Goal: Transaction & Acquisition: Purchase product/service

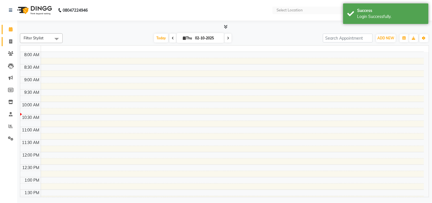
click at [9, 41] on icon at bounding box center [10, 41] width 3 height 4
select select "service"
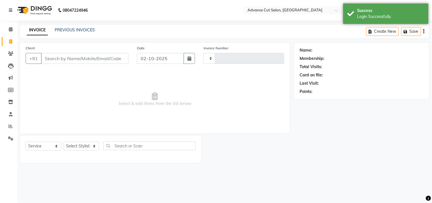
select select "en"
click at [58, 58] on input "Client" at bounding box center [84, 58] width 87 height 11
type input "niti"
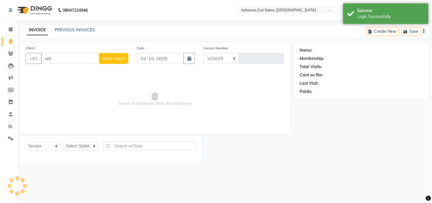
select select "4939"
type input "4739"
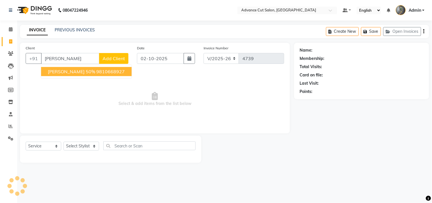
click at [58, 67] on button "nitin gupta 50% 9810668927" at bounding box center [86, 71] width 91 height 9
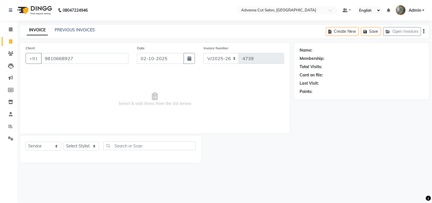
type input "9810668927"
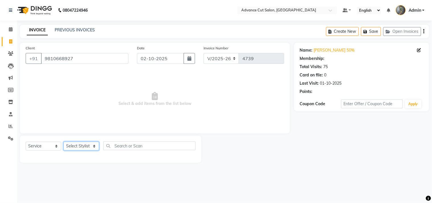
click at [73, 150] on select "Select Stylist Admin chahit COUNTOR Devid hardeep mamta manisha MONISH navi NOS…" at bounding box center [81, 145] width 36 height 9
click at [73, 145] on select "Select Stylist Admin chahit COUNTOR Devid hardeep mamta manisha MONISH navi NOS…" at bounding box center [81, 145] width 36 height 9
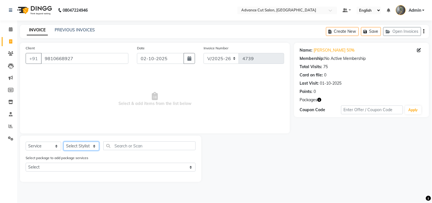
select select "74352"
click at [63, 142] on select "Select Stylist Admin chahit COUNTOR Devid hardeep mamta manisha MONISH navi NOS…" at bounding box center [81, 145] width 36 height 9
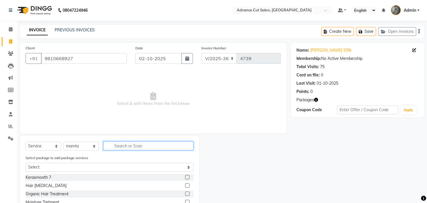
click at [112, 144] on input "text" at bounding box center [148, 145] width 90 height 9
type input "shamp"
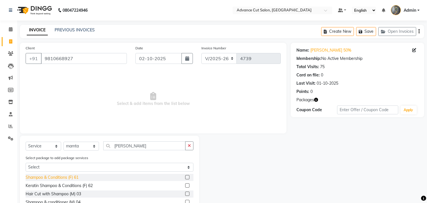
click at [39, 176] on div "Shampoo & Conditions (F) 61" at bounding box center [52, 177] width 53 height 6
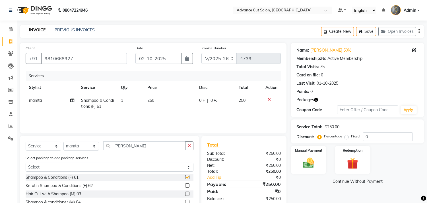
checkbox input "false"
click at [92, 148] on select "Select Stylist Admin chahit COUNTOR Devid hardeep mamta manisha MONISH navi NOS…" at bounding box center [81, 145] width 36 height 9
select select "58461"
click at [63, 142] on select "Select Stylist Admin chahit COUNTOR Devid hardeep mamta manisha MONISH navi NOS…" at bounding box center [81, 145] width 36 height 9
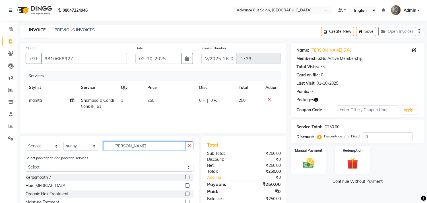
click at [128, 143] on input "shamp" at bounding box center [144, 145] width 82 height 9
type input "s"
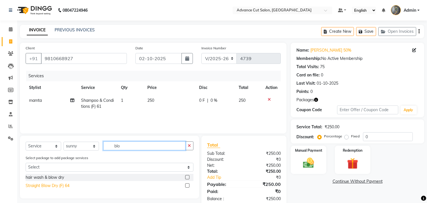
type input "blo"
click at [34, 183] on div "Straight Blow Dry (F) 64" at bounding box center [48, 185] width 44 height 6
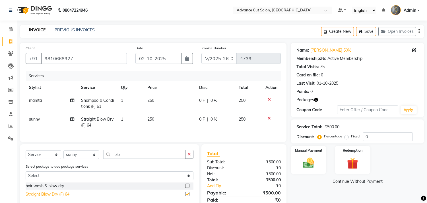
checkbox input "false"
click at [158, 122] on td "250" at bounding box center [170, 122] width 52 height 19
select select "58461"
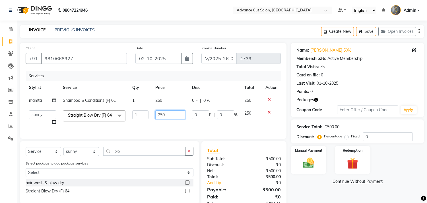
drag, startPoint x: 166, startPoint y: 116, endPoint x: 146, endPoint y: 120, distance: 19.8
click at [146, 120] on tr "Admin chahit COUNTOR Devid hardeep mamta manisha MONISH navi NOSHAD ALI rahul s…" at bounding box center [153, 118] width 255 height 22
type input "300"
click at [365, 139] on input "0" at bounding box center [388, 136] width 50 height 9
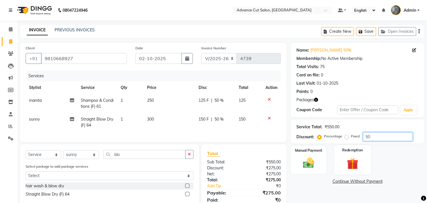
type input "50"
click at [349, 164] on img at bounding box center [352, 163] width 19 height 14
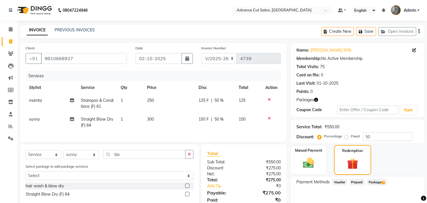
scroll to position [27, 0]
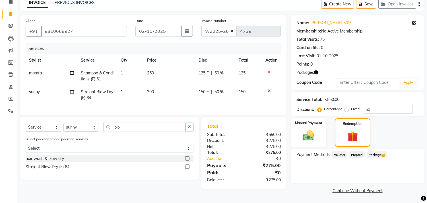
click at [377, 154] on span "Package 2" at bounding box center [377, 154] width 20 height 7
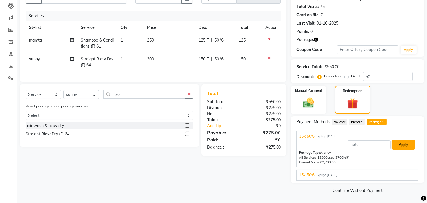
click at [400, 147] on button "Apply" at bounding box center [404, 145] width 24 height 10
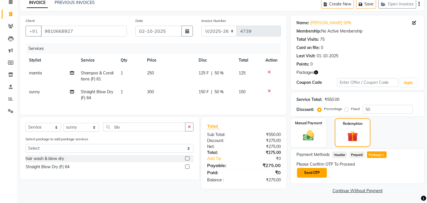
click at [316, 168] on button "Send OTP" at bounding box center [312, 173] width 30 height 10
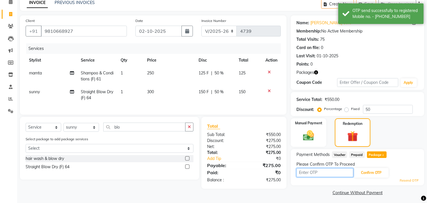
click at [312, 175] on input "text" at bounding box center [325, 172] width 57 height 9
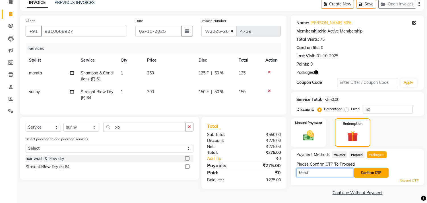
type input "6653"
click at [366, 169] on button "Confirm OTP" at bounding box center [371, 173] width 35 height 10
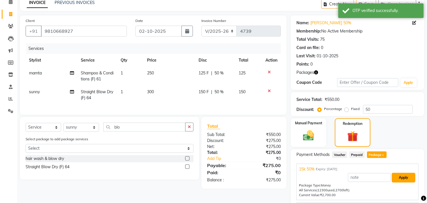
click at [406, 173] on button "Apply" at bounding box center [404, 178] width 24 height 10
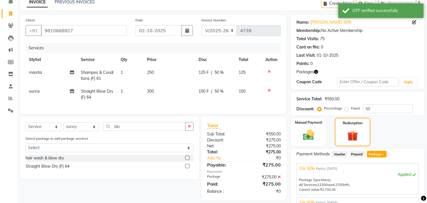
scroll to position [87, 0]
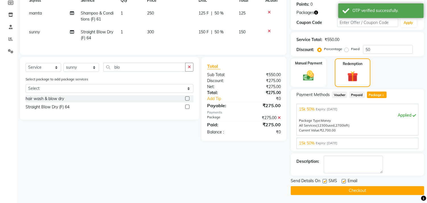
click at [362, 189] on button "Checkout" at bounding box center [358, 190] width 134 height 9
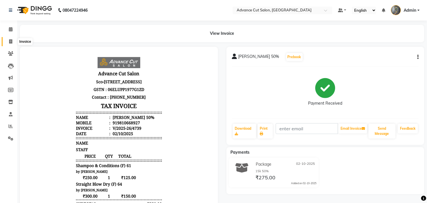
click at [10, 40] on icon at bounding box center [10, 41] width 3 height 4
select select "service"
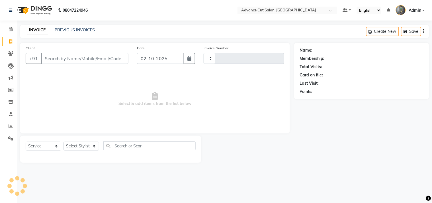
click at [52, 58] on input "Client" at bounding box center [84, 58] width 87 height 11
type input "4740"
select select "4939"
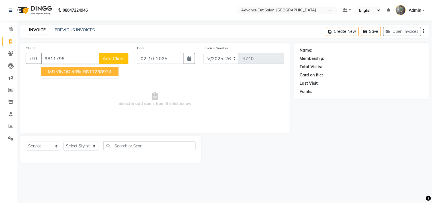
click at [58, 68] on button "MR.VINOD 40% 9811798 934" at bounding box center [79, 71] width 77 height 9
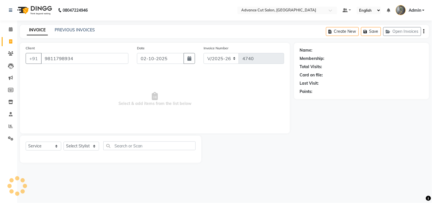
type input "9811798934"
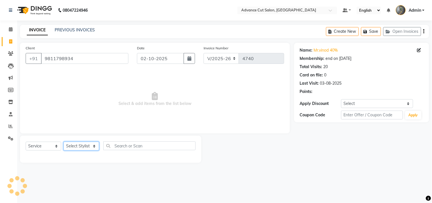
click at [86, 146] on select "Select Stylist Admin chahit COUNTOR Devid hardeep mamta manisha MONISH navi NOS…" at bounding box center [81, 145] width 36 height 9
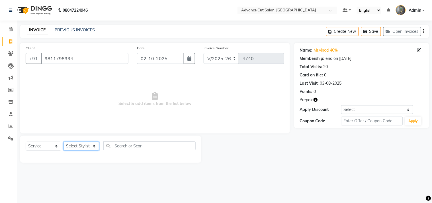
select select "81671"
click at [63, 142] on select "Select Stylist Admin chahit COUNTOR Devid hardeep mamta manisha MONISH navi NOS…" at bounding box center [81, 145] width 36 height 9
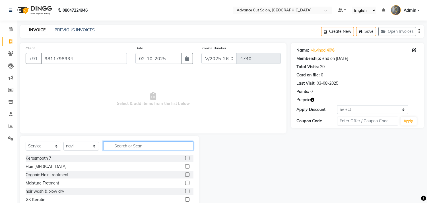
click at [123, 146] on input "text" at bounding box center [148, 145] width 90 height 9
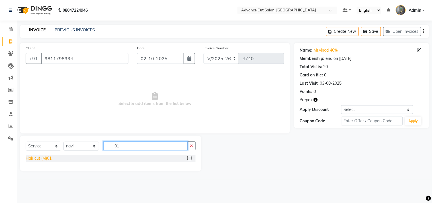
type input "01"
click at [38, 158] on div "Hair cut (M)01" at bounding box center [39, 158] width 26 height 6
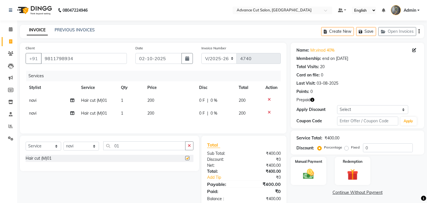
checkbox input "false"
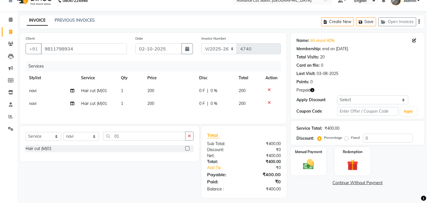
scroll to position [15, 0]
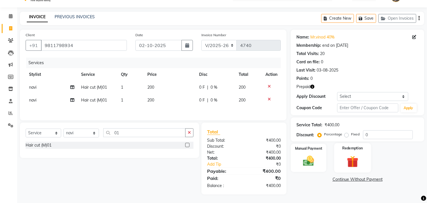
click at [347, 147] on label "Redemption" at bounding box center [352, 147] width 20 height 5
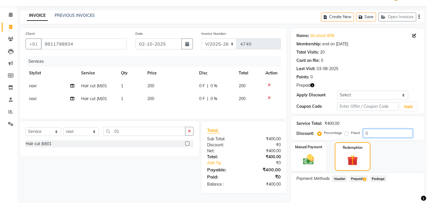
click at [366, 134] on input "0" at bounding box center [388, 133] width 50 height 9
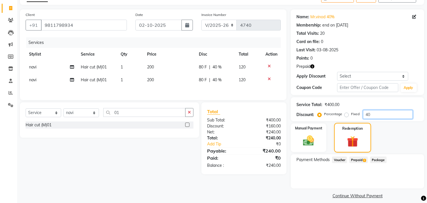
scroll to position [38, 0]
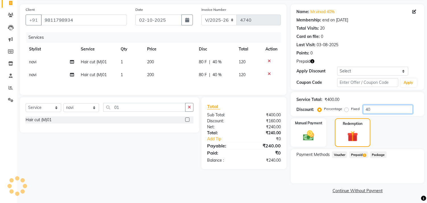
type input "40"
click at [355, 154] on span "Prepaid 2" at bounding box center [359, 154] width 19 height 7
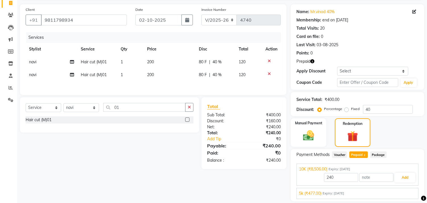
scroll to position [56, 0]
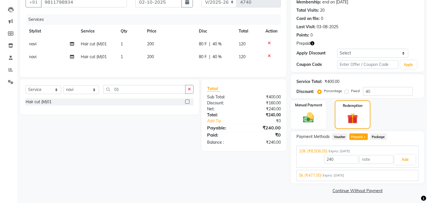
click at [368, 176] on div "5k (₹477.00) Expiry: 06-01-2025" at bounding box center [357, 175] width 117 height 6
click at [401, 172] on button "Add" at bounding box center [405, 173] width 21 height 10
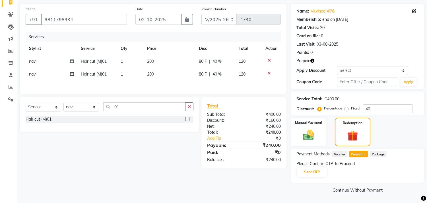
scroll to position [38, 0]
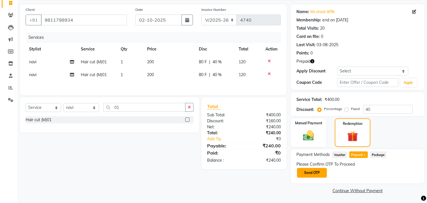
click at [317, 174] on button "Send OTP" at bounding box center [312, 173] width 30 height 10
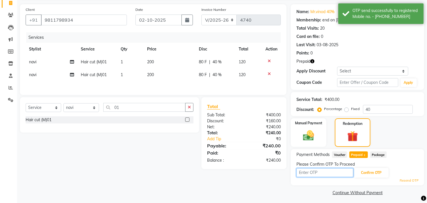
click at [312, 168] on input "text" at bounding box center [325, 172] width 57 height 9
type input "2"
click at [306, 173] on input "2" at bounding box center [325, 172] width 57 height 9
click at [306, 173] on input "text" at bounding box center [325, 172] width 57 height 9
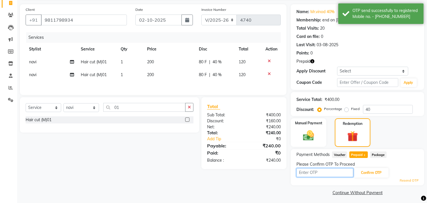
type input "9993"
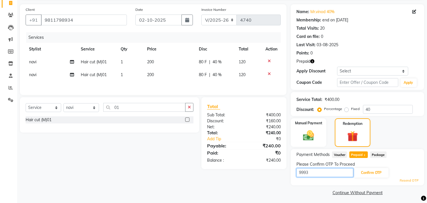
drag, startPoint x: 314, startPoint y: 173, endPoint x: 262, endPoint y: 178, distance: 52.2
click at [262, 178] on div "Client +91 9811798934 Date 02-10-2025 Invoice Number V/2025 V/2025-26 4740 Serv…" at bounding box center [222, 100] width 413 height 192
type input "3604"
click at [361, 170] on button "Confirm OTP" at bounding box center [371, 173] width 35 height 10
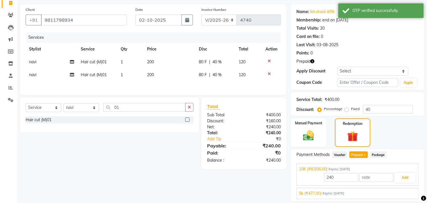
scroll to position [56, 0]
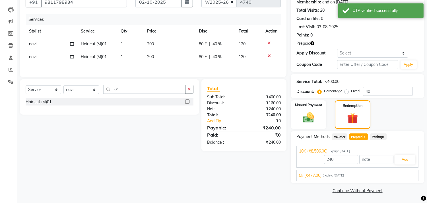
click at [344, 177] on span "Expiry: 06-01-2025" at bounding box center [334, 175] width 22 height 5
click at [396, 173] on button "Add" at bounding box center [405, 173] width 21 height 10
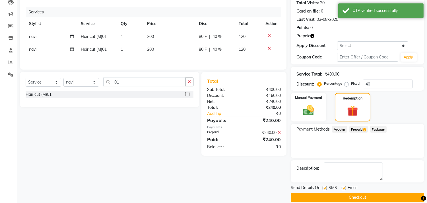
scroll to position [71, 0]
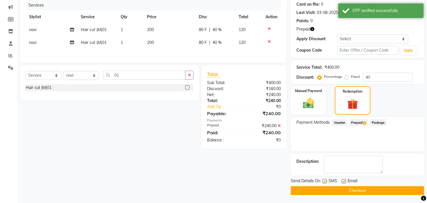
click at [360, 190] on button "Checkout" at bounding box center [358, 190] width 134 height 9
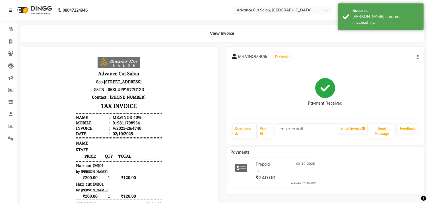
click at [417, 58] on button "button" at bounding box center [416, 57] width 3 height 6
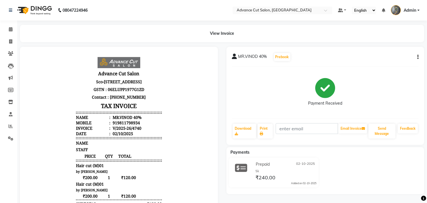
click at [418, 57] on icon "button" at bounding box center [418, 57] width 1 height 0
click at [388, 61] on div "Edit Invoice" at bounding box center [389, 60] width 39 height 7
select select "service"
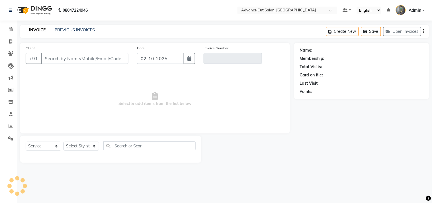
type input "9811798934"
type input "V/2025-26/4740"
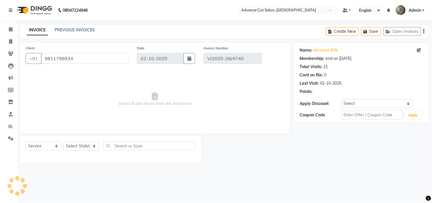
select select "select"
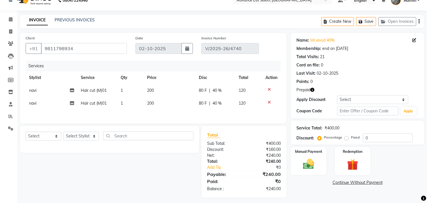
scroll to position [15, 0]
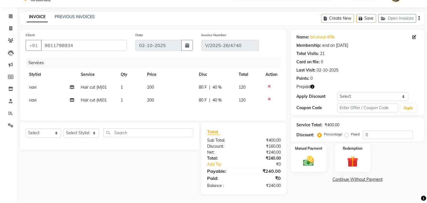
click at [269, 98] on icon at bounding box center [269, 99] width 3 height 4
click at [364, 134] on input "0" at bounding box center [388, 134] width 50 height 9
click at [367, 133] on input "4" at bounding box center [388, 134] width 50 height 9
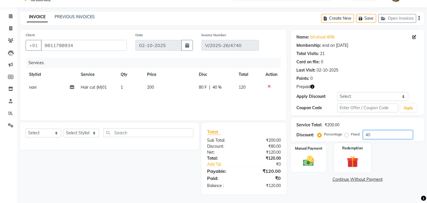
type input "40"
click at [350, 167] on img at bounding box center [352, 161] width 19 height 14
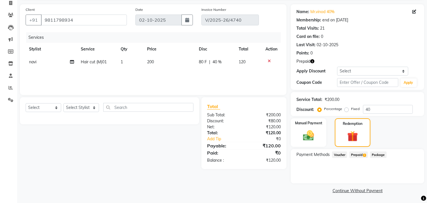
click at [359, 152] on span "Prepaid 2" at bounding box center [359, 154] width 19 height 7
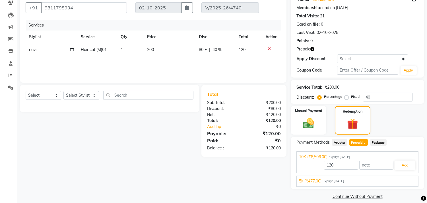
scroll to position [56, 0]
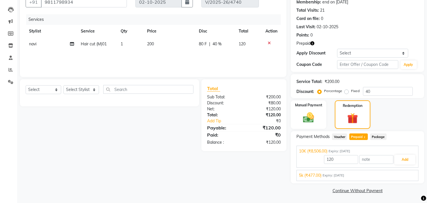
click at [352, 172] on div "5k (₹477.00) Expiry: 06-01-2025" at bounding box center [357, 175] width 117 height 6
click at [399, 171] on button "Add" at bounding box center [405, 173] width 21 height 10
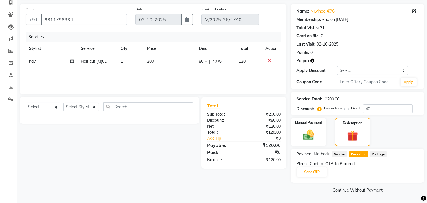
scroll to position [38, 0]
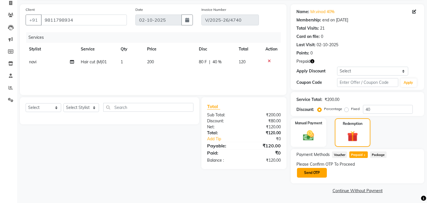
click at [307, 171] on button "Send OTP" at bounding box center [312, 173] width 30 height 10
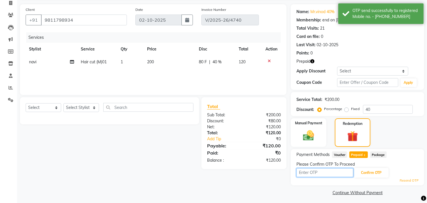
click at [307, 171] on input "text" at bounding box center [325, 172] width 57 height 9
type input "9993"
click at [370, 173] on button "Confirm OTP" at bounding box center [371, 173] width 35 height 10
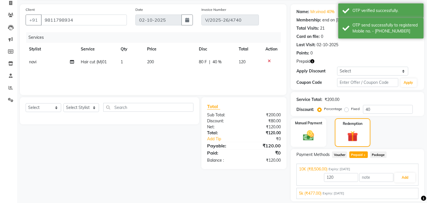
scroll to position [56, 0]
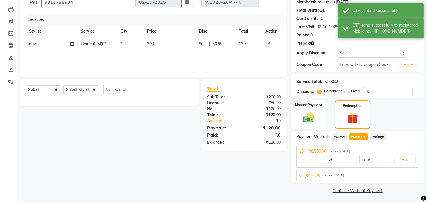
click at [392, 174] on div "5k (₹477.00) Expiry: 06-01-2025" at bounding box center [357, 175] width 117 height 6
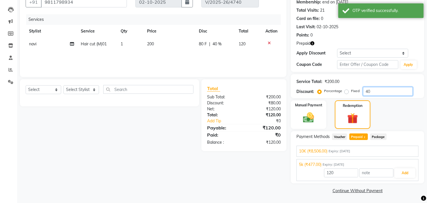
click at [368, 91] on input "40" at bounding box center [388, 91] width 50 height 9
type input "0"
type input "477"
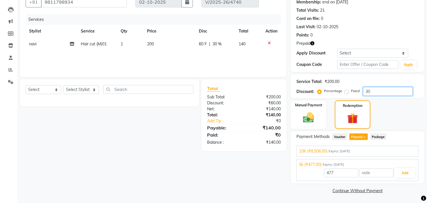
type input "30"
click at [363, 136] on span "Prepaid 2" at bounding box center [359, 136] width 19 height 7
type input "140"
click at [406, 172] on button "Add" at bounding box center [405, 173] width 21 height 10
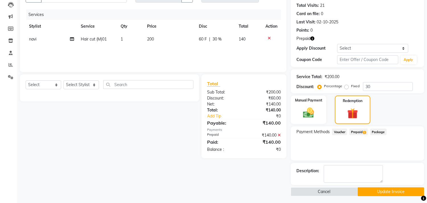
scroll to position [63, 0]
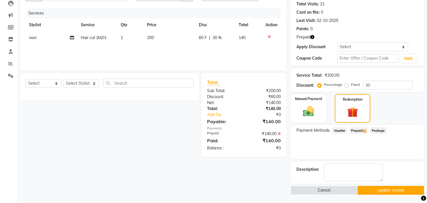
click at [385, 188] on button "Update Invoice" at bounding box center [391, 190] width 67 height 9
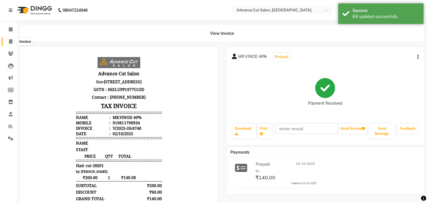
click at [12, 40] on span at bounding box center [11, 41] width 10 height 7
select select "service"
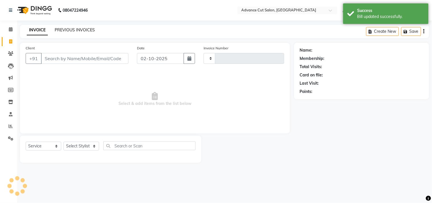
click at [63, 31] on link "PREVIOUS INVOICES" at bounding box center [75, 29] width 40 height 5
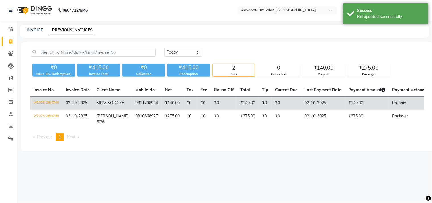
click at [111, 104] on span "MR.VINOD" at bounding box center [106, 102] width 20 height 5
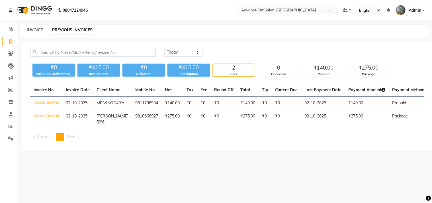
click at [33, 31] on link "INVOICE" at bounding box center [35, 29] width 16 height 5
select select "service"
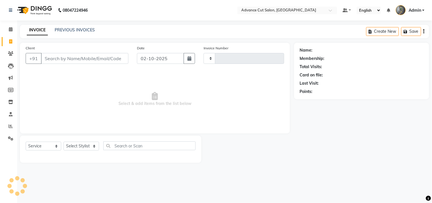
click at [47, 58] on input "Client" at bounding box center [84, 58] width 87 height 11
type input "4741"
select select "4939"
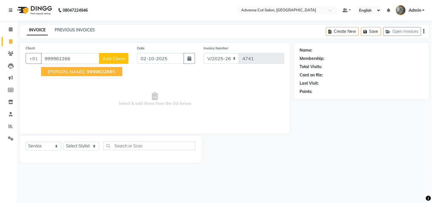
click at [99, 71] on span "999962266" at bounding box center [100, 72] width 26 height 6
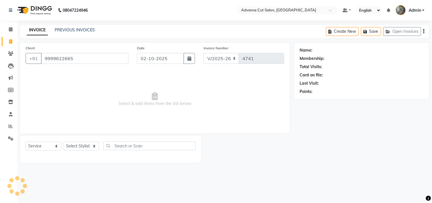
type input "9999622665"
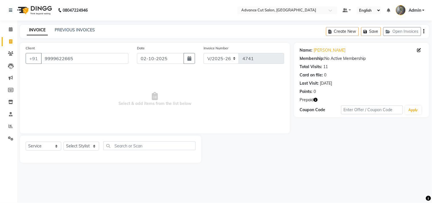
click at [317, 99] on icon "button" at bounding box center [316, 100] width 4 height 4
click at [80, 30] on link "PREVIOUS INVOICES" at bounding box center [75, 29] width 40 height 5
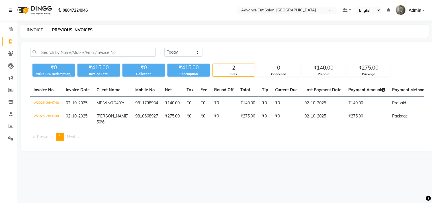
click at [32, 31] on link "INVOICE" at bounding box center [35, 29] width 16 height 5
select select "service"
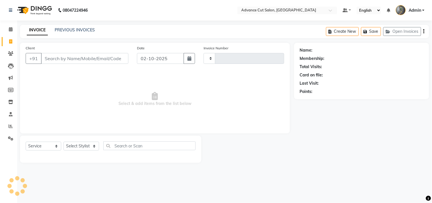
type input "4741"
select select "4939"
click at [224, 9] on nav "08047224946 Select Location × Advance Cut Salon, Sector 4 Gurugram Default Pane…" at bounding box center [216, 10] width 432 height 20
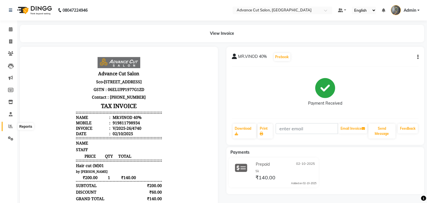
click at [9, 127] on icon at bounding box center [11, 126] width 4 height 4
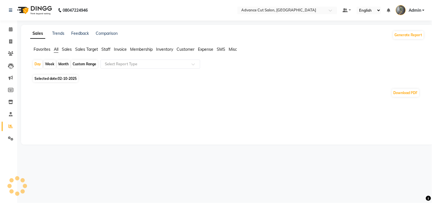
click at [47, 79] on span "Selected date: 02-10-2025" at bounding box center [55, 78] width 45 height 7
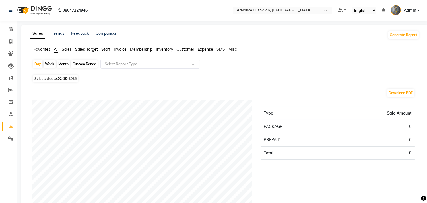
click at [66, 79] on span "02-10-2025" at bounding box center [67, 78] width 19 height 4
select select "10"
select select "2025"
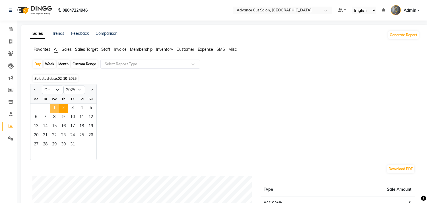
click at [57, 106] on span "1" at bounding box center [54, 108] width 9 height 9
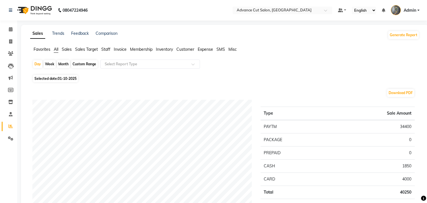
click at [67, 48] on span "Sales" at bounding box center [67, 49] width 10 height 5
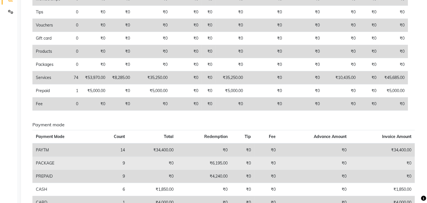
scroll to position [158, 0]
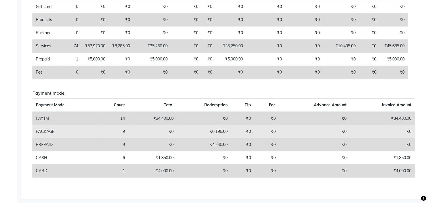
click at [217, 157] on td "₹0" at bounding box center [204, 157] width 54 height 13
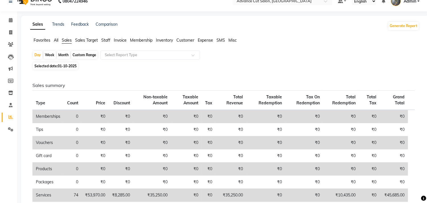
scroll to position [0, 0]
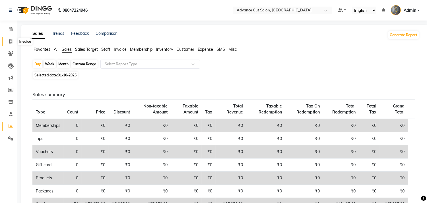
click at [7, 40] on span at bounding box center [11, 41] width 10 height 7
select select "service"
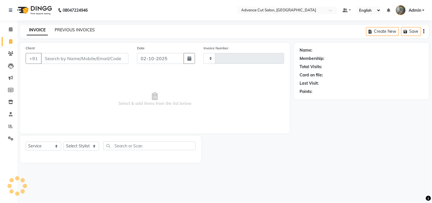
click at [83, 31] on link "PREVIOUS INVOICES" at bounding box center [75, 29] width 40 height 5
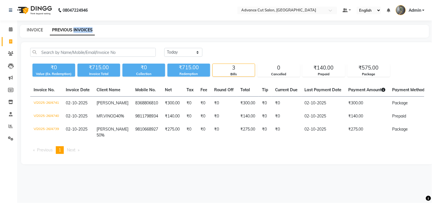
click at [32, 29] on link "INVOICE" at bounding box center [35, 29] width 16 height 5
select select "service"
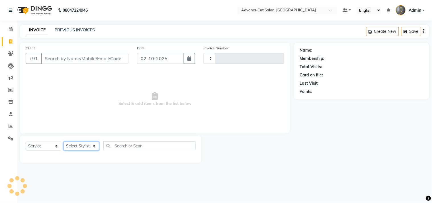
click at [88, 146] on select "Select Stylist" at bounding box center [81, 145] width 36 height 9
type input "4742"
select select "4939"
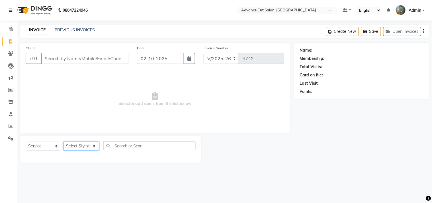
select select "58461"
click at [63, 142] on select "Select Stylist Admin chahit COUNTOR Devid hardeep mamta manisha MONISH navi NOS…" at bounding box center [81, 145] width 36 height 9
click at [77, 131] on div "Client +91 Date 02-10-2025 Invoice Number V/2025 V/2025-26 4742 Select & add it…" at bounding box center [155, 88] width 270 height 91
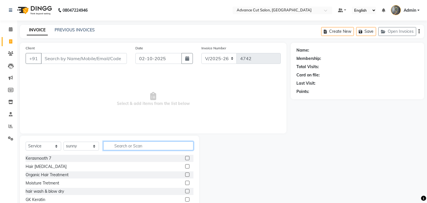
click at [123, 146] on input "text" at bounding box center [148, 145] width 90 height 9
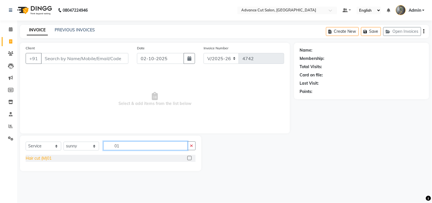
type input "01"
click at [42, 159] on div "Hair cut (M)01" at bounding box center [39, 158] width 26 height 6
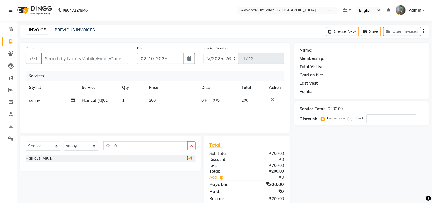
checkbox input "false"
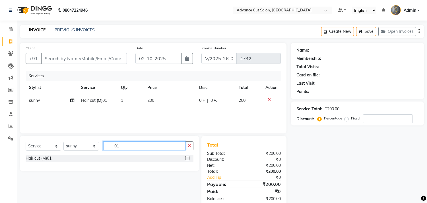
click at [122, 148] on input "01" at bounding box center [144, 145] width 82 height 9
type input "02"
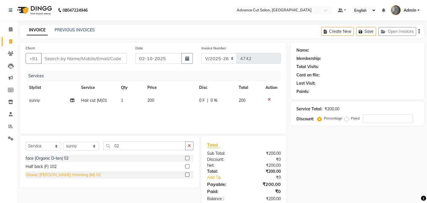
click at [49, 176] on div "Shave/ Beard trimming (M) 02" at bounding box center [63, 175] width 75 height 6
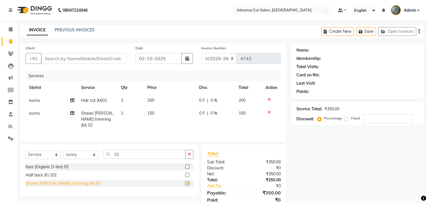
checkbox input "false"
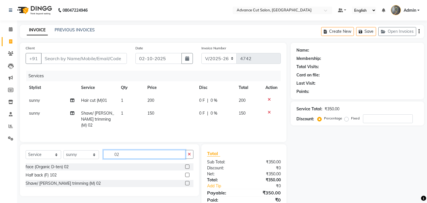
click at [126, 155] on input "02" at bounding box center [144, 154] width 82 height 9
type input "o3"
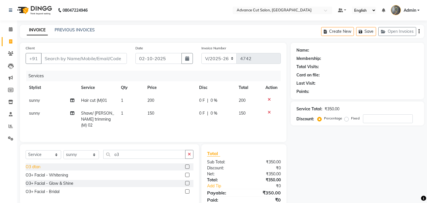
click at [30, 165] on div "O3 dtan" at bounding box center [33, 167] width 15 height 6
checkbox input "false"
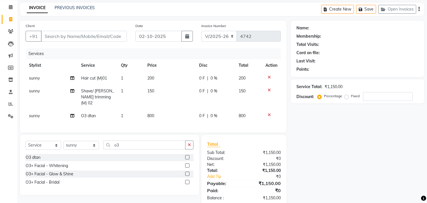
scroll to position [33, 0]
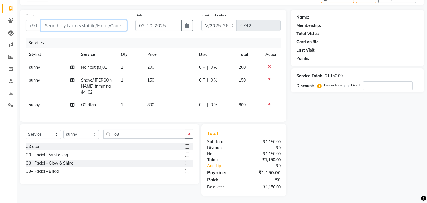
click at [65, 24] on input "Client" at bounding box center [84, 25] width 86 height 11
type input "p"
type input "0"
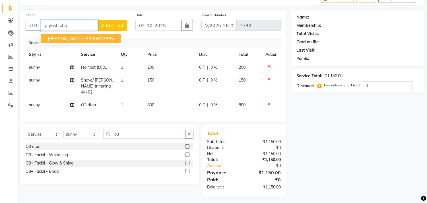
click at [96, 31] on ngb-typeahead-window "PIYUSH SHARMA 9999622665" at bounding box center [81, 38] width 81 height 14
click at [96, 36] on ngb-highlight "9999622665" at bounding box center [100, 39] width 28 height 6
type input "9999622665"
click at [96, 36] on div "Client +91 9999622665 PIYUSH SHARMA 9999622665 Add Client Date 02-10-2025 Invoi…" at bounding box center [153, 66] width 267 height 112
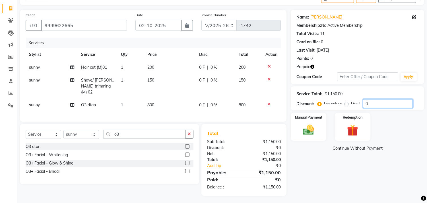
click at [364, 101] on input "0" at bounding box center [388, 103] width 50 height 9
type input "30"
click at [356, 131] on img at bounding box center [352, 130] width 19 height 14
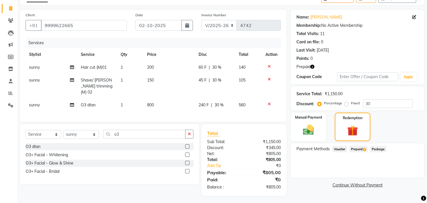
click at [351, 150] on span "Prepaid 2" at bounding box center [359, 148] width 19 height 7
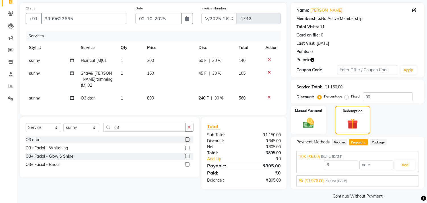
scroll to position [46, 0]
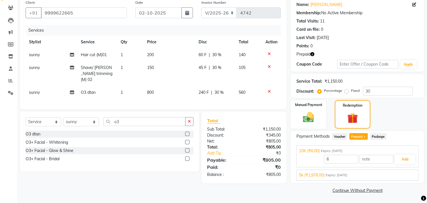
click at [354, 178] on div "5k (₹1,976.00) Expiry: 27-09-2024" at bounding box center [357, 175] width 117 height 6
click at [405, 176] on button "Add" at bounding box center [405, 173] width 21 height 10
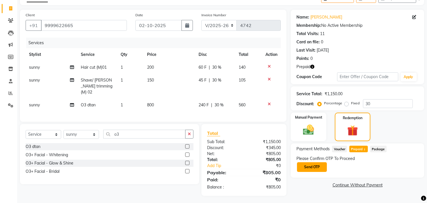
click at [309, 170] on button "Send OTP" at bounding box center [312, 167] width 30 height 10
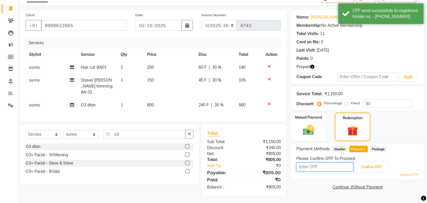
click at [309, 167] on input "text" at bounding box center [325, 166] width 57 height 9
type input "9993"
click at [366, 168] on button "Confirm OTP" at bounding box center [371, 167] width 35 height 10
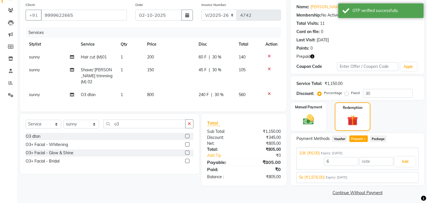
scroll to position [46, 0]
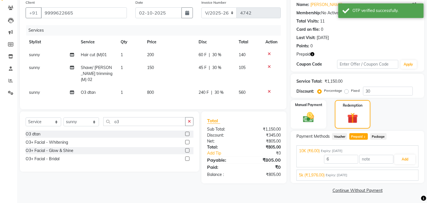
click at [344, 176] on span "Expiry: 27-09-2024" at bounding box center [337, 175] width 22 height 5
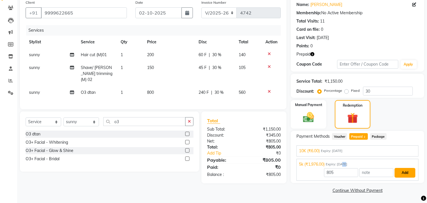
click at [400, 169] on button "Add" at bounding box center [405, 173] width 21 height 10
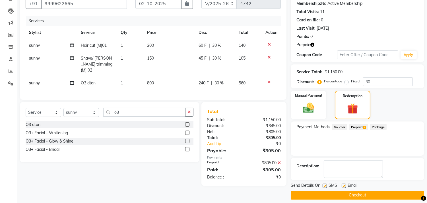
scroll to position [60, 0]
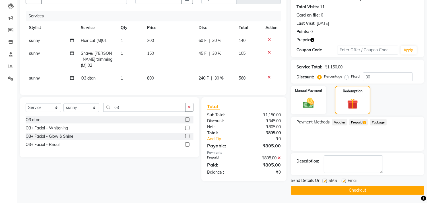
click at [346, 191] on button "Checkout" at bounding box center [358, 190] width 134 height 9
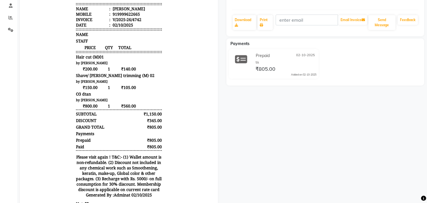
scroll to position [5, 0]
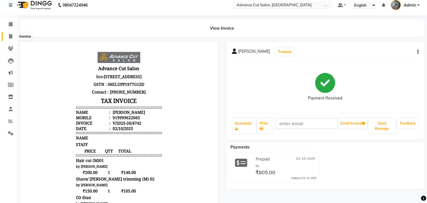
click at [8, 37] on span at bounding box center [11, 36] width 10 height 7
select select "service"
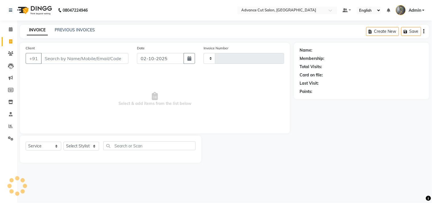
type input "4743"
select select "4939"
click at [67, 28] on link "PREVIOUS INVOICES" at bounding box center [75, 29] width 40 height 5
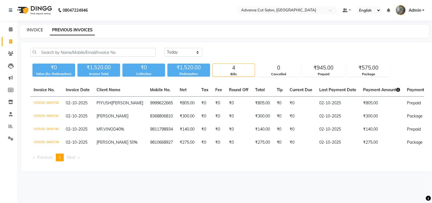
click at [34, 30] on link "INVOICE" at bounding box center [35, 29] width 16 height 5
select select "service"
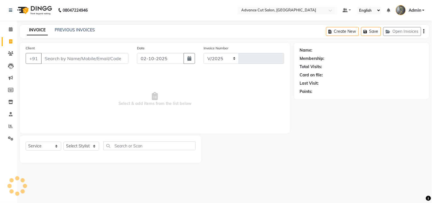
select select "4939"
type input "4743"
click at [75, 28] on link "PREVIOUS INVOICES" at bounding box center [75, 29] width 40 height 5
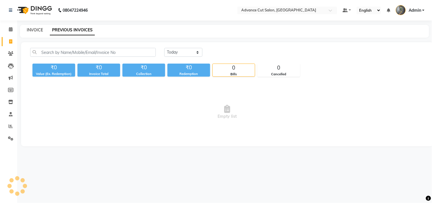
click at [35, 29] on link "INVOICE" at bounding box center [35, 29] width 16 height 5
select select "service"
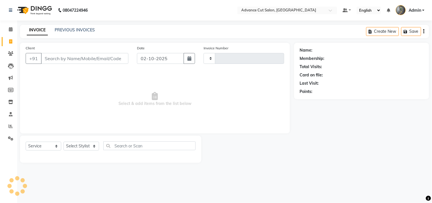
type input "4743"
select select "4939"
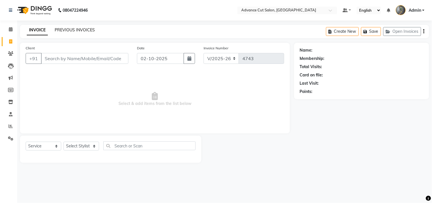
click at [67, 30] on link "PREVIOUS INVOICES" at bounding box center [75, 29] width 40 height 5
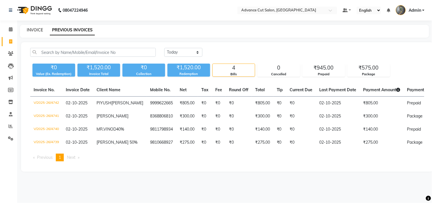
click at [34, 30] on link "INVOICE" at bounding box center [35, 29] width 16 height 5
select select "service"
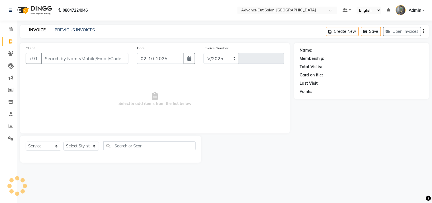
select select "4939"
type input "4743"
click at [63, 28] on link "PREVIOUS INVOICES" at bounding box center [75, 29] width 40 height 5
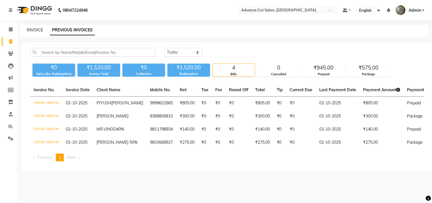
click at [35, 30] on link "INVOICE" at bounding box center [35, 29] width 16 height 5
select select "service"
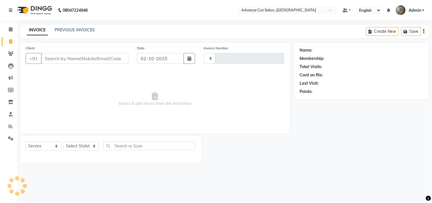
type input "4743"
select select "4939"
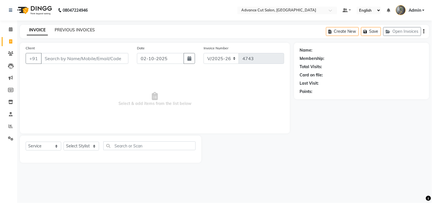
click at [67, 30] on link "PREVIOUS INVOICES" at bounding box center [75, 29] width 40 height 5
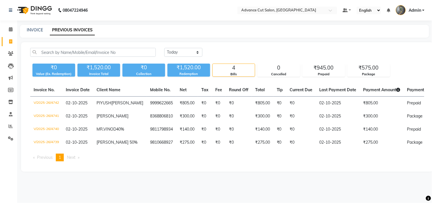
click at [67, 30] on link "PREVIOUS INVOICES" at bounding box center [72, 30] width 45 height 10
click at [29, 32] on link "INVOICE" at bounding box center [35, 29] width 16 height 5
select select "service"
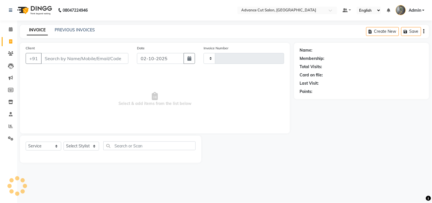
type input "4743"
select select "4939"
click at [77, 147] on select "Select Stylist" at bounding box center [81, 145] width 36 height 9
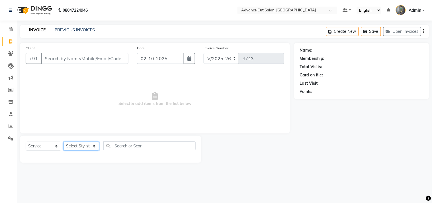
click at [79, 147] on select "Select Stylist" at bounding box center [81, 145] width 36 height 9
click at [80, 144] on select "Select Stylist" at bounding box center [81, 145] width 36 height 9
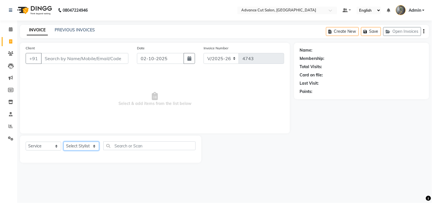
click at [80, 144] on select "Select Stylist" at bounding box center [81, 145] width 36 height 9
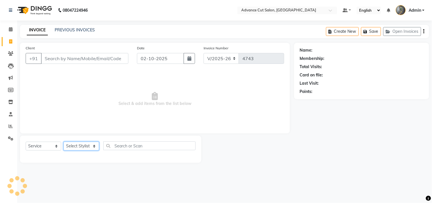
click at [80, 144] on select "Select Stylist" at bounding box center [81, 145] width 36 height 9
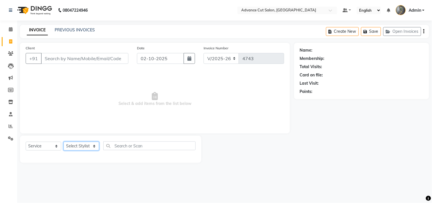
click at [80, 144] on select "Select Stylist" at bounding box center [81, 145] width 36 height 9
click at [54, 56] on input "Client" at bounding box center [84, 58] width 87 height 11
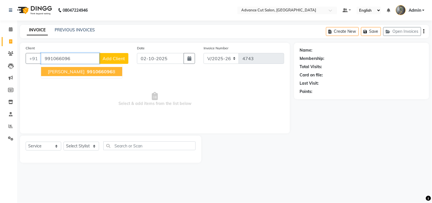
click at [87, 70] on span "991066096" at bounding box center [100, 72] width 26 height 6
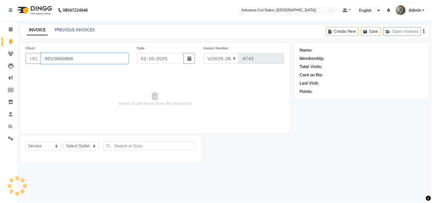
type input "9910660968"
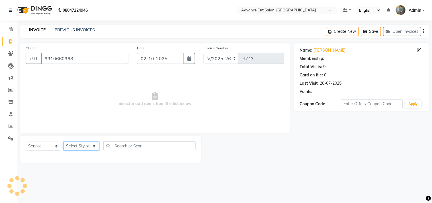
click at [76, 144] on select "Select Stylist Admin chahit COUNTOR Devid hardeep mamta manisha MONISH navi NOS…" at bounding box center [81, 145] width 36 height 9
select select "78660"
click at [63, 142] on select "Select Stylist Admin chahit COUNTOR Devid hardeep mamta manisha MONISH navi NOS…" at bounding box center [81, 145] width 36 height 9
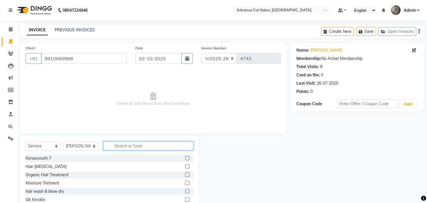
click at [119, 144] on input "text" at bounding box center [148, 145] width 90 height 9
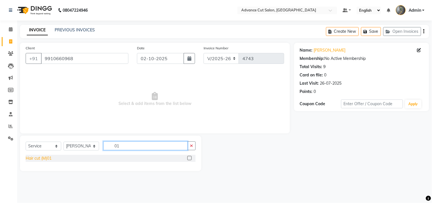
type input "01"
click at [47, 158] on div "Hair cut (M)01" at bounding box center [39, 158] width 26 height 6
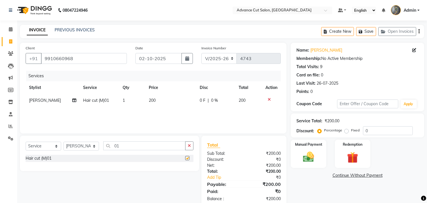
checkbox input "false"
click at [121, 145] on input "01" at bounding box center [144, 145] width 82 height 9
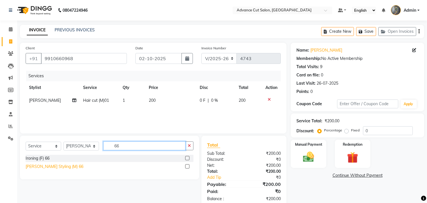
type input "66"
click at [33, 167] on div "Beard Styling (M) 66" at bounding box center [55, 166] width 58 height 6
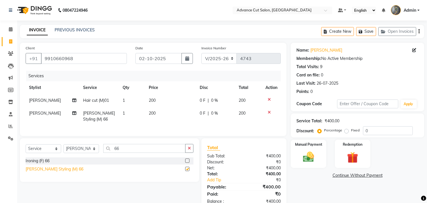
checkbox input "false"
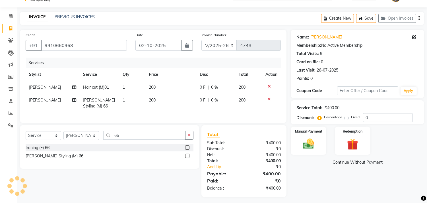
scroll to position [20, 0]
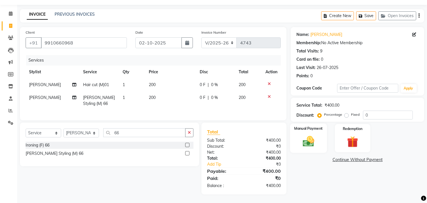
click at [307, 127] on div "Manual Payment" at bounding box center [308, 137] width 37 height 29
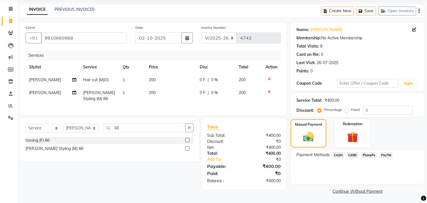
click at [339, 155] on span "CASH" at bounding box center [338, 155] width 12 height 7
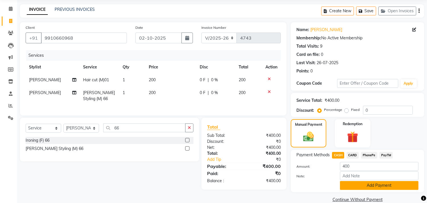
click at [350, 185] on button "Add Payment" at bounding box center [379, 185] width 79 height 9
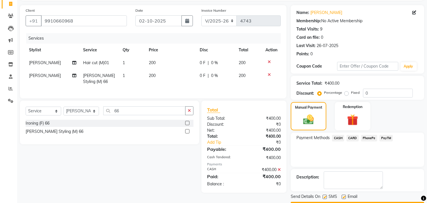
scroll to position [53, 0]
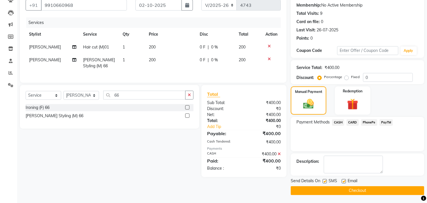
click at [326, 189] on button "Checkout" at bounding box center [358, 190] width 134 height 9
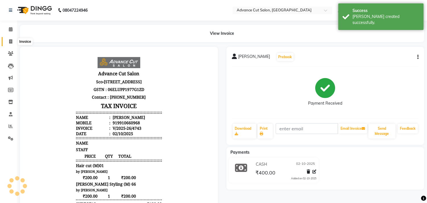
click at [11, 40] on icon at bounding box center [10, 41] width 3 height 4
select select "service"
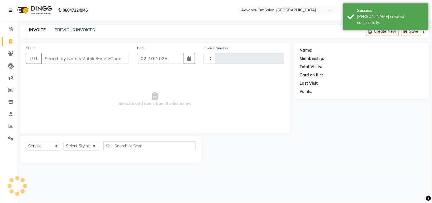
type input "4744"
select select "4939"
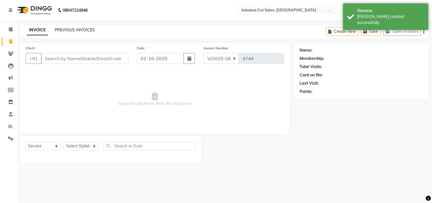
click at [63, 29] on link "PREVIOUS INVOICES" at bounding box center [75, 29] width 40 height 5
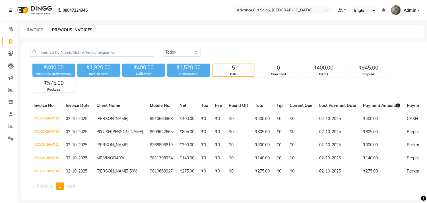
click at [63, 29] on link "PREVIOUS INVOICES" at bounding box center [72, 30] width 45 height 10
click at [26, 27] on div "INVOICE PREVIOUS INVOICES" at bounding box center [219, 30] width 398 height 6
click at [28, 28] on link "INVOICE" at bounding box center [35, 29] width 16 height 5
select select "service"
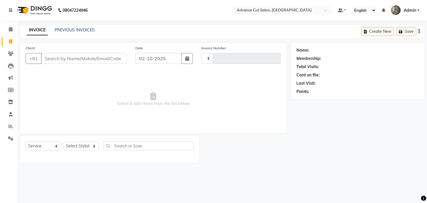
click at [32, 28] on link "INVOICE" at bounding box center [37, 30] width 21 height 10
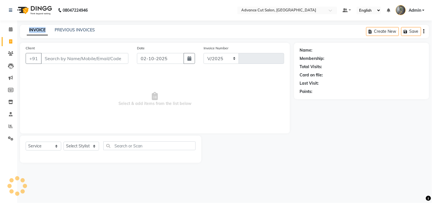
select select "4939"
type input "4744"
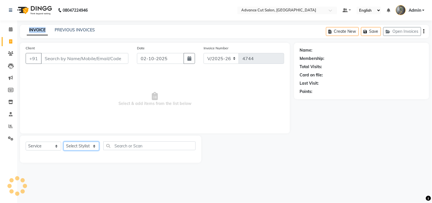
click at [76, 147] on select "Select Stylist" at bounding box center [81, 145] width 36 height 9
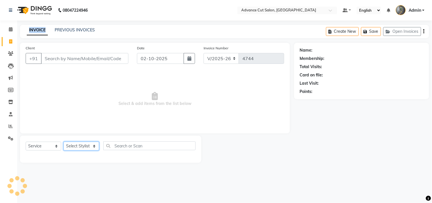
click at [76, 147] on select "Select Stylist" at bounding box center [81, 145] width 36 height 9
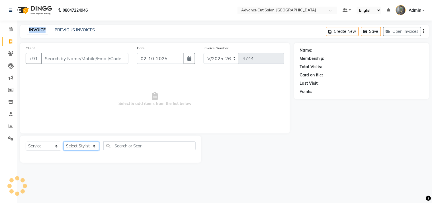
click at [76, 147] on select "Select Stylist" at bounding box center [81, 145] width 36 height 9
click at [76, 147] on select "Select Stylist Admin chahit COUNTOR [PERSON_NAME] mamta [PERSON_NAME] navi [PER…" at bounding box center [81, 145] width 36 height 9
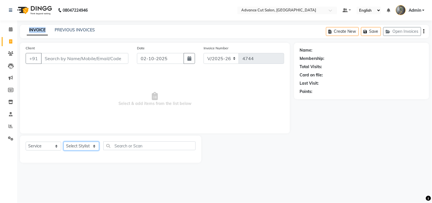
select select "81671"
click at [63, 142] on select "Select Stylist Admin chahit COUNTOR [PERSON_NAME] mamta [PERSON_NAME] navi [PER…" at bounding box center [81, 145] width 36 height 9
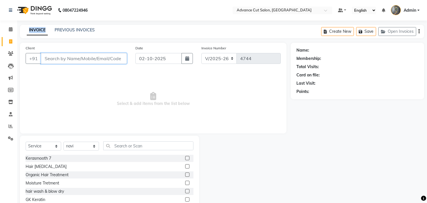
click at [59, 60] on input "Client" at bounding box center [84, 58] width 86 height 11
type input "7337754037"
click at [107, 56] on span "Add Client" at bounding box center [112, 59] width 22 height 6
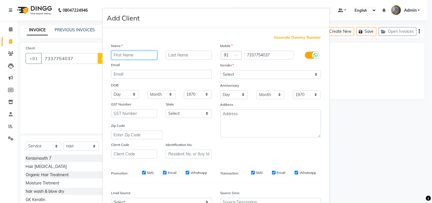
click at [113, 56] on input "text" at bounding box center [134, 55] width 46 height 9
type input "mihim"
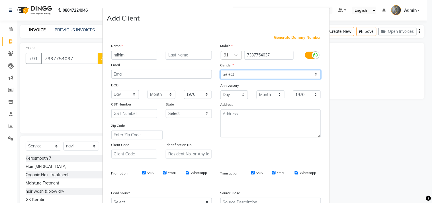
click at [223, 74] on select "Select [DEMOGRAPHIC_DATA] [DEMOGRAPHIC_DATA] Other Prefer Not To Say" at bounding box center [270, 74] width 100 height 9
select select "[DEMOGRAPHIC_DATA]"
click at [220, 70] on select "Select [DEMOGRAPHIC_DATA] [DEMOGRAPHIC_DATA] Other Prefer Not To Say" at bounding box center [270, 74] width 100 height 9
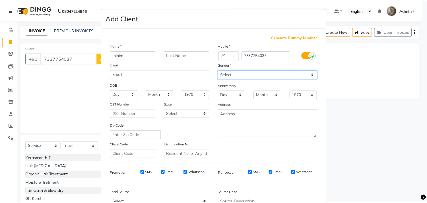
scroll to position [60, 0]
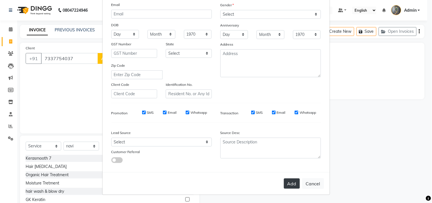
click at [295, 180] on button "Add" at bounding box center [292, 183] width 16 height 10
select select
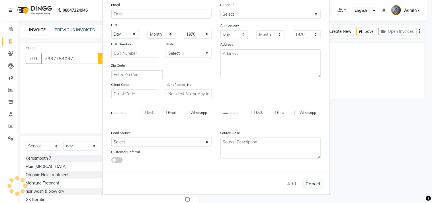
select select
checkbox input "false"
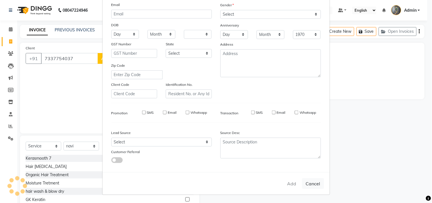
checkbox input "false"
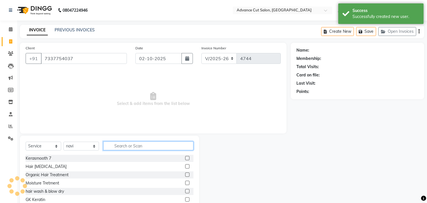
click at [116, 149] on input "text" at bounding box center [148, 145] width 90 height 9
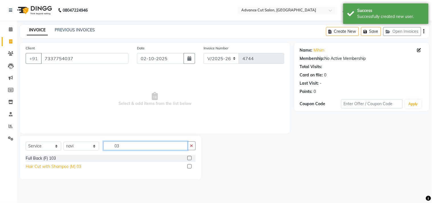
type input "03"
click at [44, 168] on div "Hair Cut with Shampoo (M) 03" at bounding box center [54, 166] width 56 height 6
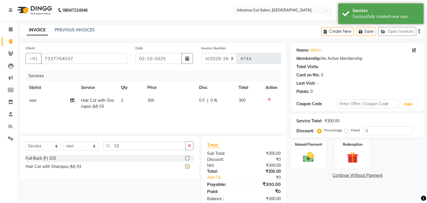
checkbox input "false"
click at [126, 144] on input "03" at bounding box center [144, 145] width 82 height 9
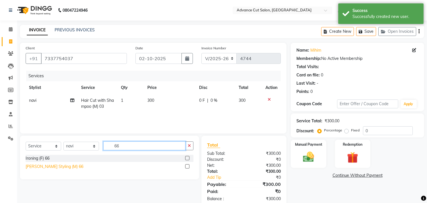
type input "66"
click at [49, 166] on div "[PERSON_NAME] Styling (M) 66" at bounding box center [55, 166] width 58 height 6
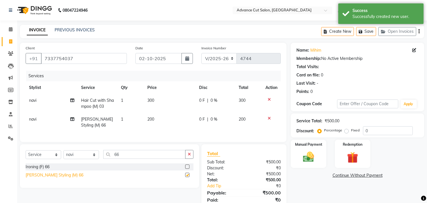
checkbox input "false"
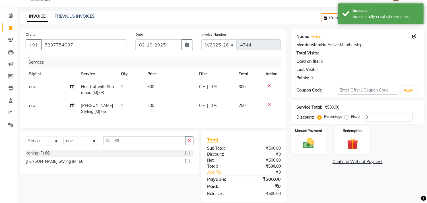
scroll to position [26, 0]
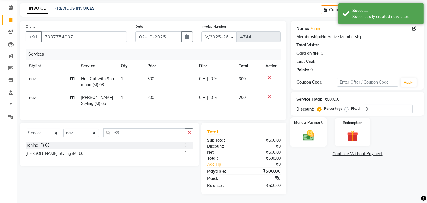
click at [309, 138] on div "Manual Payment" at bounding box center [308, 131] width 37 height 29
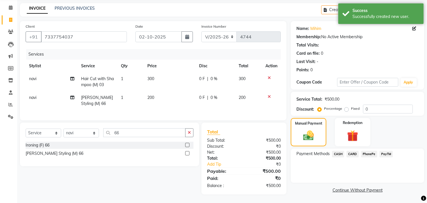
click at [385, 151] on span "PayTM" at bounding box center [387, 154] width 14 height 7
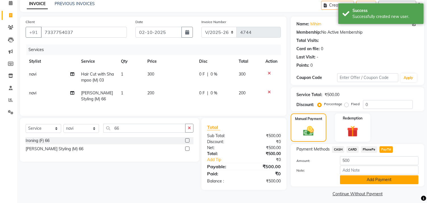
click at [358, 179] on button "Add Payment" at bounding box center [379, 179] width 79 height 9
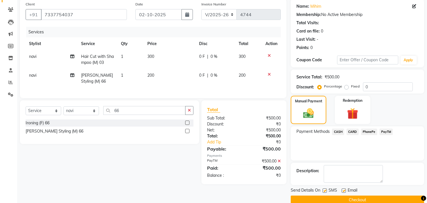
scroll to position [53, 0]
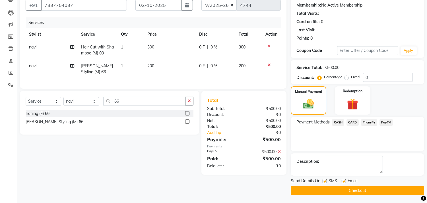
click at [321, 191] on button "Checkout" at bounding box center [358, 190] width 134 height 9
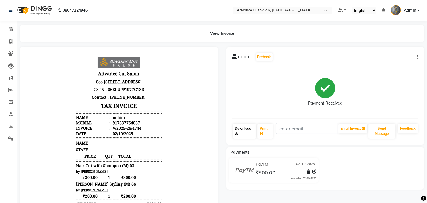
click at [47, 67] on body "Advance Cut Salon Sco-9 first floor, Near Om Sweets, Huda Market, Sector 4 Guru…" at bounding box center [119, 170] width 182 height 232
click at [9, 41] on icon at bounding box center [10, 41] width 3 height 4
select select "service"
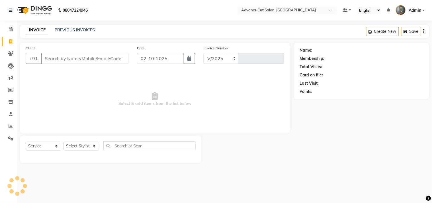
select select "4939"
type input "4745"
click at [81, 146] on select "Select Stylist" at bounding box center [81, 145] width 36 height 9
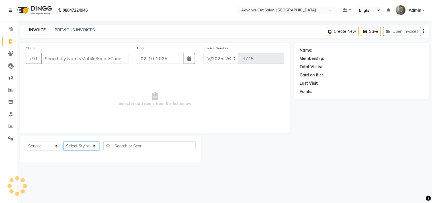
click at [81, 146] on select "Select Stylist" at bounding box center [81, 145] width 36 height 9
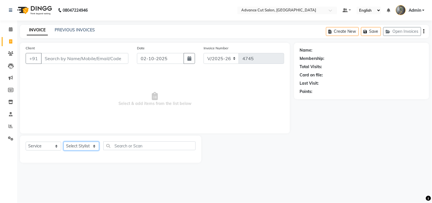
select select "74352"
click at [63, 142] on select "Select Stylist Admin chahit COUNTOR [PERSON_NAME] mamta [PERSON_NAME] navi [PER…" at bounding box center [81, 145] width 36 height 9
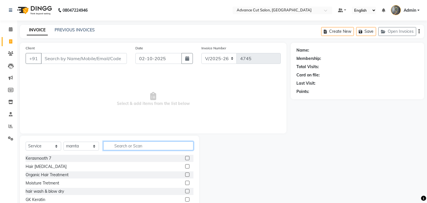
click at [120, 143] on input "text" at bounding box center [148, 145] width 90 height 9
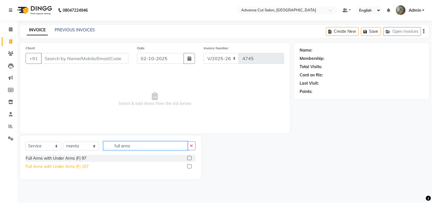
type input "full arms"
click at [85, 168] on div "Full Arms with Under Arms (F) 107" at bounding box center [57, 166] width 63 height 6
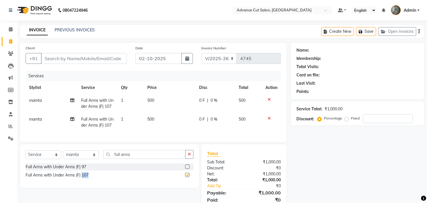
checkbox input "false"
drag, startPoint x: 135, startPoint y: 157, endPoint x: 120, endPoint y: 161, distance: 15.1
click at [120, 159] on input "full arms" at bounding box center [144, 154] width 82 height 9
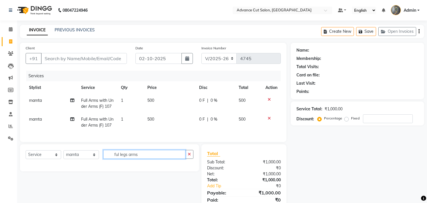
drag, startPoint x: 141, startPoint y: 159, endPoint x: 127, endPoint y: 158, distance: 14.2
click at [127, 158] on input "ful legs arms" at bounding box center [144, 154] width 82 height 9
type input "ful leg arms"
click at [120, 158] on input "ful leg arms" at bounding box center [144, 154] width 82 height 9
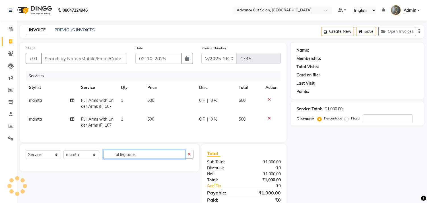
click at [120, 158] on input "ful leg arms" at bounding box center [144, 154] width 82 height 9
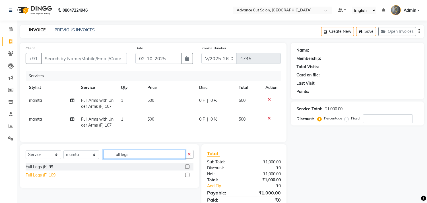
type input "full legs"
click at [53, 178] on div "Full Legs (F) 109" at bounding box center [41, 175] width 30 height 6
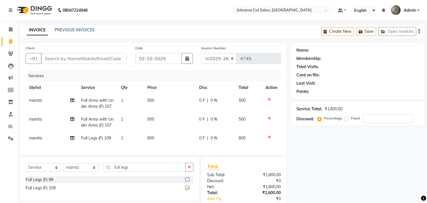
checkbox input "false"
click at [137, 171] on input "full legs" at bounding box center [144, 167] width 82 height 9
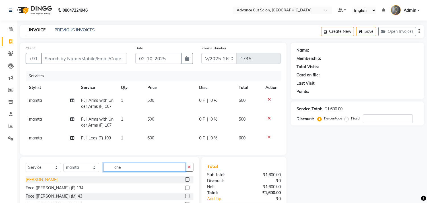
type input "che"
click at [48, 182] on div "[PERSON_NAME]" at bounding box center [42, 179] width 32 height 6
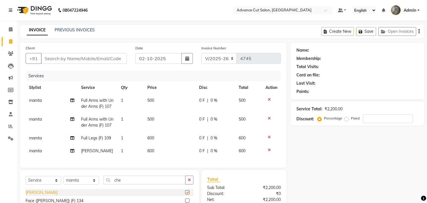
checkbox input "false"
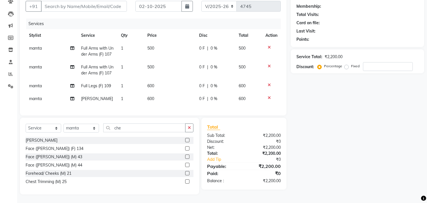
scroll to position [57, 0]
click at [127, 128] on input "che" at bounding box center [144, 127] width 82 height 9
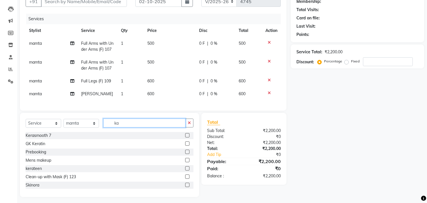
scroll to position [52, 0]
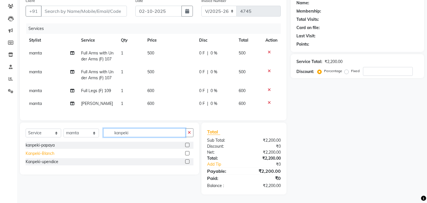
type input "kanpeki"
click at [42, 155] on div "Kanpeki-Blanch" at bounding box center [40, 153] width 29 height 6
checkbox input "false"
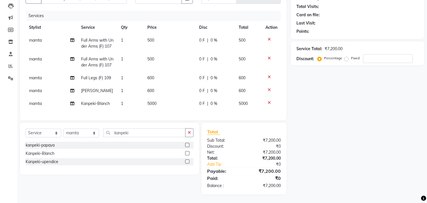
scroll to position [65, 0]
click at [131, 130] on input "kanpeki" at bounding box center [144, 132] width 82 height 9
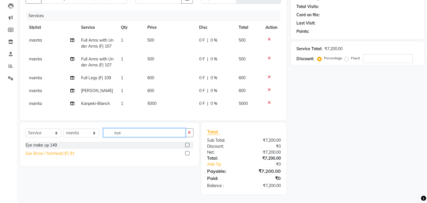
type input "eye"
click at [63, 153] on div "Eye Brow / forehead (F) 91" at bounding box center [50, 153] width 49 height 6
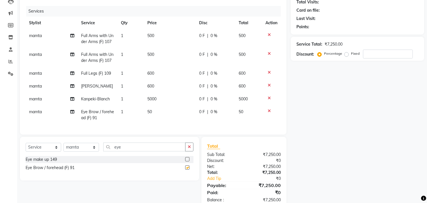
checkbox input "false"
click at [123, 150] on input "eye" at bounding box center [144, 146] width 82 height 9
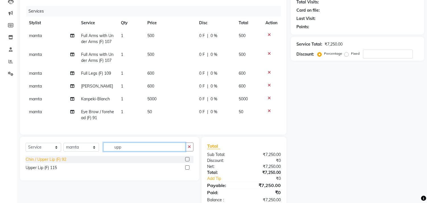
type input "upp"
click at [64, 162] on div "Chin / Upper Lip (F) 92" at bounding box center [46, 159] width 41 height 6
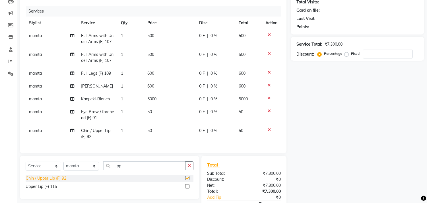
checkbox input "false"
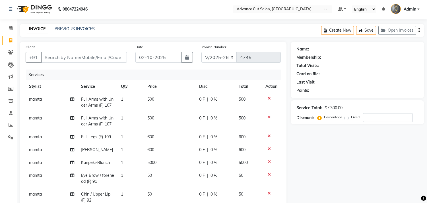
scroll to position [0, 0]
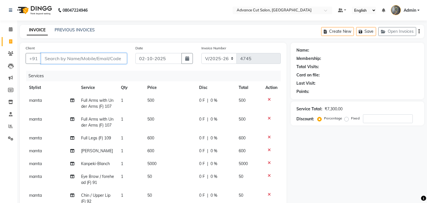
click at [60, 57] on input "Client" at bounding box center [84, 58] width 86 height 11
type input "9"
type input "0"
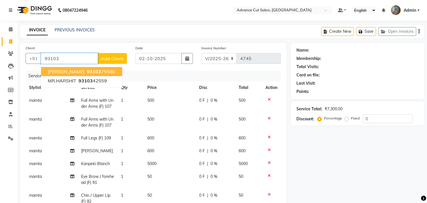
click at [70, 70] on span "Anita arora" at bounding box center [66, 72] width 37 height 6
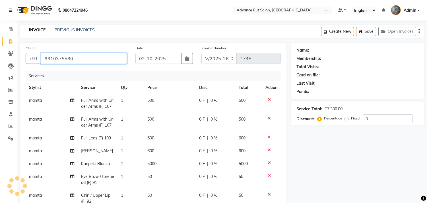
type input "9310375580"
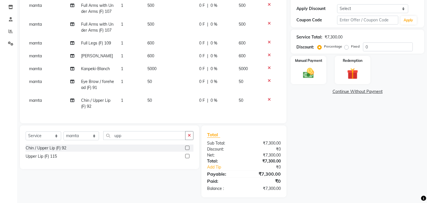
scroll to position [63, 0]
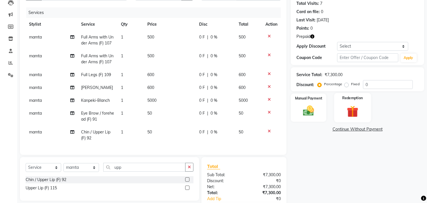
click at [349, 98] on label "Redemption" at bounding box center [352, 97] width 20 height 5
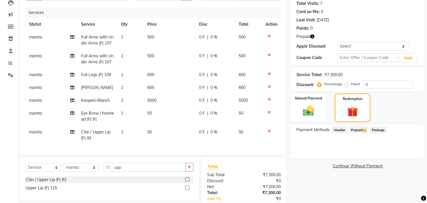
click at [360, 131] on span "Prepaid 1" at bounding box center [359, 129] width 19 height 7
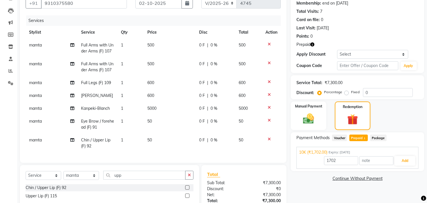
scroll to position [35, 0]
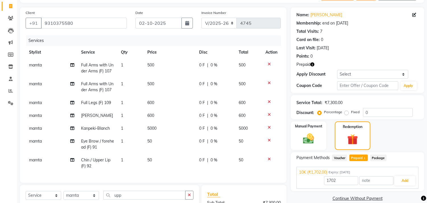
click at [319, 18] on div "Name: Anita Arora Membership: end on 31-12-2025 Total Visits: 7 Card on file: 0…" at bounding box center [358, 35] width 122 height 50
click at [318, 14] on link "Anita Arora" at bounding box center [327, 15] width 32 height 6
drag, startPoint x: 82, startPoint y: 23, endPoint x: 35, endPoint y: 24, distance: 47.0
click at [35, 24] on div "+91 9310375580" at bounding box center [76, 23] width 101 height 11
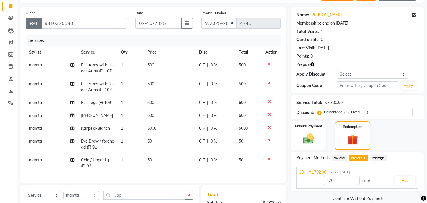
click at [35, 24] on button "+91" at bounding box center [34, 23] width 16 height 11
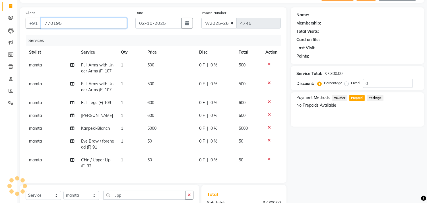
type input "7701955"
drag, startPoint x: 69, startPoint y: 23, endPoint x: 42, endPoint y: 23, distance: 26.5
click at [42, 23] on input "7701955" at bounding box center [69, 23] width 57 height 11
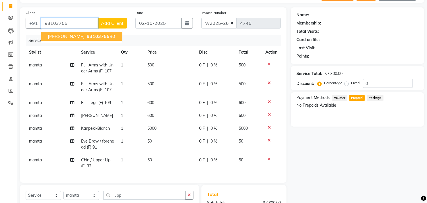
click at [64, 36] on span "Anita arora" at bounding box center [66, 36] width 37 height 6
type input "9310375580"
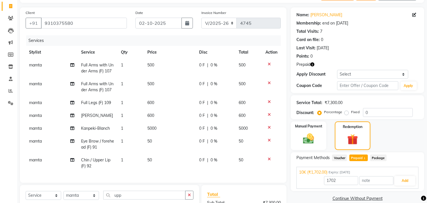
click at [313, 63] on icon "button" at bounding box center [313, 64] width 4 height 4
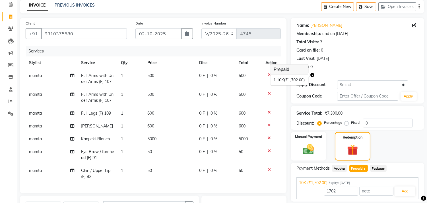
scroll to position [4, 0]
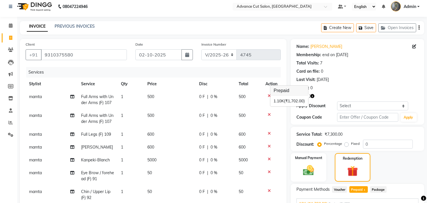
click at [336, 96] on div "Prepaid" at bounding box center [358, 96] width 122 height 6
click at [317, 46] on link "Anita Arora" at bounding box center [327, 47] width 32 height 6
click at [76, 52] on input "9310375580" at bounding box center [84, 54] width 86 height 11
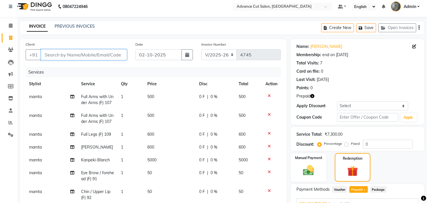
click at [76, 52] on input "Client" at bounding box center [84, 54] width 86 height 11
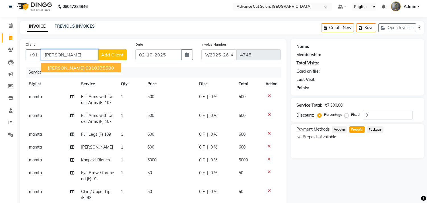
click at [73, 66] on button "Anita arora 9310375580" at bounding box center [81, 67] width 80 height 9
type input "9310375580"
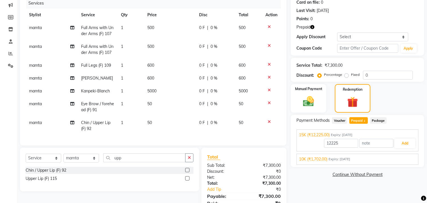
scroll to position [98, 0]
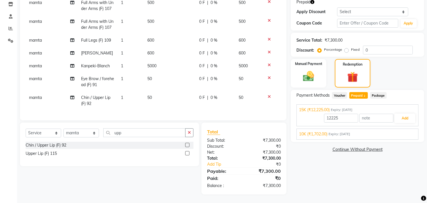
click at [334, 129] on div "10K (₹1,702.00) Expiry: 21-03-2024 1702 Add" at bounding box center [358, 133] width 122 height 11
click at [365, 49] on input "0" at bounding box center [388, 50] width 50 height 9
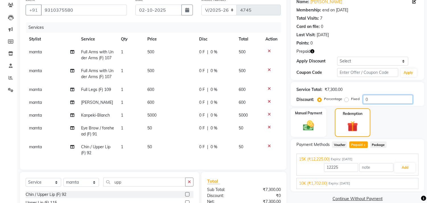
scroll to position [35, 0]
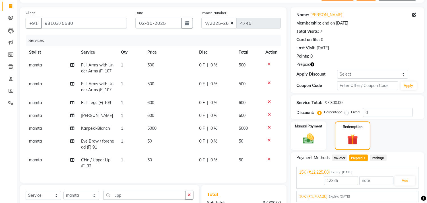
click at [268, 85] on icon at bounding box center [269, 83] width 3 height 4
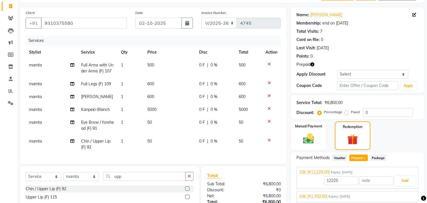
click at [269, 64] on icon at bounding box center [269, 64] width 3 height 4
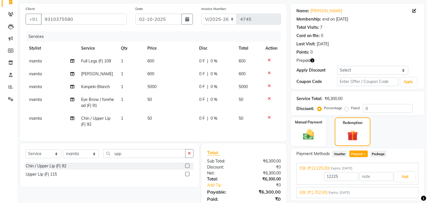
scroll to position [65, 0]
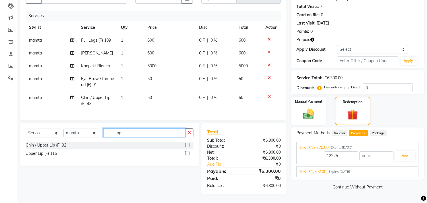
drag, startPoint x: 121, startPoint y: 132, endPoint x: 102, endPoint y: 136, distance: 19.7
click at [102, 136] on div "Select Service Product Membership Package Voucher Prepaid Gift Card Select Styl…" at bounding box center [110, 134] width 168 height 13
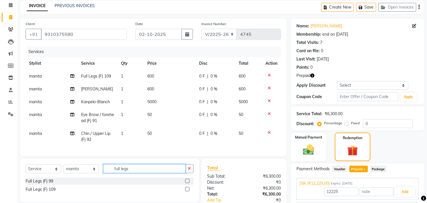
scroll to position [33, 0]
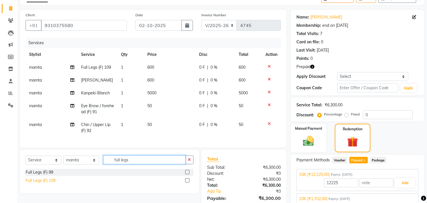
type input "full legs"
click at [34, 183] on div "Full Legs (F) 109" at bounding box center [41, 180] width 30 height 6
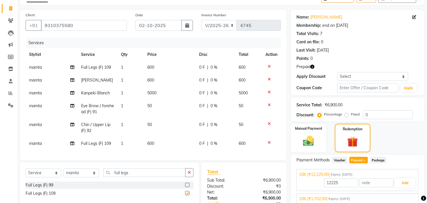
checkbox input "false"
click at [134, 177] on input "full legs" at bounding box center [144, 172] width 82 height 9
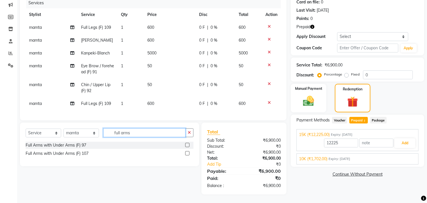
scroll to position [77, 0]
type input "full arms"
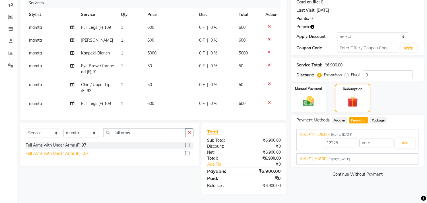
click at [82, 155] on div "Full Arms with Under Arms (F) 107" at bounding box center [57, 153] width 63 height 6
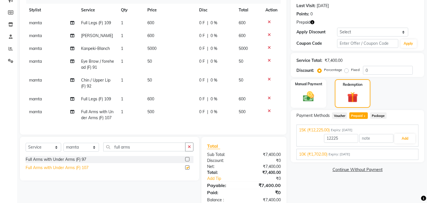
checkbox input "false"
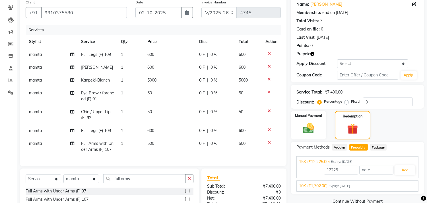
click at [268, 77] on icon at bounding box center [269, 79] width 3 height 4
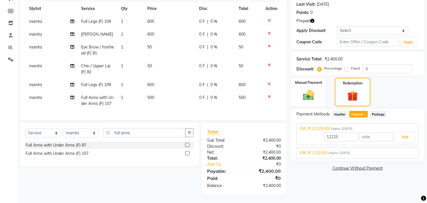
scroll to position [52, 0]
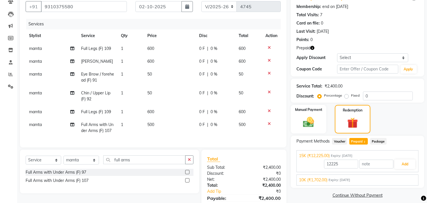
click at [269, 109] on icon at bounding box center [269, 111] width 3 height 4
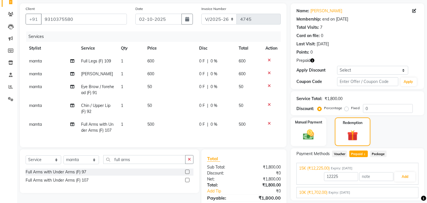
scroll to position [39, 0]
click at [269, 71] on icon at bounding box center [269, 73] width 3 height 4
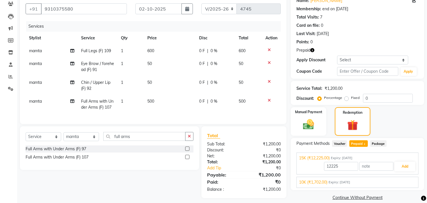
scroll to position [58, 0]
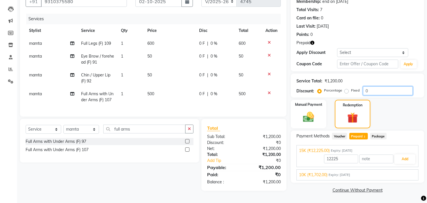
click at [363, 90] on input "0" at bounding box center [388, 90] width 50 height 9
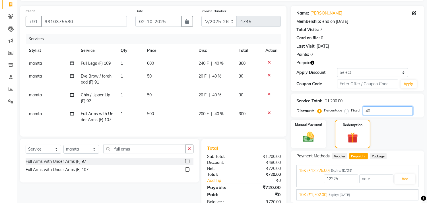
scroll to position [26, 0]
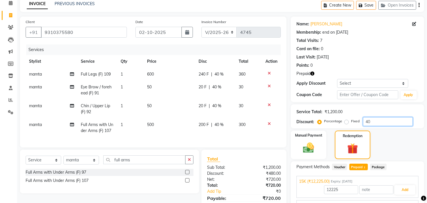
type input "40"
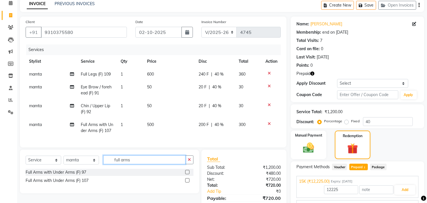
click at [137, 164] on input "full arms" at bounding box center [144, 159] width 82 height 9
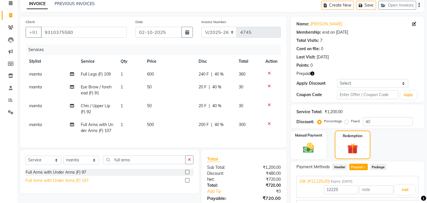
click at [84, 183] on div "Full Arms with Under Arms (F) 107" at bounding box center [57, 180] width 63 height 6
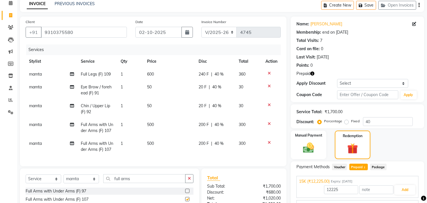
checkbox input "false"
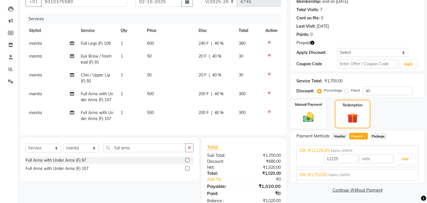
scroll to position [45, 0]
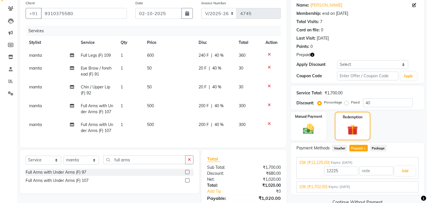
click at [268, 122] on icon at bounding box center [269, 124] width 3 height 4
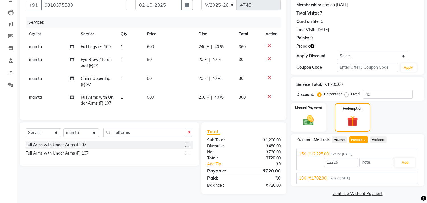
scroll to position [58, 0]
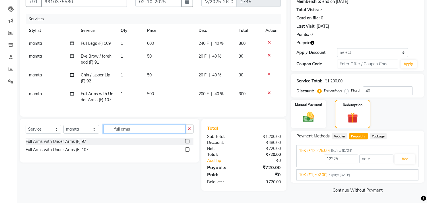
drag, startPoint x: 133, startPoint y: 134, endPoint x: 108, endPoint y: 135, distance: 24.5
click at [108, 133] on input "full arms" at bounding box center [144, 128] width 82 height 9
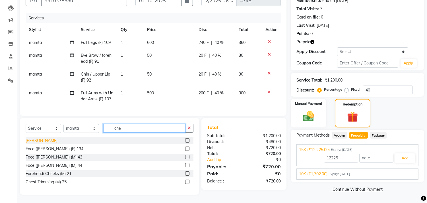
type input "che"
click at [33, 143] on div "cheryls oxyferm" at bounding box center [42, 140] width 32 height 6
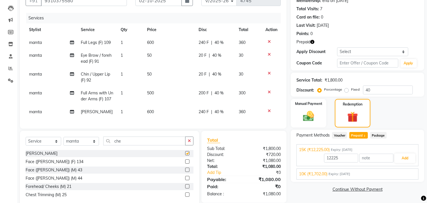
checkbox input "false"
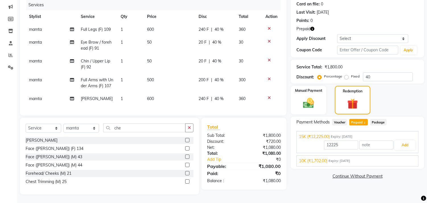
scroll to position [75, 0]
click at [129, 126] on input "che" at bounding box center [144, 127] width 82 height 9
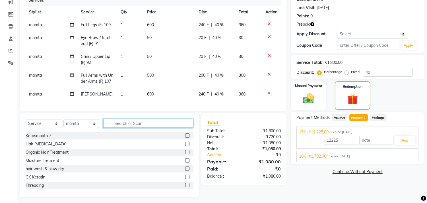
scroll to position [83, 0]
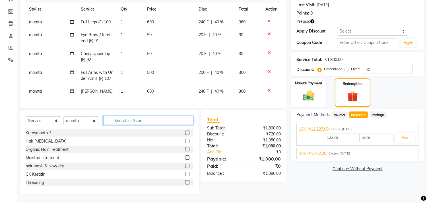
click at [122, 120] on input "text" at bounding box center [148, 120] width 90 height 9
click at [120, 118] on input "text" at bounding box center [148, 120] width 90 height 9
click at [135, 122] on input "text" at bounding box center [148, 120] width 90 height 9
click at [122, 118] on input "text" at bounding box center [148, 120] width 90 height 9
click at [357, 151] on div "10K (₹1,702.00) Expiry: 21-03-2024" at bounding box center [357, 153] width 117 height 6
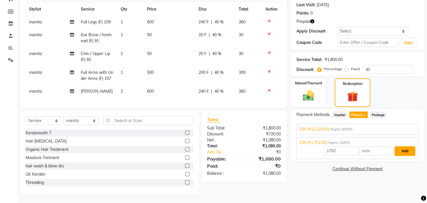
click at [403, 149] on button "Add" at bounding box center [405, 151] width 21 height 10
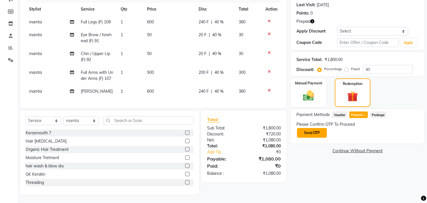
click at [309, 128] on button "Send OTP" at bounding box center [312, 133] width 30 height 10
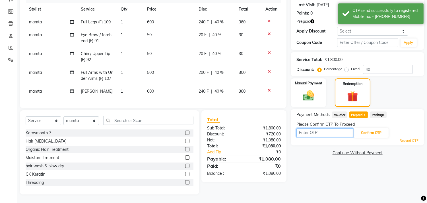
click at [308, 128] on input "text" at bounding box center [325, 132] width 57 height 9
type input "9993"
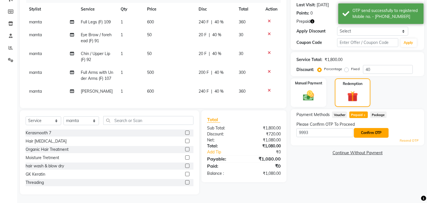
click at [364, 128] on button "Confirm OTP" at bounding box center [371, 133] width 35 height 10
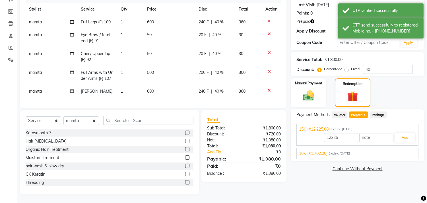
click at [347, 151] on span "Expiry: 21-03-2024" at bounding box center [340, 153] width 22 height 5
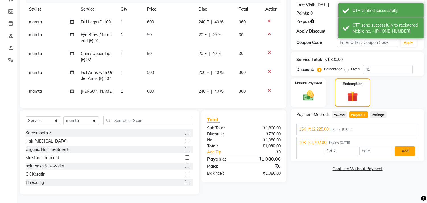
click at [402, 146] on button "Add" at bounding box center [405, 151] width 21 height 10
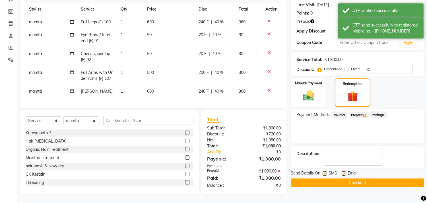
click at [326, 179] on button "Checkout" at bounding box center [358, 182] width 134 height 9
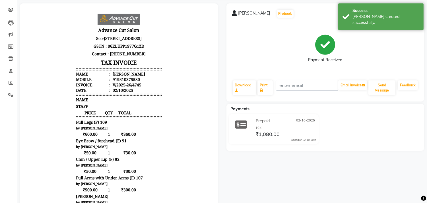
scroll to position [43, 0]
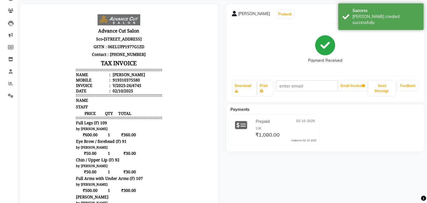
click at [112, 83] on div "919310375580" at bounding box center [126, 79] width 28 height 5
copy ul "919310375580"
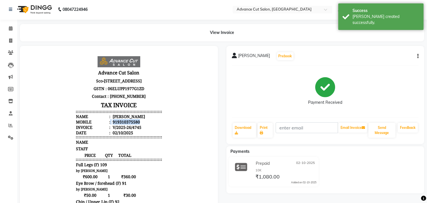
scroll to position [0, 0]
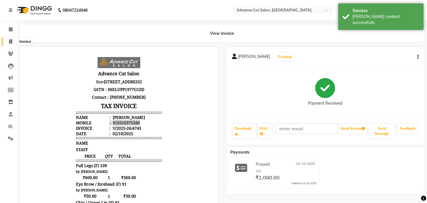
click at [9, 42] on icon at bounding box center [10, 41] width 3 height 4
select select "service"
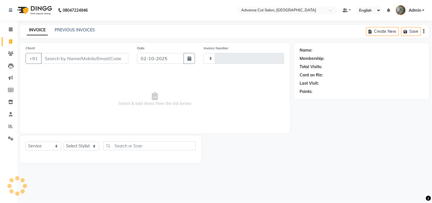
click at [51, 56] on input "Client" at bounding box center [84, 58] width 87 height 11
select select "4939"
type input "4746"
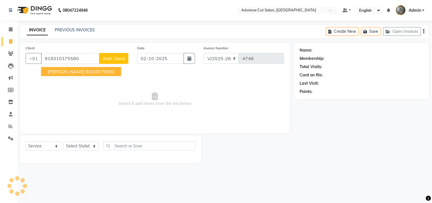
type input "919310375580"
click at [73, 144] on select "Select Stylist" at bounding box center [81, 145] width 36 height 9
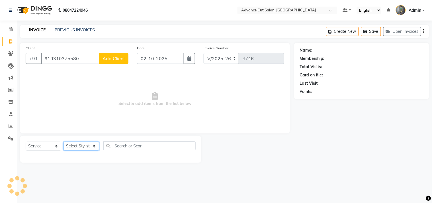
select select "61779"
click at [63, 142] on select "Select Stylist Admin chahit COUNTOR Devid hardeep mamta manisha MONISH navi NOS…" at bounding box center [81, 145] width 36 height 9
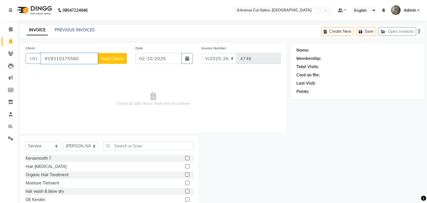
click at [80, 59] on input "919310375580" at bounding box center [69, 58] width 57 height 11
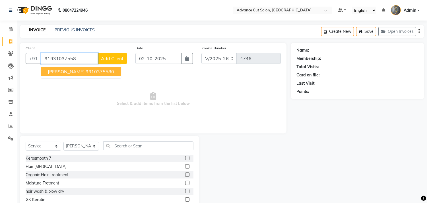
click at [68, 75] on button "Anita arora 9310375580" at bounding box center [81, 71] width 80 height 9
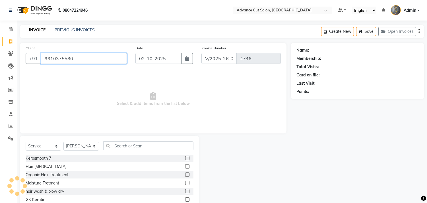
type input "9310375580"
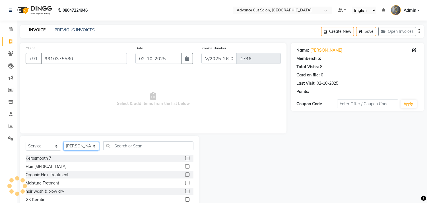
click at [76, 145] on select "Select Stylist Admin chahit COUNTOR Devid hardeep mamta manisha MONISH navi NOS…" at bounding box center [81, 145] width 36 height 9
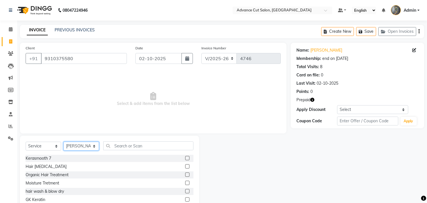
select select "74352"
click at [63, 142] on select "Select Stylist Admin chahit COUNTOR Devid hardeep mamta manisha MONISH navi NOS…" at bounding box center [81, 145] width 36 height 9
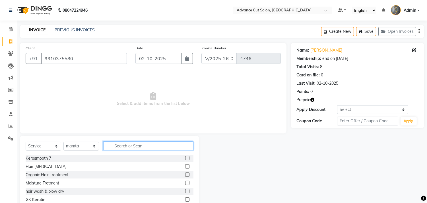
click at [127, 143] on input "text" at bounding box center [148, 145] width 90 height 9
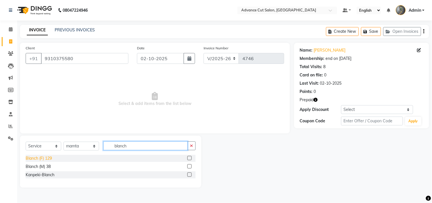
type input "blanch"
click at [40, 158] on div "Blanch (F) 129" at bounding box center [39, 158] width 26 height 6
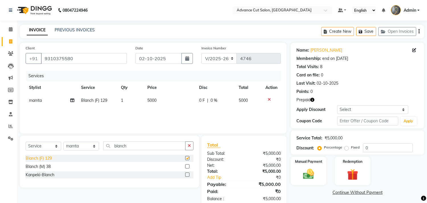
checkbox input "false"
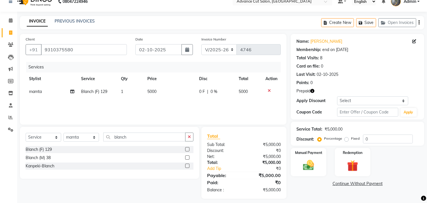
scroll to position [13, 0]
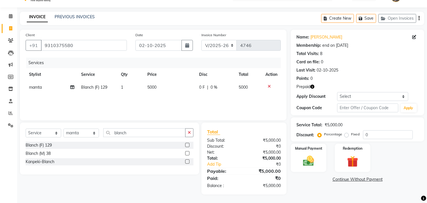
click at [362, 133] on div "Percentage Fixed" at bounding box center [341, 134] width 44 height 7
click at [365, 135] on input "0" at bounding box center [388, 134] width 50 height 9
type input "50"
click at [349, 158] on img at bounding box center [352, 161] width 19 height 14
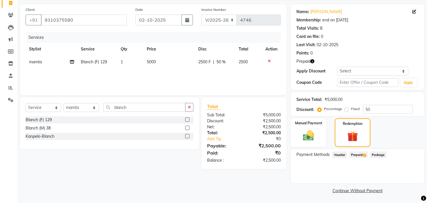
click at [357, 152] on span "Prepaid 2" at bounding box center [359, 154] width 19 height 7
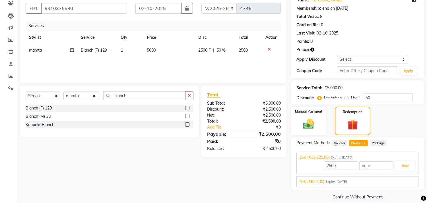
scroll to position [56, 0]
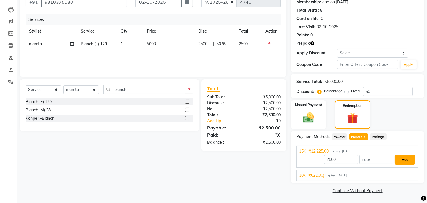
click at [402, 158] on button "Add" at bounding box center [405, 160] width 21 height 10
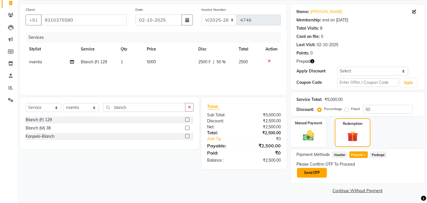
click at [306, 168] on button "Send OTP" at bounding box center [312, 173] width 30 height 10
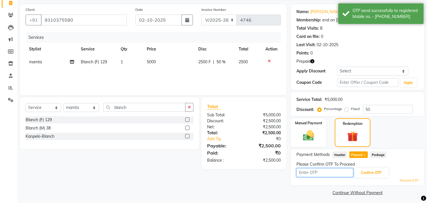
click at [314, 173] on input "text" at bounding box center [325, 172] width 57 height 9
type input "9993"
click at [364, 171] on button "Confirm OTP" at bounding box center [371, 173] width 35 height 10
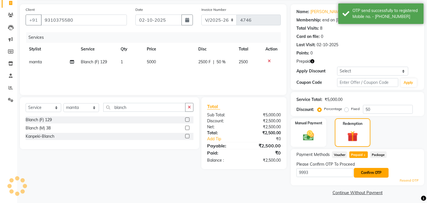
scroll to position [41, 0]
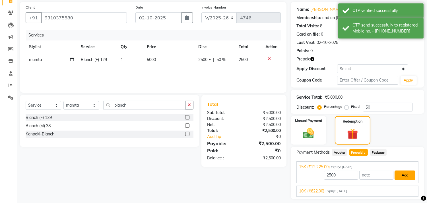
click at [403, 174] on button "Add" at bounding box center [405, 175] width 21 height 10
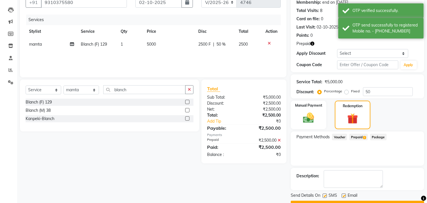
scroll to position [71, 0]
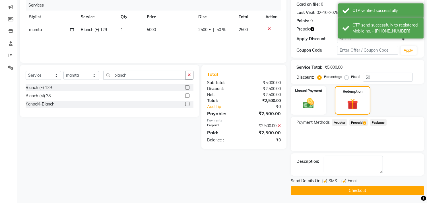
click at [355, 190] on button "Checkout" at bounding box center [358, 190] width 134 height 9
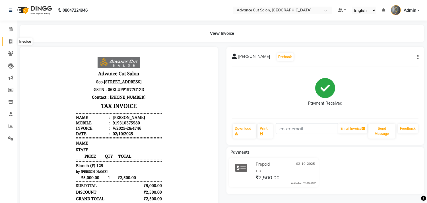
click at [9, 40] on icon at bounding box center [10, 41] width 3 height 4
select select "service"
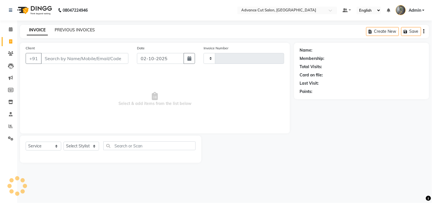
type input "4747"
click at [68, 31] on link "PREVIOUS INVOICES" at bounding box center [75, 29] width 40 height 5
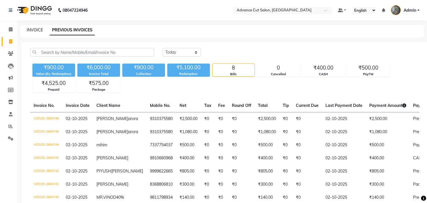
click at [34, 30] on link "INVOICE" at bounding box center [35, 29] width 16 height 5
select select "service"
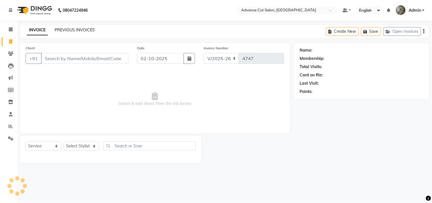
click at [66, 30] on link "PREVIOUS INVOICES" at bounding box center [75, 29] width 40 height 5
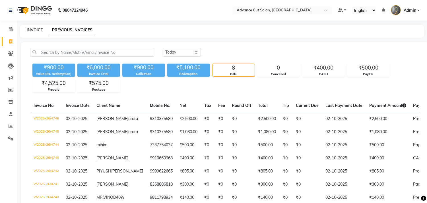
click at [29, 28] on link "INVOICE" at bounding box center [35, 29] width 16 height 5
select select "service"
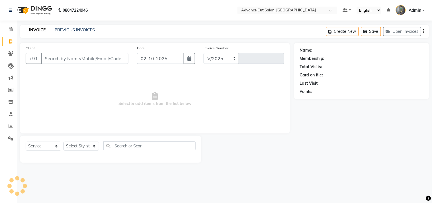
select select "4939"
type input "4747"
click at [82, 143] on select "Select Stylist" at bounding box center [81, 145] width 36 height 9
select select "78660"
click at [63, 142] on select "Select Stylist Admin chahit COUNTOR Devid hardeep mamta manisha MONISH navi NOS…" at bounding box center [81, 145] width 36 height 9
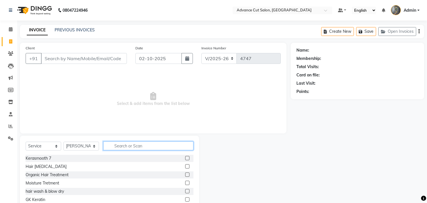
click at [118, 145] on input "text" at bounding box center [148, 145] width 90 height 9
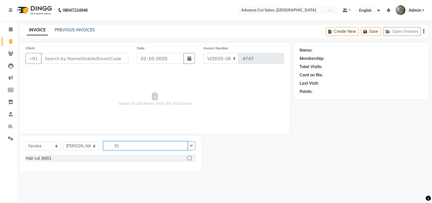
type input "01"
click at [33, 161] on div "Hair cut (M)01" at bounding box center [111, 158] width 170 height 7
click at [44, 160] on div "Hair cut (M)01" at bounding box center [39, 158] width 26 height 6
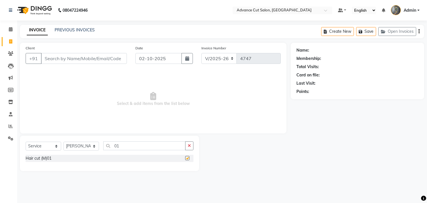
checkbox input "false"
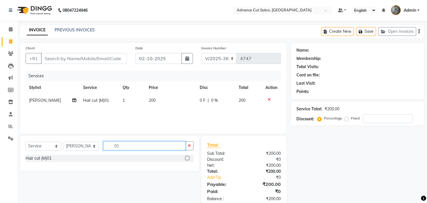
click at [123, 145] on input "01" at bounding box center [144, 145] width 82 height 9
type input "thre"
click at [34, 159] on div "Threading" at bounding box center [35, 158] width 18 height 6
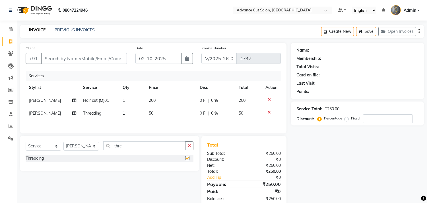
checkbox input "false"
click at [153, 112] on td "50" at bounding box center [170, 113] width 51 height 13
select select "78660"
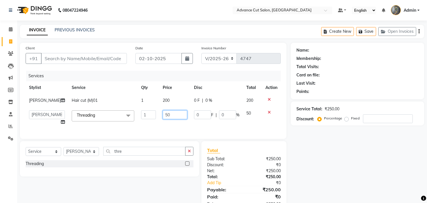
click at [163, 115] on input "50" at bounding box center [175, 114] width 24 height 9
type input "80"
click at [48, 56] on input "Client" at bounding box center [84, 58] width 86 height 11
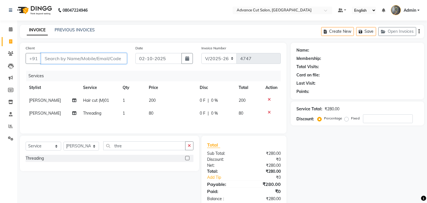
type input "s"
type input "0"
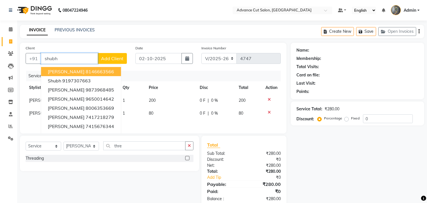
click at [52, 74] on span "[PERSON_NAME]" at bounding box center [66, 72] width 37 height 6
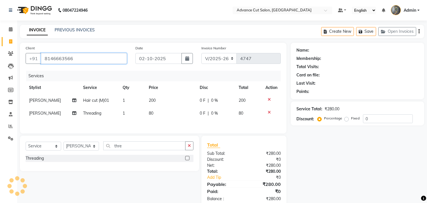
type input "8146663566"
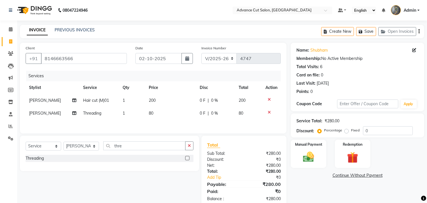
scroll to position [15, 0]
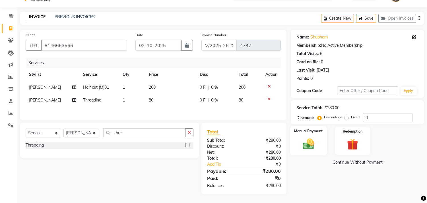
click at [303, 133] on div "Manual Payment" at bounding box center [308, 140] width 37 height 29
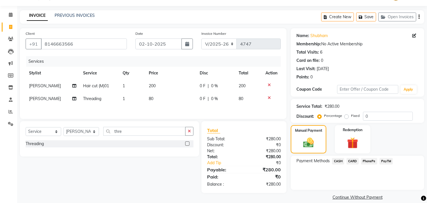
scroll to position [21, 0]
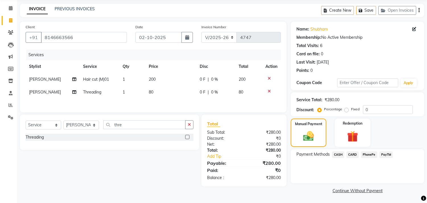
click at [339, 154] on span "CASH" at bounding box center [338, 154] width 12 height 7
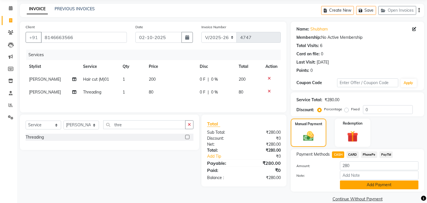
click at [354, 182] on button "Add Payment" at bounding box center [379, 184] width 79 height 9
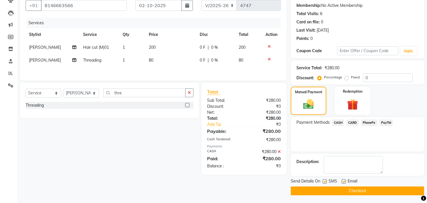
scroll to position [53, 0]
click at [325, 180] on label at bounding box center [325, 181] width 4 height 4
click at [325, 180] on input "checkbox" at bounding box center [325, 181] width 4 height 4
checkbox input "false"
click at [332, 191] on button "Checkout" at bounding box center [358, 190] width 134 height 9
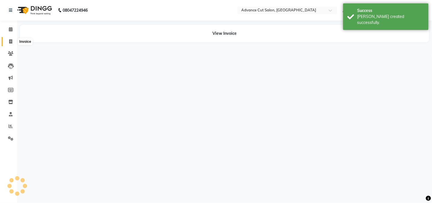
click at [11, 41] on icon at bounding box center [10, 41] width 3 height 4
select select "service"
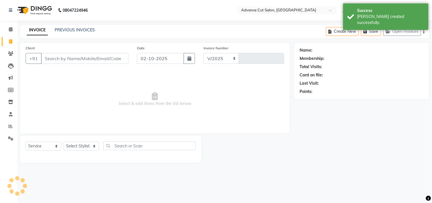
select select "4939"
type input "4748"
click at [56, 58] on input "Client" at bounding box center [84, 58] width 87 height 11
click at [72, 145] on select "Select Stylist Admin chahit COUNTOR [PERSON_NAME] mamta [PERSON_NAME] navi [PER…" at bounding box center [81, 145] width 36 height 9
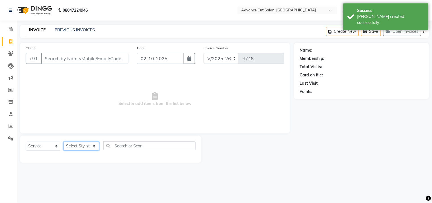
select select "74352"
click at [63, 142] on select "Select Stylist Admin chahit COUNTOR [PERSON_NAME] mamta [PERSON_NAME] navi [PER…" at bounding box center [81, 145] width 36 height 9
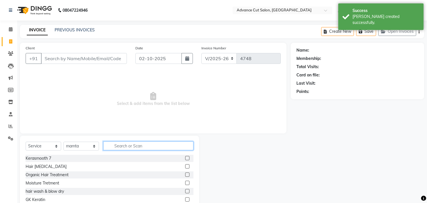
click at [122, 143] on input "text" at bounding box center [148, 145] width 90 height 9
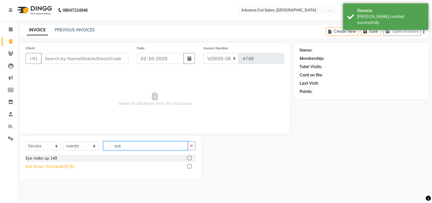
type input "eye"
click at [61, 166] on div "Eye Brow / forehead (F) 91" at bounding box center [50, 166] width 49 height 6
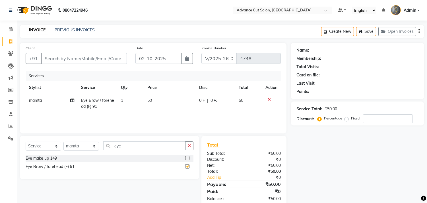
checkbox input "false"
click at [64, 60] on input "Client" at bounding box center [84, 58] width 86 height 11
type input "a"
type input "0"
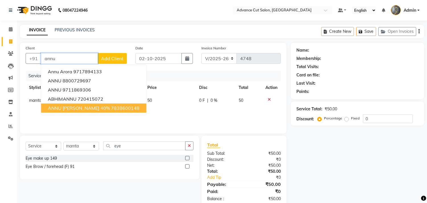
click at [64, 111] on button "ANNU shrma 40% 7838600148" at bounding box center [93, 107] width 105 height 9
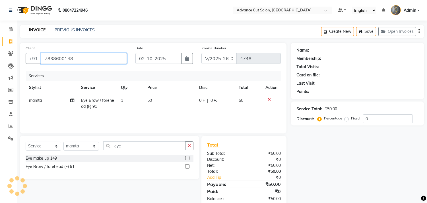
type input "7838600148"
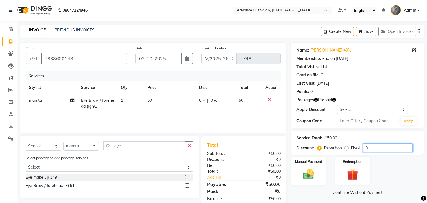
click at [364, 143] on input "0" at bounding box center [388, 147] width 50 height 9
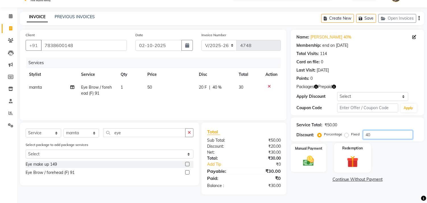
type input "40"
click at [351, 157] on img at bounding box center [352, 161] width 19 height 14
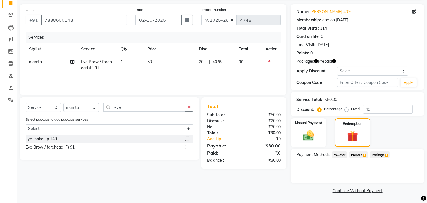
click at [360, 155] on span "Prepaid 1" at bounding box center [359, 154] width 19 height 7
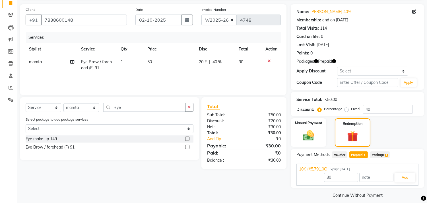
scroll to position [43, 0]
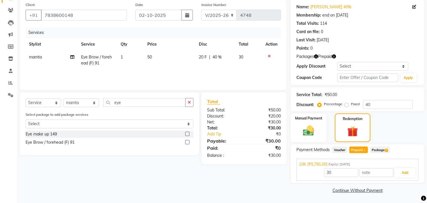
click at [406, 167] on div "30 Add" at bounding box center [357, 172] width 117 height 11
click at [398, 170] on button "Add" at bounding box center [405, 173] width 21 height 10
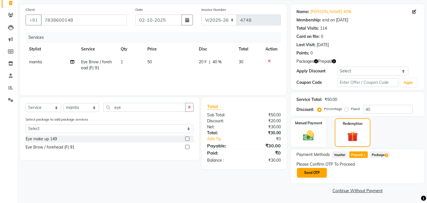
click at [312, 172] on button "Send OTP" at bounding box center [312, 173] width 30 height 10
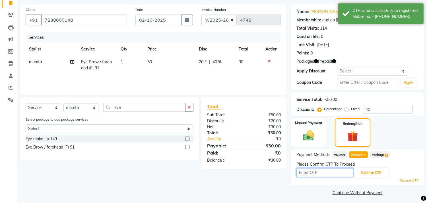
click at [312, 172] on input "text" at bounding box center [325, 172] width 57 height 9
type input "9993"
click at [376, 173] on button "Confirm OTP" at bounding box center [371, 173] width 35 height 10
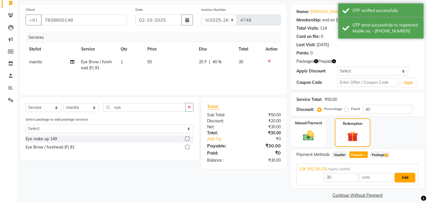
click at [398, 175] on button "Add" at bounding box center [405, 178] width 21 height 10
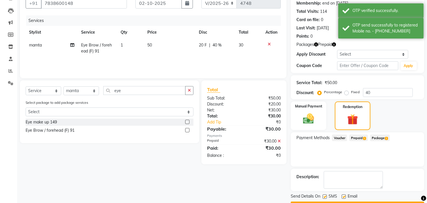
scroll to position [71, 0]
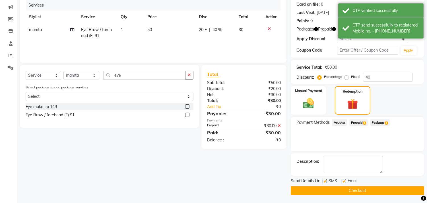
click at [323, 179] on div "Send Details On SMS Email" at bounding box center [358, 181] width 134 height 7
click at [325, 181] on label at bounding box center [325, 181] width 4 height 4
click at [325, 181] on input "checkbox" at bounding box center [325, 181] width 4 height 4
checkbox input "false"
click at [329, 187] on button "Checkout" at bounding box center [358, 190] width 134 height 9
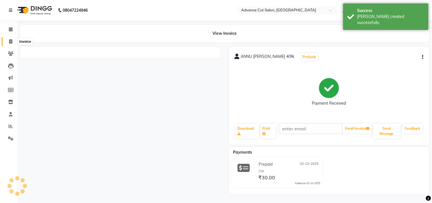
click at [8, 40] on span at bounding box center [11, 41] width 10 height 7
select select "service"
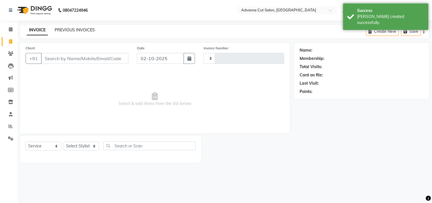
click at [62, 28] on link "PREVIOUS INVOICES" at bounding box center [75, 29] width 40 height 5
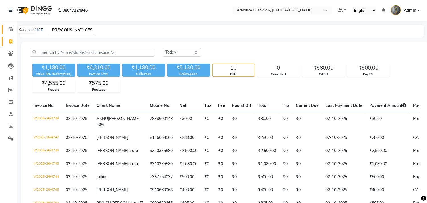
click at [10, 30] on icon at bounding box center [11, 29] width 4 height 4
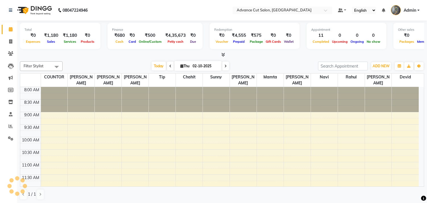
click at [221, 54] on span at bounding box center [222, 55] width 6 height 6
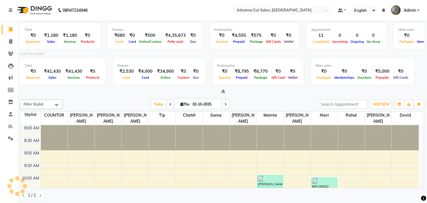
scroll to position [126, 0]
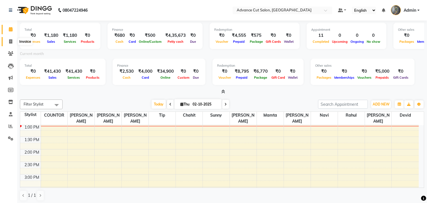
click at [10, 43] on icon at bounding box center [10, 41] width 3 height 4
select select "service"
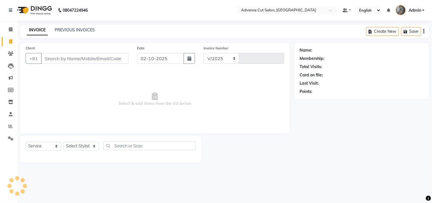
select select "4939"
type input "4749"
click at [79, 145] on select "Select Stylist" at bounding box center [81, 145] width 36 height 9
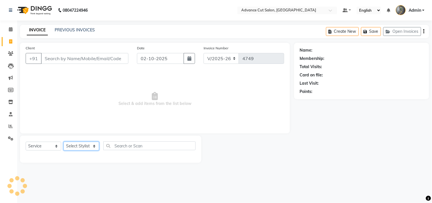
click at [79, 145] on select "Select Stylist Admin chahit COUNTOR [PERSON_NAME] mamta [PERSON_NAME] navi [PER…" at bounding box center [81, 145] width 36 height 9
select select "58461"
click at [63, 142] on select "Select Stylist Admin chahit COUNTOR [PERSON_NAME] mamta [PERSON_NAME] navi [PER…" at bounding box center [81, 145] width 36 height 9
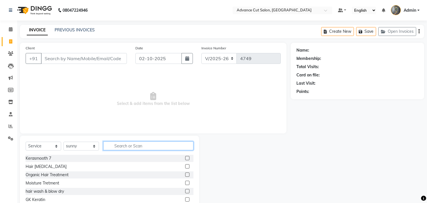
click at [119, 143] on input "text" at bounding box center [148, 145] width 90 height 9
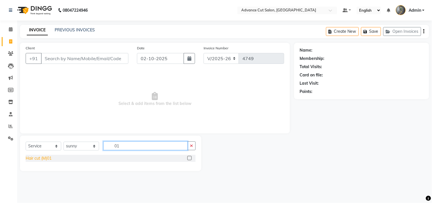
type input "01"
click at [45, 159] on div "Hair cut (M)01" at bounding box center [39, 158] width 26 height 6
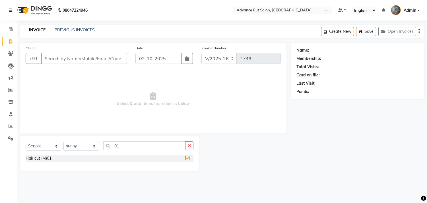
checkbox input "false"
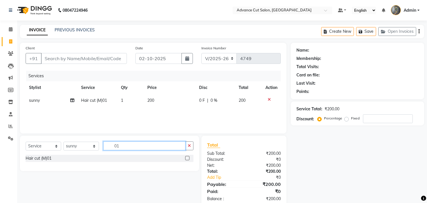
click at [122, 145] on input "01" at bounding box center [144, 145] width 82 height 9
type input "66"
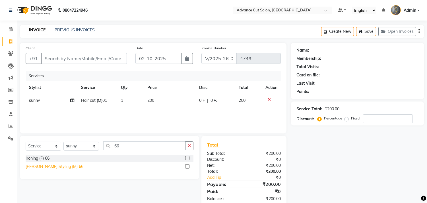
click at [54, 169] on div "[PERSON_NAME] Styling (M) 66" at bounding box center [55, 166] width 58 height 6
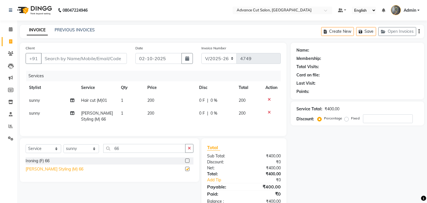
checkbox input "false"
click at [270, 99] on icon at bounding box center [269, 99] width 3 height 4
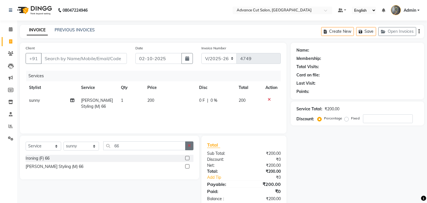
click at [191, 145] on button "button" at bounding box center [189, 145] width 8 height 9
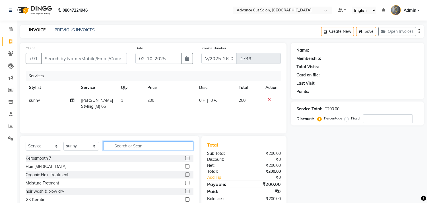
click at [149, 145] on input "text" at bounding box center [148, 145] width 90 height 9
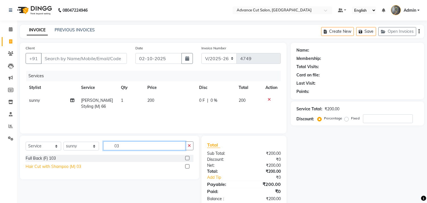
type input "03"
click at [75, 167] on div "Hair Cut with Shampoo (M) 03" at bounding box center [54, 166] width 56 height 6
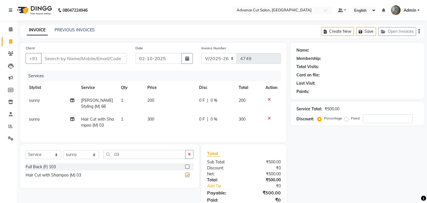
checkbox input "false"
click at [122, 157] on input "03" at bounding box center [144, 154] width 82 height 9
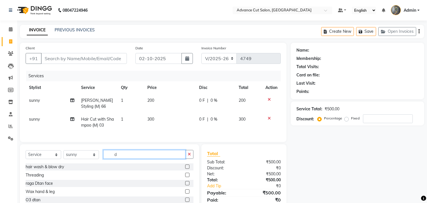
type input "d"
type input "arms"
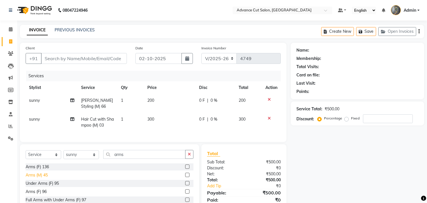
click at [38, 178] on div "Arms (M) 45" at bounding box center [37, 175] width 22 height 6
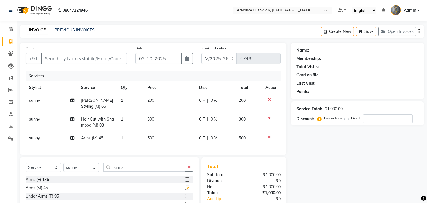
checkbox input "false"
click at [151, 139] on span "500" at bounding box center [150, 137] width 7 height 5
select select "58461"
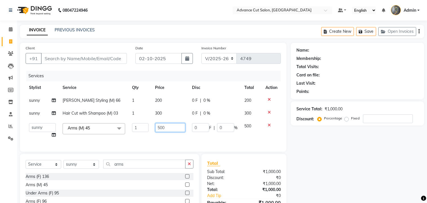
click at [159, 127] on input "500" at bounding box center [170, 127] width 30 height 9
click at [160, 127] on input "500" at bounding box center [170, 127] width 30 height 9
type input "1000"
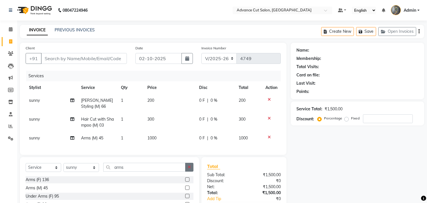
click at [188, 169] on icon "button" at bounding box center [189, 167] width 3 height 4
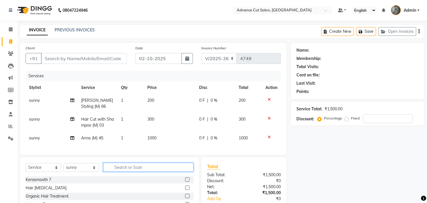
click at [163, 170] on input "text" at bounding box center [148, 167] width 90 height 9
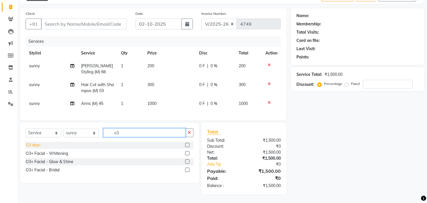
scroll to position [39, 0]
type input "o3"
click at [30, 146] on div "O3 dtan" at bounding box center [33, 145] width 15 height 6
checkbox input "false"
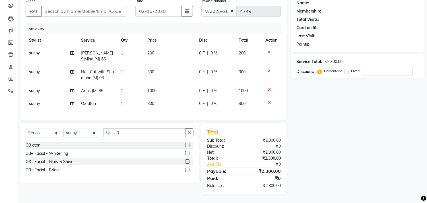
scroll to position [52, 0]
click at [120, 131] on input "o3" at bounding box center [144, 132] width 82 height 9
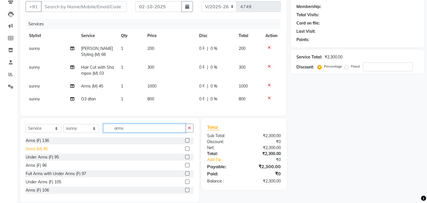
type input "arms"
click at [42, 152] on div "Arms (M) 45" at bounding box center [37, 149] width 22 height 6
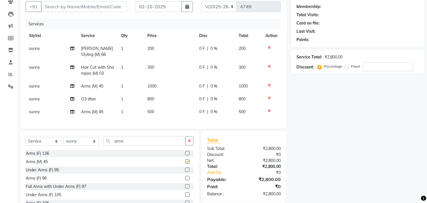
checkbox input "false"
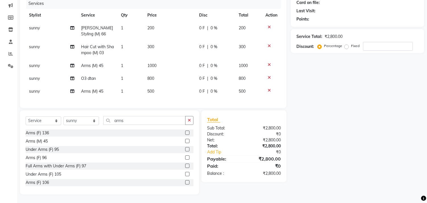
click at [154, 85] on td "500" at bounding box center [170, 91] width 52 height 13
select select "58461"
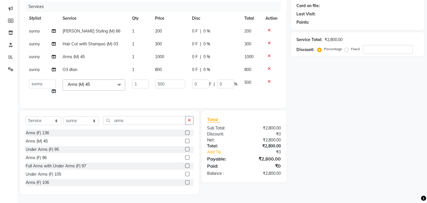
scroll to position [74, 0]
click at [160, 80] on input "500" at bounding box center [170, 83] width 30 height 9
type input "200"
click at [133, 119] on input "arms" at bounding box center [144, 120] width 82 height 9
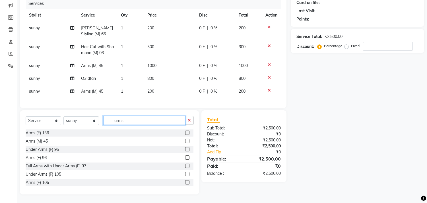
click at [133, 119] on input "arms" at bounding box center [144, 120] width 82 height 9
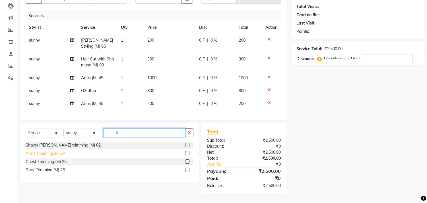
type input "tri"
click at [47, 153] on div "Arms Trimming (M) 24" at bounding box center [46, 153] width 40 height 6
checkbox input "false"
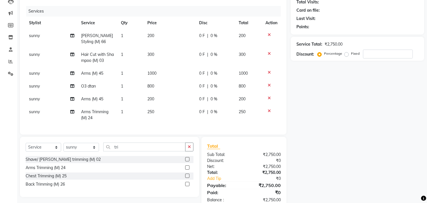
click at [269, 96] on icon at bounding box center [269, 98] width 3 height 4
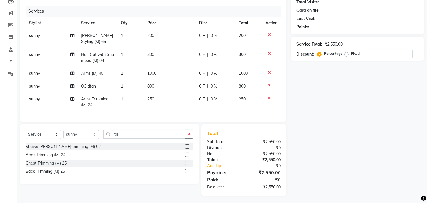
click at [158, 98] on td "250" at bounding box center [170, 102] width 52 height 19
select select "58461"
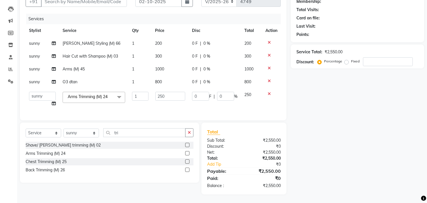
scroll to position [61, 0]
click at [163, 92] on input "250" at bounding box center [170, 96] width 30 height 9
type input "200"
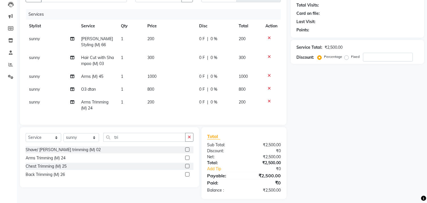
click at [337, 120] on div "Name: Membership: Total Visits: Card on file: Last Visit: Points: Service Total…" at bounding box center [360, 89] width 138 height 217
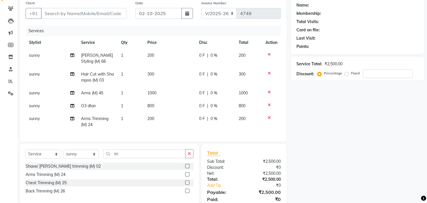
scroll to position [7, 0]
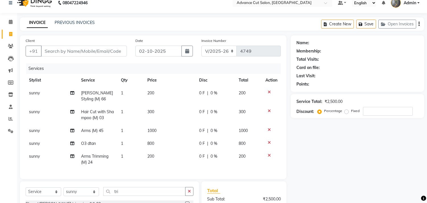
click at [63, 44] on div "Client +91" at bounding box center [76, 49] width 110 height 23
click at [53, 50] on input "Client" at bounding box center [84, 51] width 86 height 11
type input "9"
type input "0"
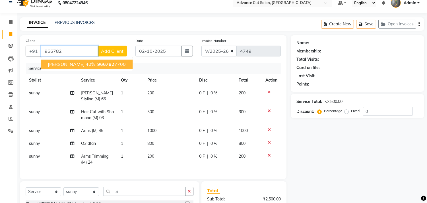
click at [68, 67] on button "ANIRUDHH 40% 966782 7700" at bounding box center [87, 63] width 92 height 9
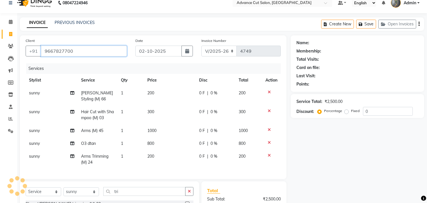
type input "9667827700"
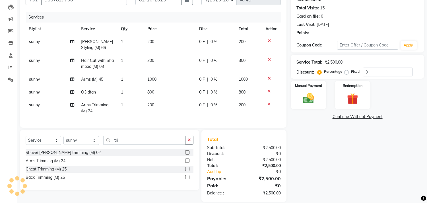
scroll to position [71, 0]
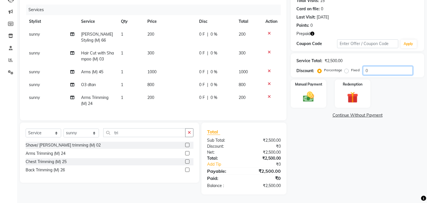
click at [364, 66] on input "0" at bounding box center [388, 70] width 50 height 9
type input "40"
click at [352, 90] on img at bounding box center [352, 97] width 19 height 14
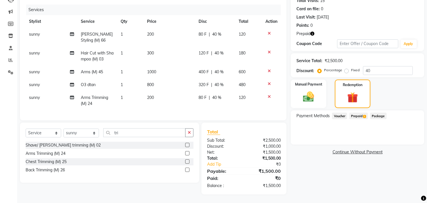
click at [356, 110] on div "Payment Methods Voucher Prepaid 1 Package" at bounding box center [358, 127] width 134 height 34
click at [356, 112] on span "Prepaid 1" at bounding box center [359, 115] width 19 height 7
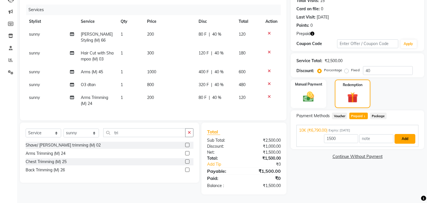
click at [403, 134] on button "Add" at bounding box center [405, 139] width 21 height 10
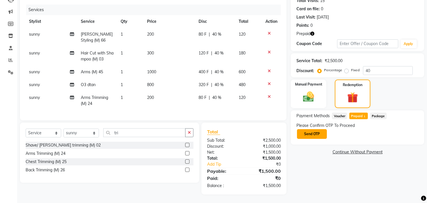
click at [303, 129] on button "Send OTP" at bounding box center [312, 134] width 30 height 10
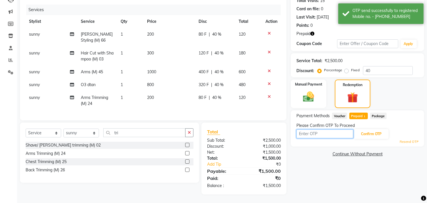
drag, startPoint x: 303, startPoint y: 129, endPoint x: 300, endPoint y: 130, distance: 3.5
click at [303, 129] on input "text" at bounding box center [325, 133] width 57 height 9
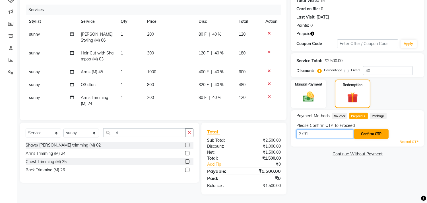
type input "2791"
click at [362, 132] on button "Confirm OTP" at bounding box center [371, 134] width 35 height 10
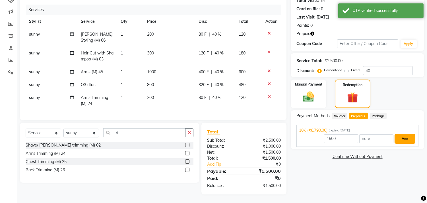
click at [402, 136] on button "Add" at bounding box center [405, 139] width 21 height 10
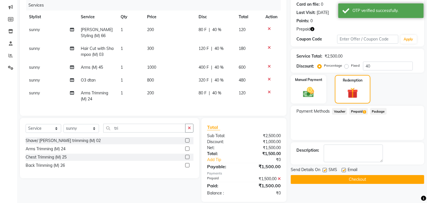
scroll to position [83, 0]
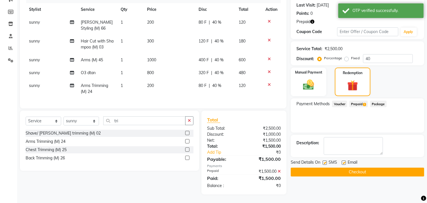
click at [354, 167] on button "Checkout" at bounding box center [358, 171] width 134 height 9
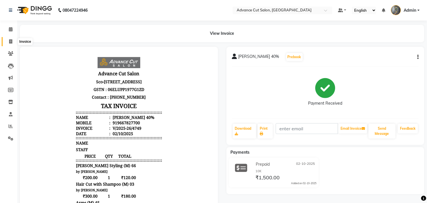
click at [11, 38] on span at bounding box center [11, 41] width 10 height 7
select select "service"
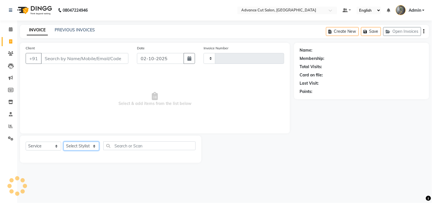
click at [93, 146] on select "Select Stylist" at bounding box center [81, 145] width 36 height 9
select select "30651"
click at [63, 142] on select "Select Stylist Admin chahit COUNTOR [PERSON_NAME] mamta [PERSON_NAME] navi [PER…" at bounding box center [81, 145] width 36 height 9
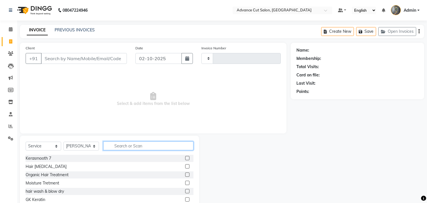
click at [134, 145] on input "text" at bounding box center [148, 145] width 90 height 9
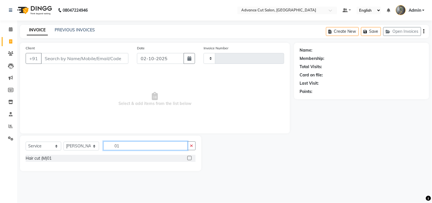
type input "01"
click at [49, 162] on div "Hair cut (M)01" at bounding box center [111, 159] width 170 height 8
click at [47, 158] on div "Hair cut (M)01" at bounding box center [39, 158] width 26 height 6
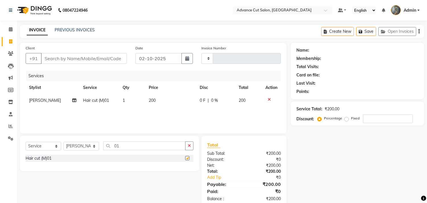
checkbox input "false"
click at [128, 147] on input "01" at bounding box center [144, 145] width 82 height 9
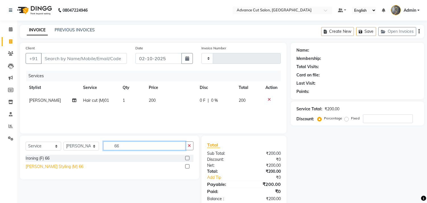
type input "66"
click at [46, 165] on div "[PERSON_NAME] Styling (M) 66" at bounding box center [55, 166] width 58 height 6
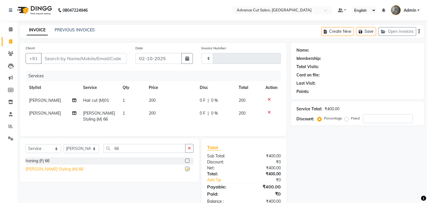
checkbox input "false"
click at [61, 59] on input "Client" at bounding box center [84, 58] width 86 height 11
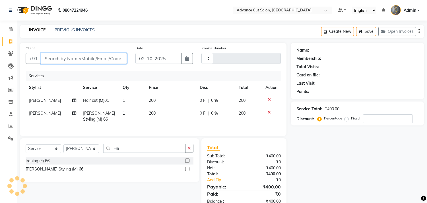
type input "8"
type input "0"
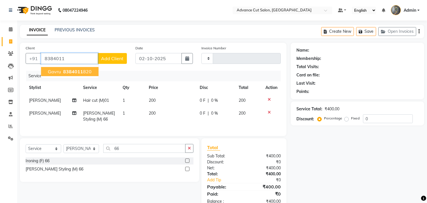
click at [61, 76] on button "gavru 8384011 820" at bounding box center [70, 71] width 58 height 9
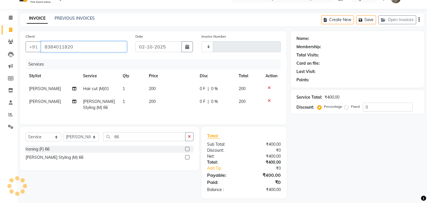
type input "8384011820"
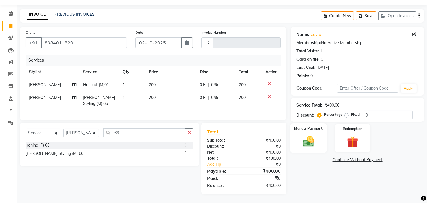
click at [313, 135] on img at bounding box center [308, 141] width 19 height 13
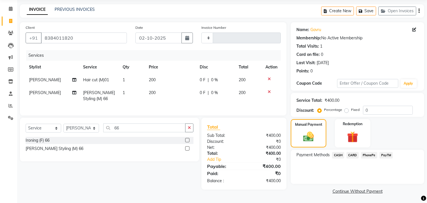
click at [389, 153] on span "PayTM" at bounding box center [387, 155] width 14 height 7
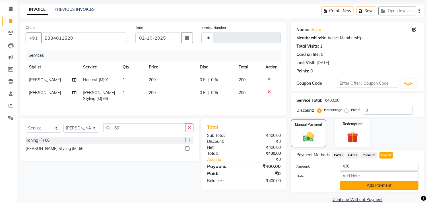
click at [355, 184] on button "Add Payment" at bounding box center [379, 185] width 79 height 9
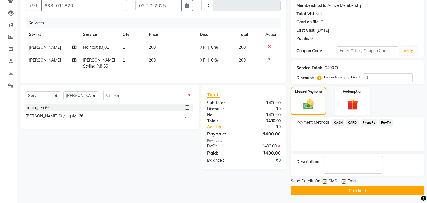
scroll to position [53, 0]
click at [339, 191] on button "Checkout" at bounding box center [358, 190] width 134 height 9
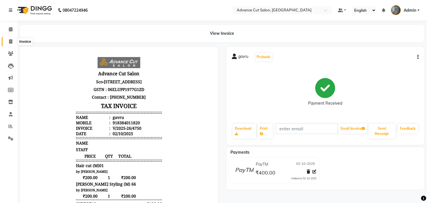
click at [8, 41] on span at bounding box center [11, 41] width 10 height 7
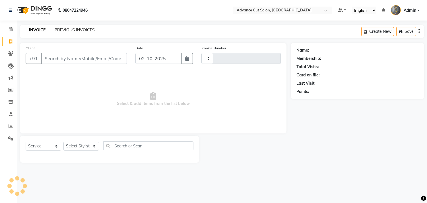
click at [60, 30] on link "PREVIOUS INVOICES" at bounding box center [75, 29] width 40 height 5
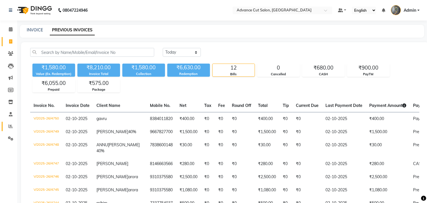
click at [10, 124] on span at bounding box center [11, 126] width 10 height 7
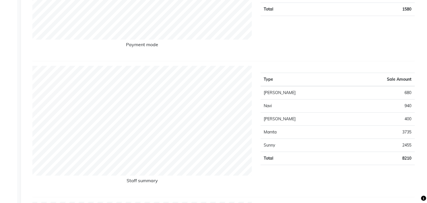
scroll to position [32, 0]
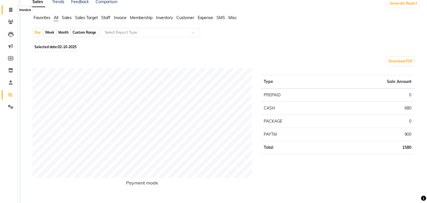
click at [7, 9] on span at bounding box center [11, 10] width 10 height 7
select select "service"
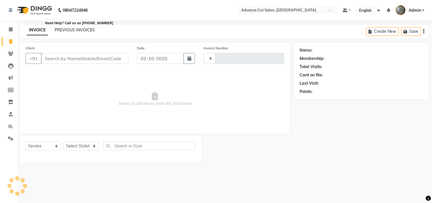
click at [61, 30] on link "PREVIOUS INVOICES" at bounding box center [75, 29] width 40 height 5
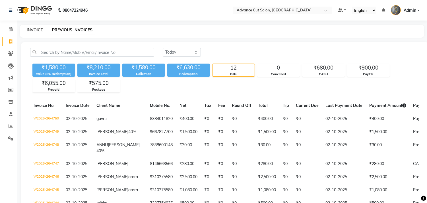
click at [35, 29] on link "INVOICE" at bounding box center [35, 29] width 16 height 5
select select "service"
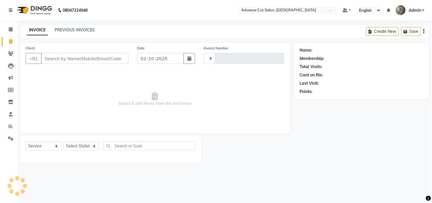
click at [62, 58] on input "Client" at bounding box center [84, 58] width 87 height 11
type input "t"
type input "4751"
select select "4939"
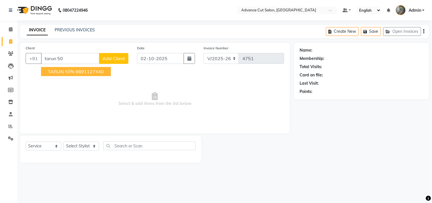
click at [65, 71] on span "TARUN 50%" at bounding box center [61, 72] width 26 height 6
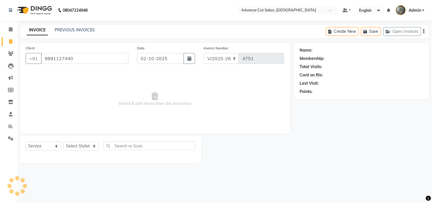
type input "9891127440"
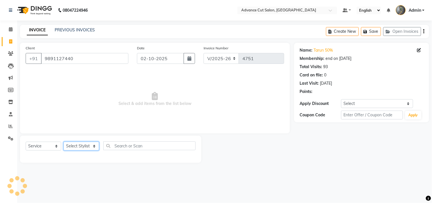
click at [76, 148] on select "Select Stylist Admin chahit COUNTOR [PERSON_NAME] mamta [PERSON_NAME] navi [PER…" at bounding box center [81, 145] width 36 height 9
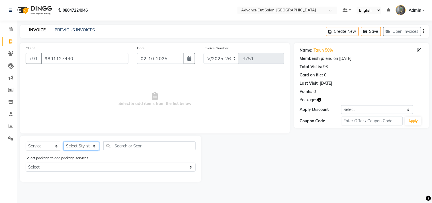
select select "86614"
click at [63, 142] on select "Select Stylist Admin chahit COUNTOR [PERSON_NAME] mamta [PERSON_NAME] navi [PER…" at bounding box center [81, 145] width 36 height 9
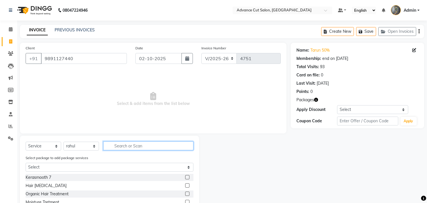
click at [117, 149] on input "text" at bounding box center [148, 145] width 90 height 9
type input "class"
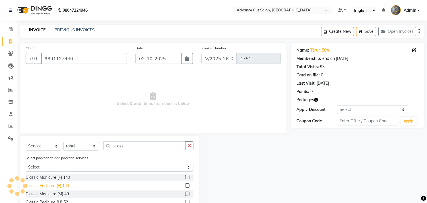
click at [54, 187] on div "Classic Pedicure (F) 143" at bounding box center [48, 185] width 44 height 6
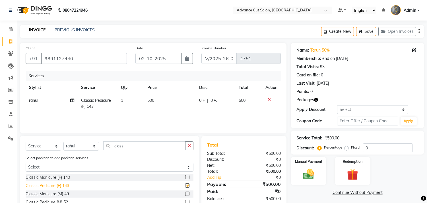
checkbox input "false"
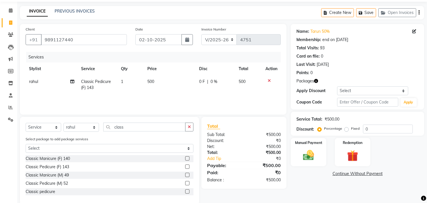
scroll to position [29, 0]
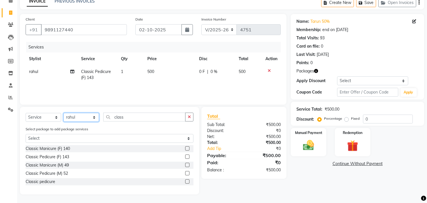
click at [98, 118] on select "Select Stylist Admin chahit COUNTOR [PERSON_NAME] mamta [PERSON_NAME] navi [PER…" at bounding box center [81, 117] width 36 height 9
select select "81671"
click at [63, 113] on select "Select Stylist Admin chahit COUNTOR [PERSON_NAME] mamta [PERSON_NAME] navi [PER…" at bounding box center [81, 117] width 36 height 9
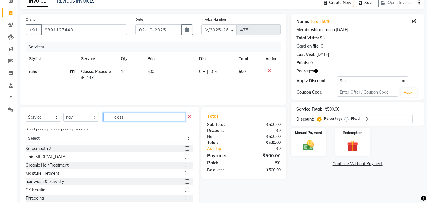
click at [129, 116] on input "class" at bounding box center [144, 116] width 82 height 9
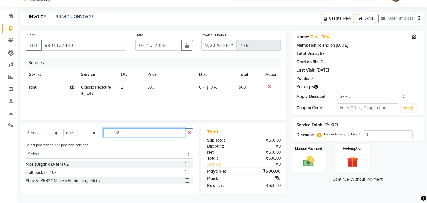
scroll to position [13, 0]
type input "02"
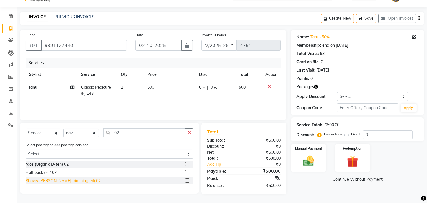
click at [69, 180] on div "Shave/ [PERSON_NAME] trimming (M) 02" at bounding box center [63, 181] width 75 height 6
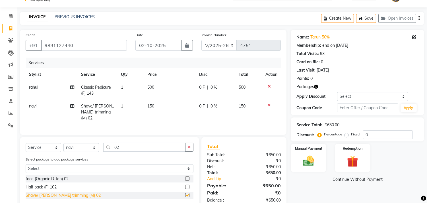
checkbox input "false"
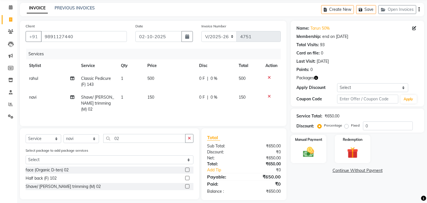
scroll to position [26, 0]
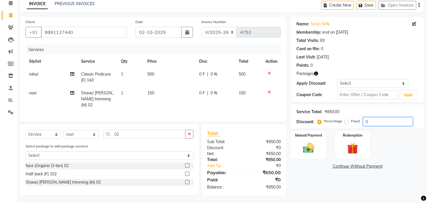
click at [363, 118] on input "0" at bounding box center [388, 121] width 50 height 9
type input "50"
click at [357, 150] on img at bounding box center [352, 148] width 19 height 14
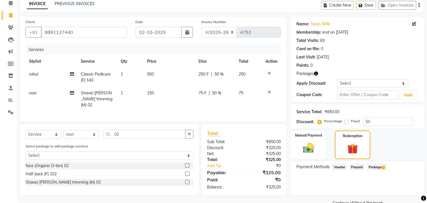
click at [374, 166] on span "Package 2" at bounding box center [377, 166] width 20 height 7
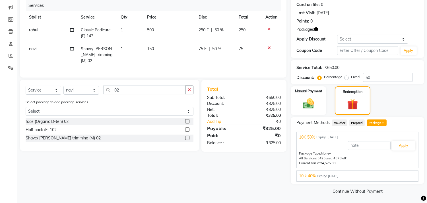
scroll to position [71, 0]
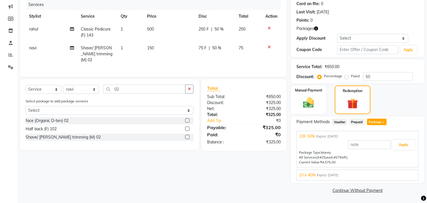
click at [352, 176] on div "10 k 40% Expiry: 12-02-2026" at bounding box center [357, 175] width 117 height 6
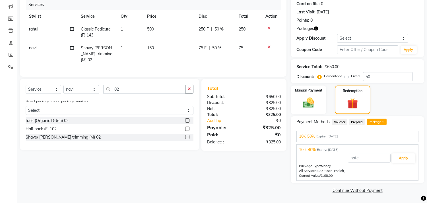
click at [360, 137] on div "10K 50% Expiry: 28-06-2026" at bounding box center [357, 136] width 117 height 6
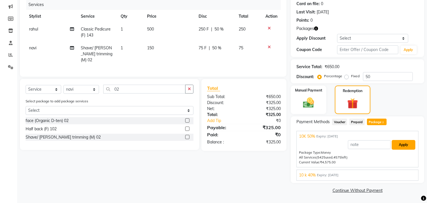
click at [404, 142] on button "Apply" at bounding box center [404, 145] width 24 height 10
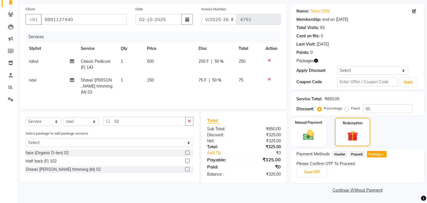
scroll to position [38, 0]
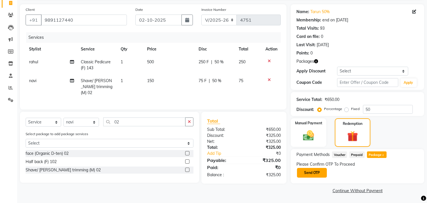
click at [314, 174] on button "Send OTP" at bounding box center [312, 173] width 30 height 10
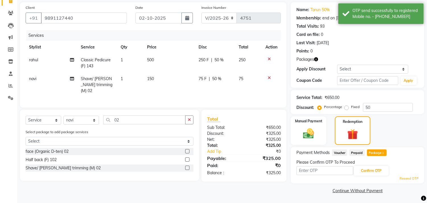
scroll to position [41, 0]
click at [371, 154] on span "Package 2" at bounding box center [377, 152] width 20 height 7
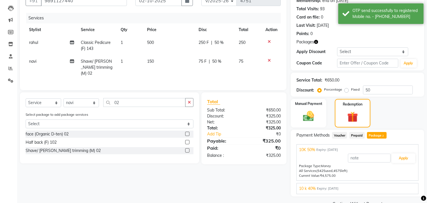
scroll to position [71, 0]
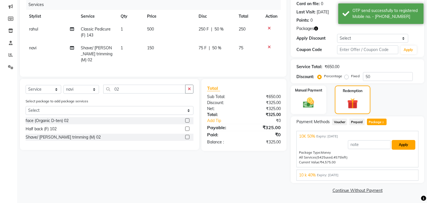
click at [405, 143] on button "Apply" at bounding box center [404, 145] width 24 height 10
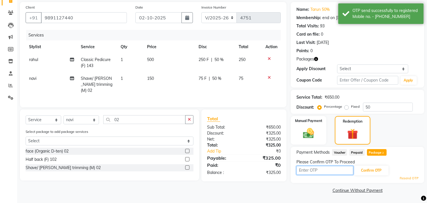
click at [311, 169] on input "text" at bounding box center [325, 170] width 57 height 9
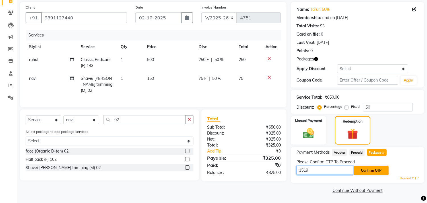
type input "1519"
click at [365, 166] on button "Confirm OTP" at bounding box center [371, 170] width 35 height 10
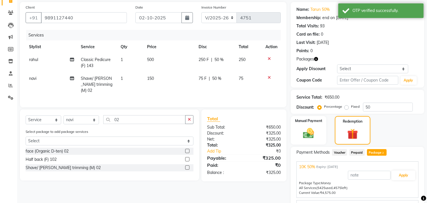
click at [363, 168] on div "10K 50% Expiry: 28-06-2026" at bounding box center [357, 167] width 117 height 6
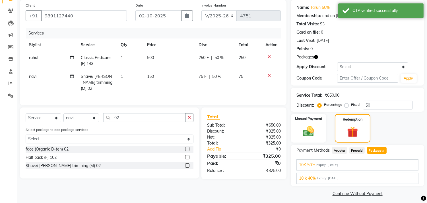
scroll to position [46, 0]
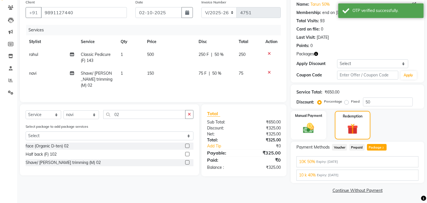
click at [379, 164] on div "10K 50% Expiry: 28-06-2026" at bounding box center [357, 162] width 117 height 6
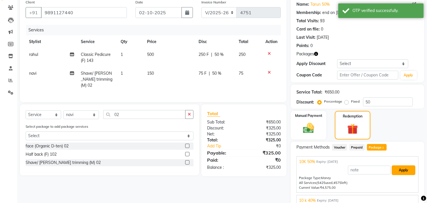
click at [401, 169] on button "Apply" at bounding box center [404, 170] width 24 height 10
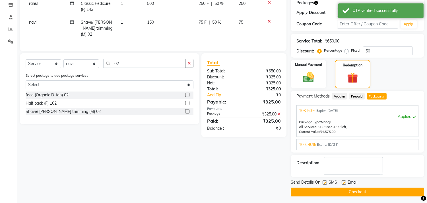
scroll to position [98, 0]
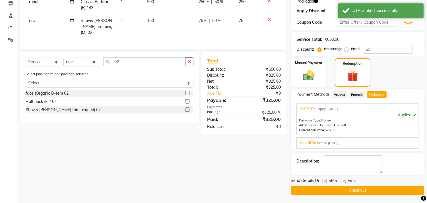
click at [328, 188] on button "Checkout" at bounding box center [358, 190] width 134 height 9
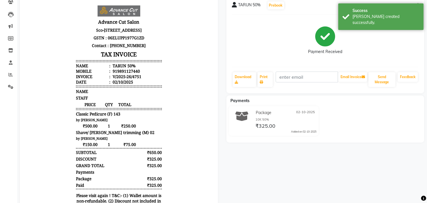
scroll to position [19, 0]
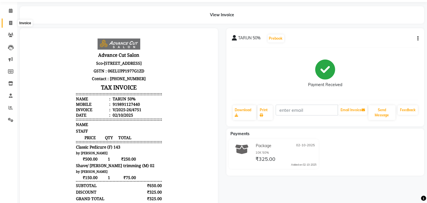
click at [14, 23] on span at bounding box center [11, 23] width 10 height 7
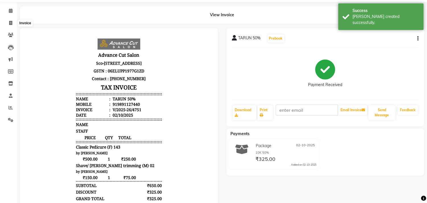
select select "service"
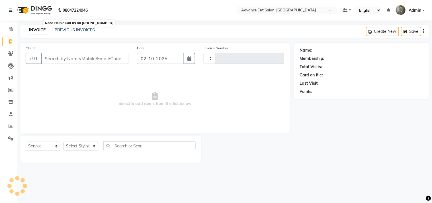
type input "4752"
click at [75, 32] on div "PREVIOUS INVOICES" at bounding box center [75, 30] width 40 height 6
select select "4939"
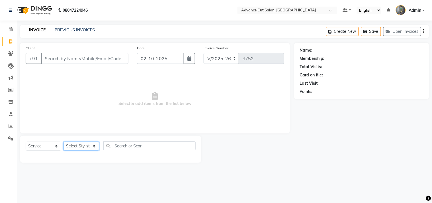
click at [86, 143] on select "Select Stylist Admin chahit COUNTOR [PERSON_NAME] mamta [PERSON_NAME] navi [PER…" at bounding box center [81, 145] width 36 height 9
click at [63, 142] on select "Select Stylist Admin chahit COUNTOR [PERSON_NAME] mamta [PERSON_NAME] navi [PER…" at bounding box center [81, 145] width 36 height 9
click at [76, 130] on div "Client +91 Date 02-10-2025 Invoice Number V/2025 V/2025-26 4752 Select & add it…" at bounding box center [155, 88] width 270 height 91
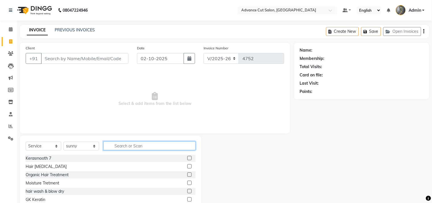
click at [125, 146] on input "text" at bounding box center [149, 145] width 92 height 9
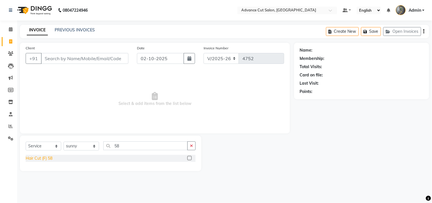
click at [31, 159] on div "Hair Cut (F) 58" at bounding box center [39, 158] width 27 height 6
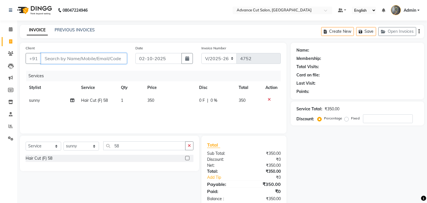
click at [57, 54] on input "Client" at bounding box center [84, 58] width 86 height 11
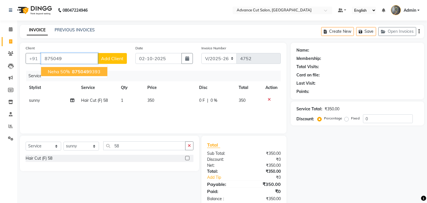
click at [61, 73] on span "neha 50%" at bounding box center [59, 72] width 22 height 6
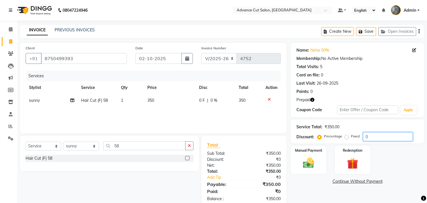
click at [365, 135] on input "0" at bounding box center [388, 136] width 50 height 9
click at [350, 162] on img at bounding box center [352, 163] width 19 height 14
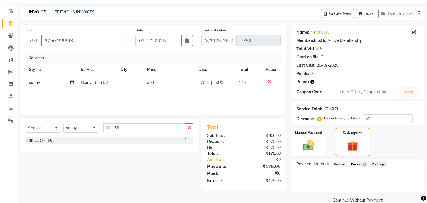
scroll to position [27, 0]
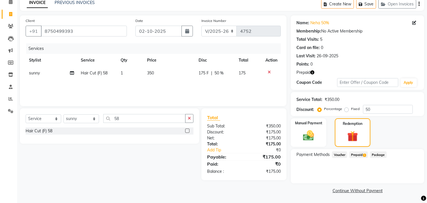
click at [361, 154] on span "Prepaid 1" at bounding box center [359, 154] width 19 height 7
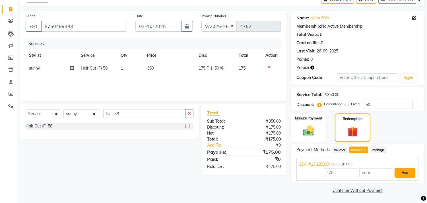
click at [403, 174] on button "Add" at bounding box center [405, 173] width 21 height 10
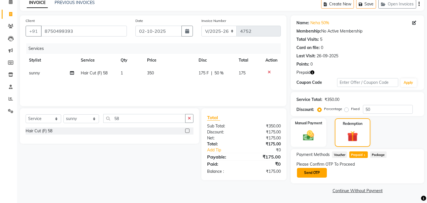
click at [313, 174] on button "Send OTP" at bounding box center [312, 173] width 30 height 10
click at [313, 174] on div "Please Confirm OTP To Proceed Send OTP" at bounding box center [358, 169] width 122 height 17
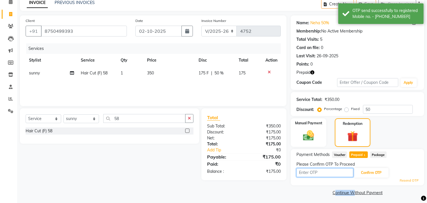
click at [313, 173] on input "text" at bounding box center [325, 172] width 57 height 9
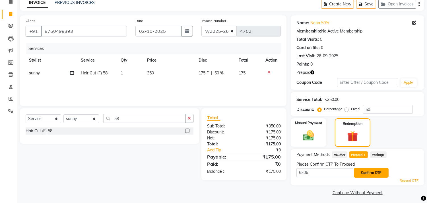
click at [381, 169] on button "Confirm OTP" at bounding box center [371, 173] width 35 height 10
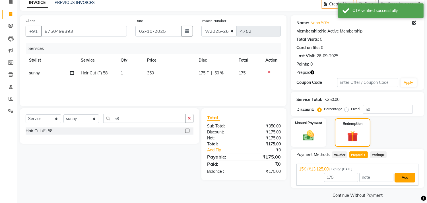
click at [397, 176] on button "Add" at bounding box center [405, 178] width 21 height 10
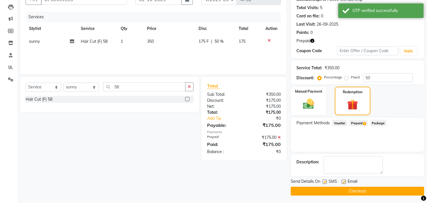
scroll to position [60, 0]
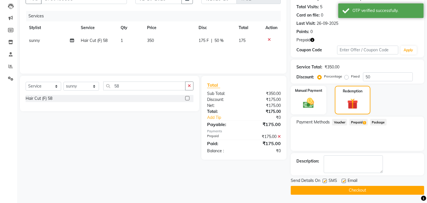
click at [347, 190] on button "Checkout" at bounding box center [358, 190] width 134 height 9
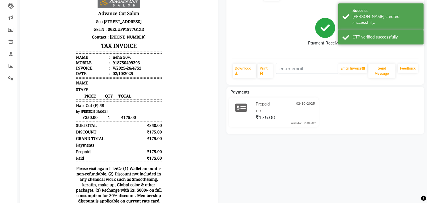
scroll to position [63, 0]
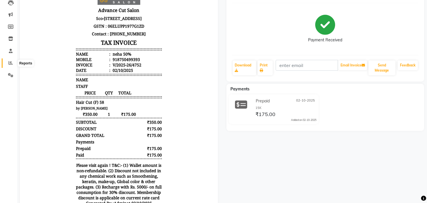
click at [7, 63] on span at bounding box center [11, 63] width 10 height 7
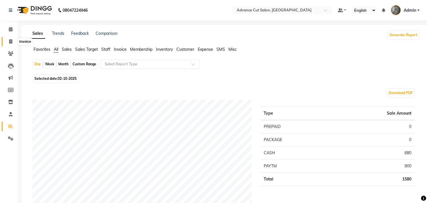
click at [9, 39] on span at bounding box center [11, 41] width 10 height 7
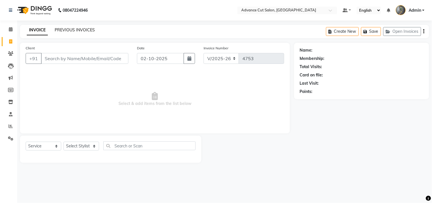
click at [72, 28] on link "PREVIOUS INVOICES" at bounding box center [75, 29] width 40 height 5
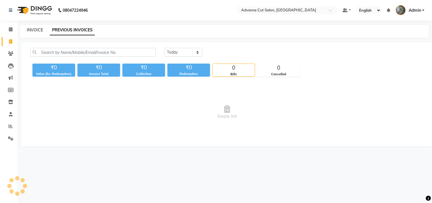
click at [36, 30] on link "INVOICE" at bounding box center [35, 29] width 16 height 5
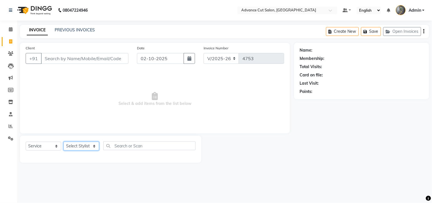
click at [79, 145] on select "Select Stylist Admin chahit COUNTOR [PERSON_NAME] mamta [PERSON_NAME] navi [PER…" at bounding box center [81, 145] width 36 height 9
click at [63, 142] on select "Select Stylist Admin chahit COUNTOR [PERSON_NAME] mamta [PERSON_NAME] navi [PER…" at bounding box center [81, 145] width 36 height 9
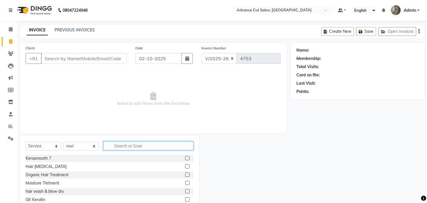
click at [121, 144] on input "text" at bounding box center [148, 145] width 90 height 9
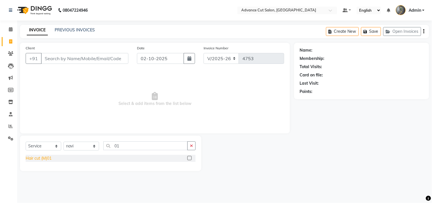
click at [36, 159] on div "Hair cut (M)01" at bounding box center [39, 158] width 26 height 6
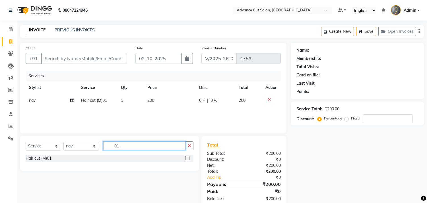
click at [123, 147] on input "01" at bounding box center [144, 145] width 82 height 9
click at [123, 146] on input "01" at bounding box center [144, 145] width 82 height 9
click at [44, 159] on div "Hair cut (M)01" at bounding box center [39, 158] width 26 height 6
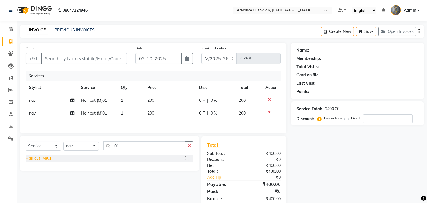
click at [44, 159] on div "Hair cut (M)01" at bounding box center [39, 158] width 26 height 6
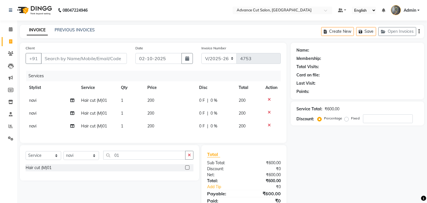
click at [38, 112] on td "navi" at bounding box center [52, 113] width 52 height 13
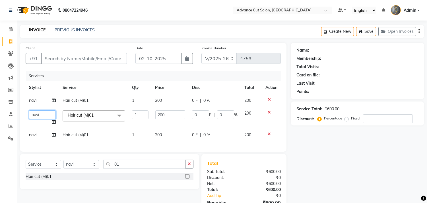
click at [38, 112] on select "Admin chahit COUNTOR Devid hardeep mamta manisha MONISH navi NOSHAD ALI rahul s…" at bounding box center [42, 114] width 27 height 9
click at [36, 137] on span "navi" at bounding box center [32, 134] width 7 height 5
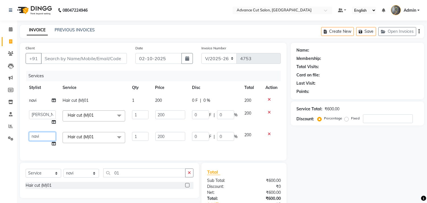
click at [40, 136] on select "Admin chahit COUNTOR Devid hardeep mamta manisha MONISH navi NOSHAD ALI rahul s…" at bounding box center [42, 136] width 27 height 9
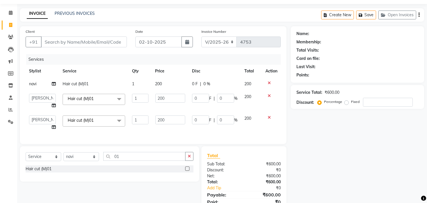
scroll to position [32, 0]
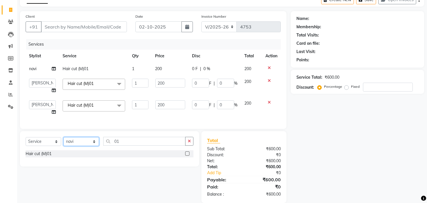
click at [88, 146] on select "Select Stylist Admin chahit COUNTOR [PERSON_NAME] mamta [PERSON_NAME] navi [PER…" at bounding box center [81, 141] width 36 height 9
click at [63, 142] on select "Select Stylist Admin chahit COUNTOR [PERSON_NAME] mamta [PERSON_NAME] navi [PER…" at bounding box center [81, 141] width 36 height 9
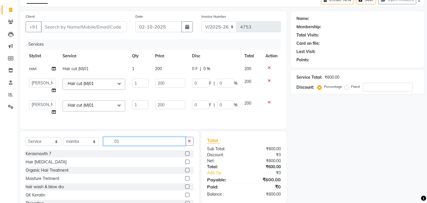
click at [129, 145] on input "01" at bounding box center [144, 141] width 82 height 9
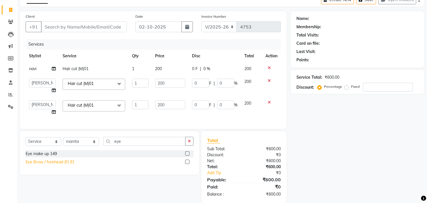
click at [43, 165] on div "Eye Brow / forehead (F) 91" at bounding box center [50, 162] width 49 height 6
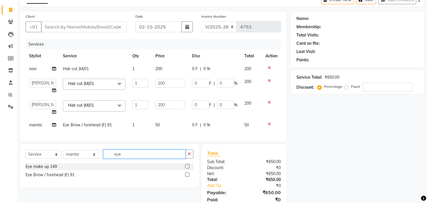
click at [127, 158] on input "eye" at bounding box center [144, 153] width 82 height 9
click at [57, 169] on div "Chin / Upper Lip (F) 92" at bounding box center [46, 166] width 41 height 6
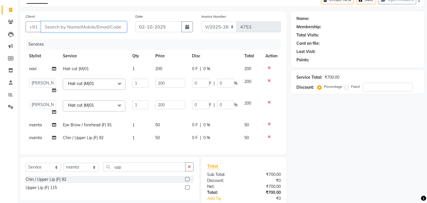
click at [56, 26] on input "Client" at bounding box center [84, 26] width 86 height 11
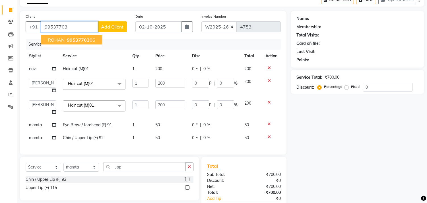
click at [73, 39] on span "99537703" at bounding box center [78, 40] width 23 height 6
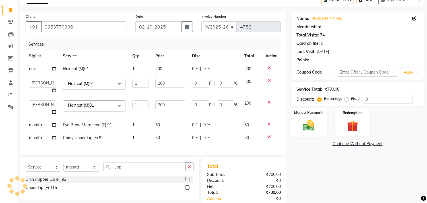
click at [307, 122] on img at bounding box center [308, 125] width 19 height 13
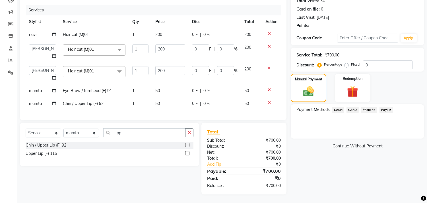
scroll to position [70, 0]
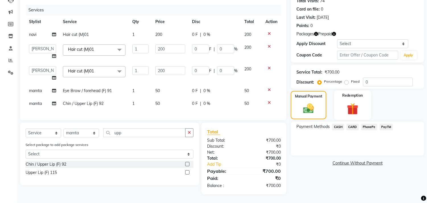
click at [356, 107] on img at bounding box center [352, 109] width 19 height 14
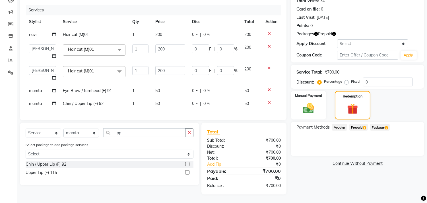
click at [378, 124] on span "Package 2" at bounding box center [380, 127] width 20 height 7
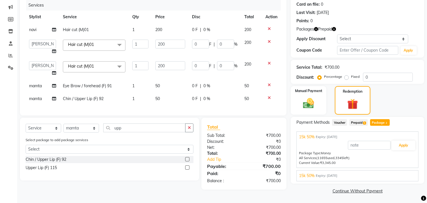
scroll to position [71, 0]
drag, startPoint x: 344, startPoint y: 169, endPoint x: 340, endPoint y: 172, distance: 5.0
click at [341, 172] on div "15k 50% Expiry: 30-11-2025 Apply Package Type: Money All Services (14955 used, …" at bounding box center [358, 174] width 122 height 11
click at [338, 173] on span "Expiry: 30-11-2025" at bounding box center [327, 175] width 22 height 5
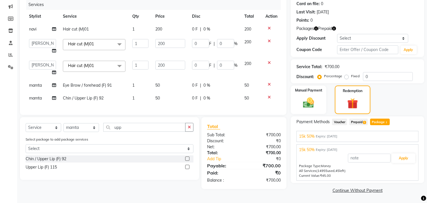
click at [354, 119] on span "Prepaid 1" at bounding box center [359, 121] width 19 height 7
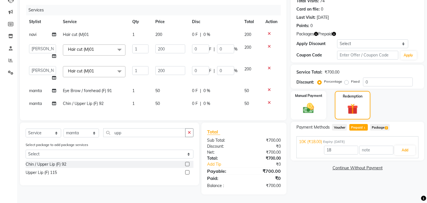
click at [376, 124] on span "Package 2" at bounding box center [380, 127] width 20 height 7
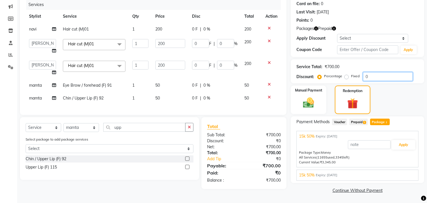
click at [365, 76] on input "0" at bounding box center [388, 76] width 50 height 9
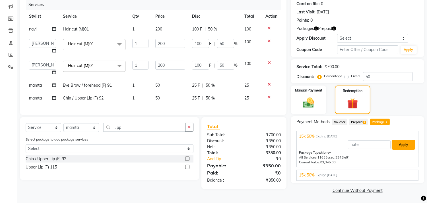
click at [405, 146] on button "Apply" at bounding box center [404, 145] width 24 height 10
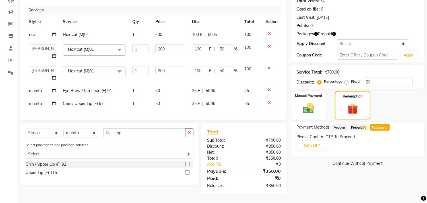
scroll to position [70, 0]
click at [309, 140] on button "Send OTP" at bounding box center [312, 145] width 30 height 10
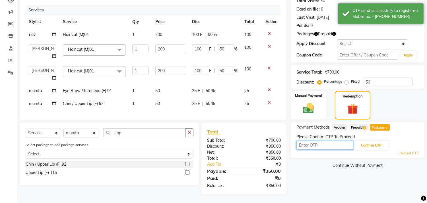
click at [309, 141] on input "text" at bounding box center [325, 145] width 57 height 9
click at [307, 141] on input "text" at bounding box center [325, 145] width 57 height 9
click at [359, 151] on div "Resend OTP" at bounding box center [358, 153] width 122 height 5
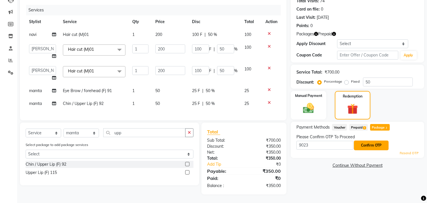
click at [358, 141] on button "Confirm OTP" at bounding box center [371, 145] width 35 height 10
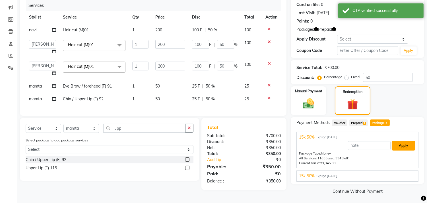
click at [406, 146] on button "Apply" at bounding box center [404, 146] width 24 height 10
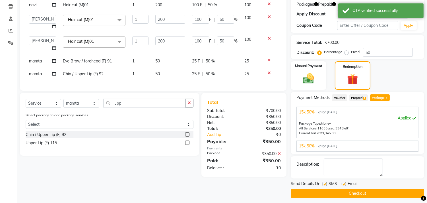
scroll to position [98, 0]
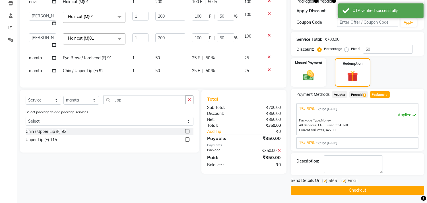
click at [345, 188] on button "Checkout" at bounding box center [358, 190] width 134 height 9
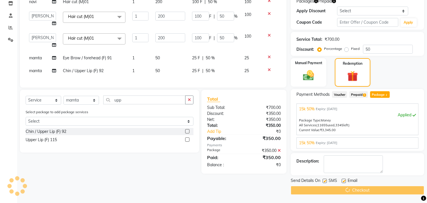
click at [100, 169] on div "Select Service Product Membership Package Voucher Prepaid Gift Card Select Styl…" at bounding box center [108, 132] width 184 height 84
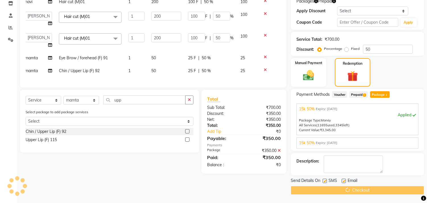
scroll to position [0, 0]
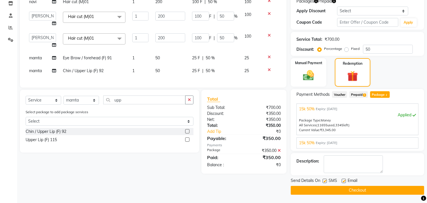
click at [315, 189] on button "Checkout" at bounding box center [358, 190] width 134 height 9
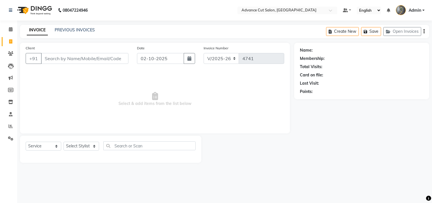
select select "4939"
select select "service"
click at [77, 148] on select "Select Stylist Admin chahit COUNTOR [PERSON_NAME] mamta [PERSON_NAME] navi [PER…" at bounding box center [81, 145] width 36 height 9
click at [77, 144] on select "Select Stylist Admin chahit COUNTOR [PERSON_NAME] mamta [PERSON_NAME] navi [PER…" at bounding box center [81, 145] width 36 height 9
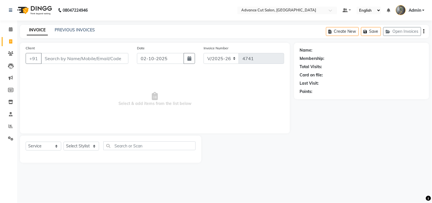
select select "81671"
click at [63, 142] on select "Select Stylist Admin chahit COUNTOR Devid hardeep mamta manisha MONISH navi NOS…" at bounding box center [81, 145] width 36 height 9
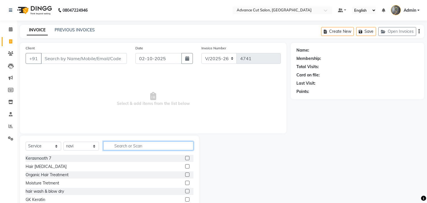
click at [124, 147] on input "text" at bounding box center [148, 145] width 90 height 9
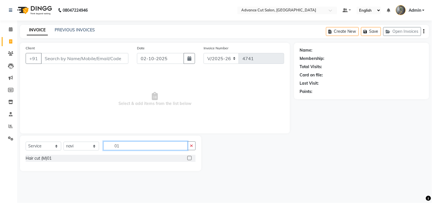
type input "01"
click at [43, 154] on div "Select Service Product Membership Package Voucher Prepaid Gift Card Select Styl…" at bounding box center [111, 147] width 170 height 13
drag, startPoint x: 43, startPoint y: 155, endPoint x: 104, endPoint y: 149, distance: 62.1
click at [43, 155] on div "Hair cut (M)01" at bounding box center [39, 158] width 26 height 6
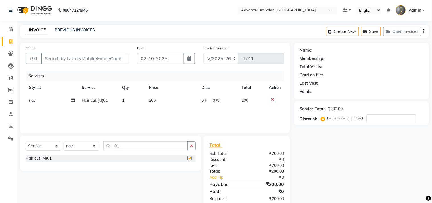
checkbox input "false"
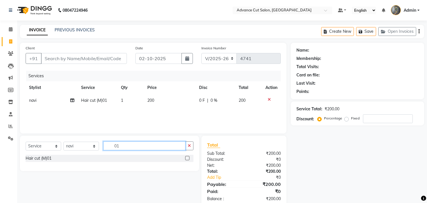
click at [124, 146] on input "01" at bounding box center [144, 145] width 82 height 9
type input "66"
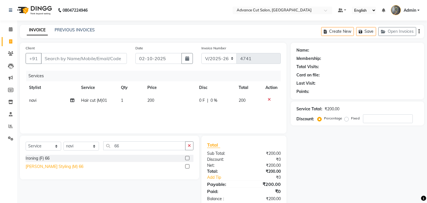
click at [44, 164] on div "[PERSON_NAME] Styling (M) 66" at bounding box center [55, 166] width 58 height 6
checkbox input "false"
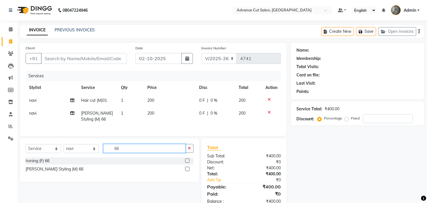
click at [121, 153] on input "66" at bounding box center [144, 148] width 82 height 9
type input "thre"
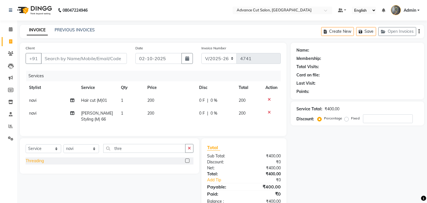
click at [33, 164] on div "Threading" at bounding box center [35, 161] width 18 height 6
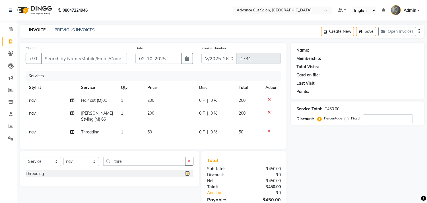
checkbox input "false"
click at [154, 132] on td "50" at bounding box center [170, 132] width 52 height 13
select select "81671"
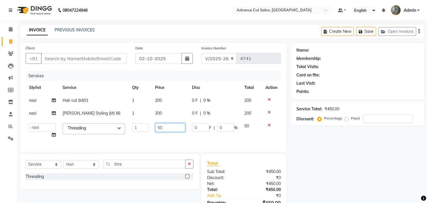
drag, startPoint x: 168, startPoint y: 129, endPoint x: 142, endPoint y: 131, distance: 26.6
click at [142, 131] on tr "Admin chahit COUNTOR Devid hardeep mamta manisha MONISH navi NOSHAD ALI rahul s…" at bounding box center [153, 131] width 255 height 22
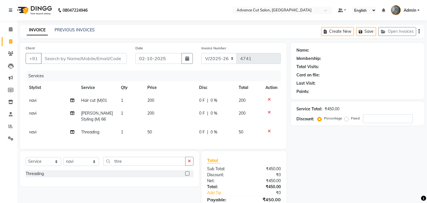
click at [148, 132] on span "50" at bounding box center [149, 131] width 5 height 5
select select "81671"
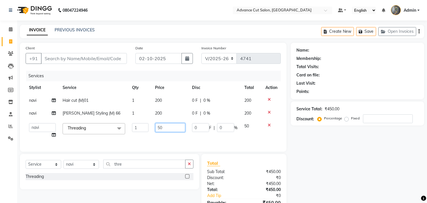
drag, startPoint x: 165, startPoint y: 127, endPoint x: 147, endPoint y: 129, distance: 17.8
click at [162, 127] on input "50" at bounding box center [170, 127] width 30 height 9
click at [147, 129] on tr "Admin chahit COUNTOR Devid hardeep mamta manisha MONISH navi NOSHAD ALI rahul s…" at bounding box center [153, 131] width 255 height 22
drag, startPoint x: 167, startPoint y: 127, endPoint x: 155, endPoint y: 132, distance: 12.6
click at [155, 132] on td "50" at bounding box center [170, 131] width 37 height 22
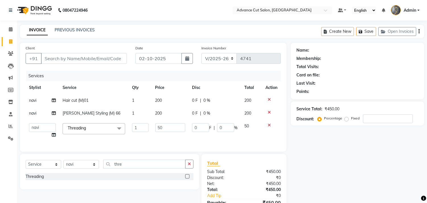
click at [155, 132] on td "50" at bounding box center [170, 131] width 37 height 22
select select "81671"
drag, startPoint x: 162, startPoint y: 130, endPoint x: 156, endPoint y: 131, distance: 6.7
click at [156, 131] on input "50" at bounding box center [170, 127] width 30 height 9
type input "200"
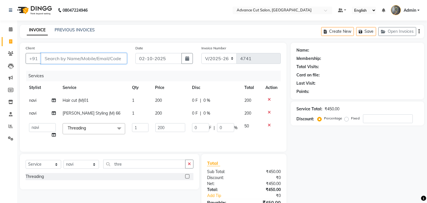
click at [54, 57] on input "Client" at bounding box center [84, 58] width 86 height 11
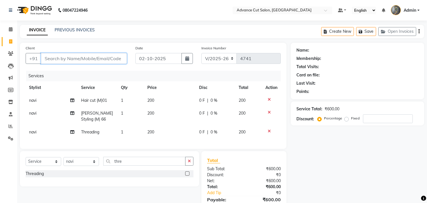
type input "8"
type input "0"
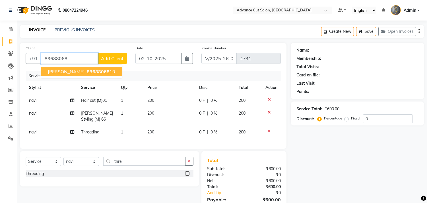
click at [56, 72] on span "Yash Goel" at bounding box center [66, 72] width 37 height 6
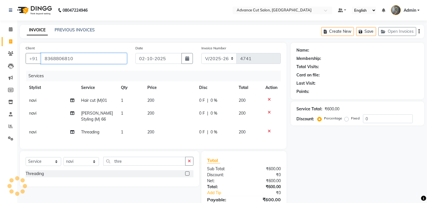
type input "8368806810"
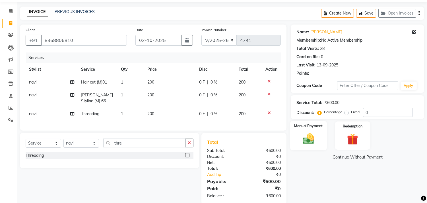
scroll to position [33, 0]
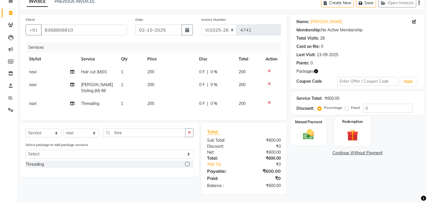
click at [352, 132] on img at bounding box center [352, 135] width 19 height 14
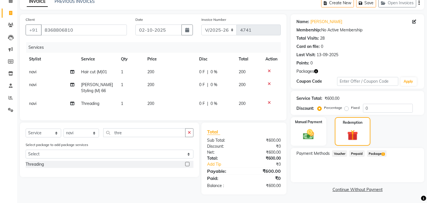
click at [371, 150] on span "Package 1" at bounding box center [377, 153] width 20 height 7
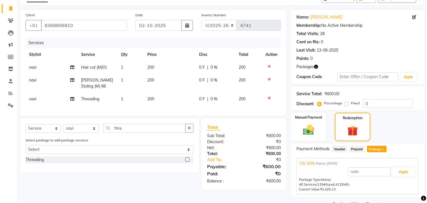
scroll to position [46, 0]
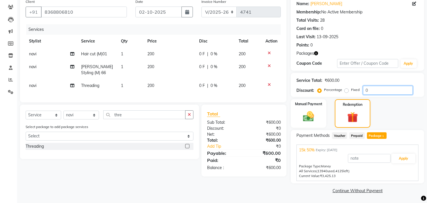
click at [365, 88] on input "0" at bounding box center [388, 90] width 50 height 9
type input "50"
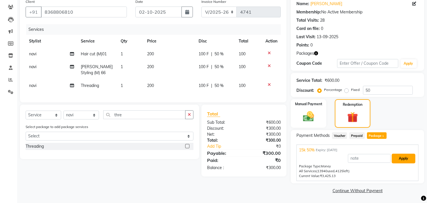
click at [405, 161] on button "Apply" at bounding box center [404, 158] width 24 height 10
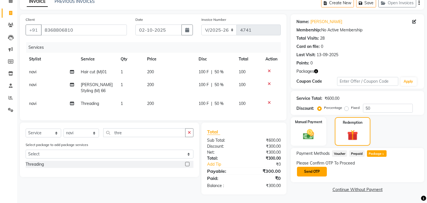
click at [308, 168] on button "Send OTP" at bounding box center [312, 172] width 30 height 10
click at [308, 168] on div "Please Confirm OTP To Proceed Send OTP" at bounding box center [358, 168] width 122 height 17
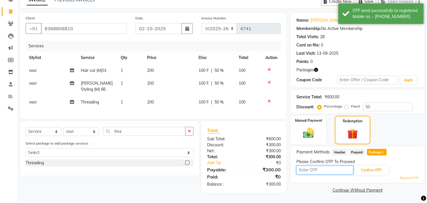
click at [308, 168] on input "text" at bounding box center [325, 169] width 57 height 9
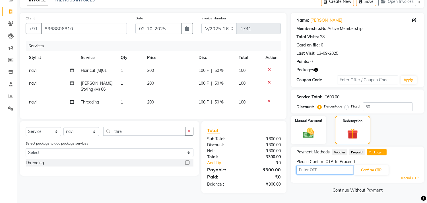
click at [300, 165] on input "text" at bounding box center [325, 169] width 57 height 9
type input "6776"
click at [366, 165] on button "Confirm OTP" at bounding box center [371, 170] width 35 height 10
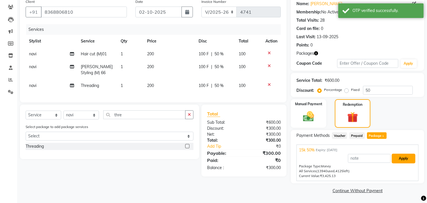
click at [400, 157] on button "Apply" at bounding box center [404, 158] width 24 height 10
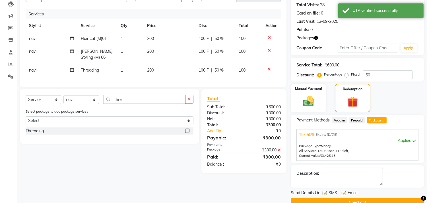
scroll to position [74, 0]
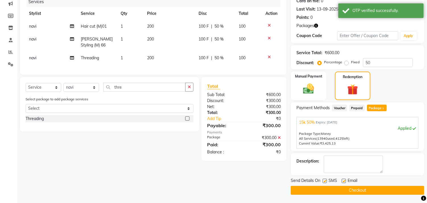
click at [352, 192] on button "Checkout" at bounding box center [358, 190] width 134 height 9
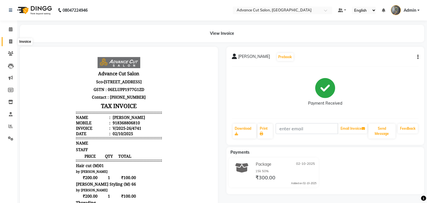
click at [13, 42] on span at bounding box center [11, 41] width 10 height 7
select select "service"
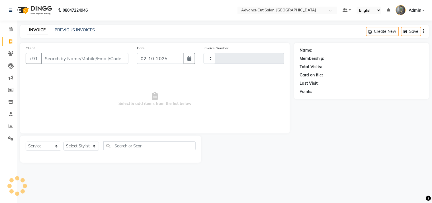
click at [69, 26] on div "INVOICE PREVIOUS INVOICES Create New Save" at bounding box center [224, 31] width 409 height 13
type input "4742"
select select "4939"
click at [70, 31] on link "PREVIOUS INVOICES" at bounding box center [75, 29] width 40 height 5
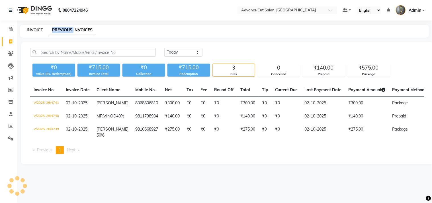
click at [36, 31] on link "INVOICE" at bounding box center [35, 29] width 16 height 5
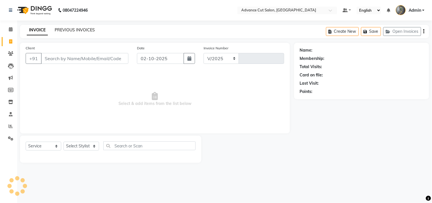
click at [64, 28] on link "PREVIOUS INVOICES" at bounding box center [75, 29] width 40 height 5
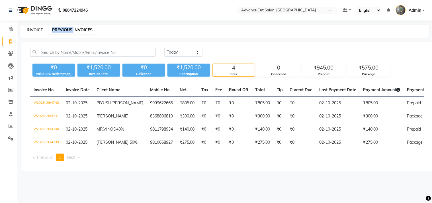
click at [36, 30] on link "INVOICE" at bounding box center [35, 29] width 16 height 5
select select "service"
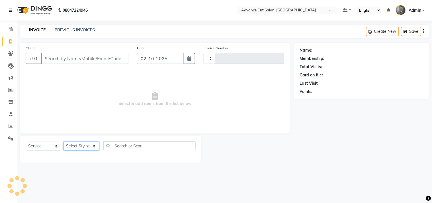
click at [75, 144] on select "Select Stylist" at bounding box center [81, 145] width 36 height 9
select select "4939"
type input "4743"
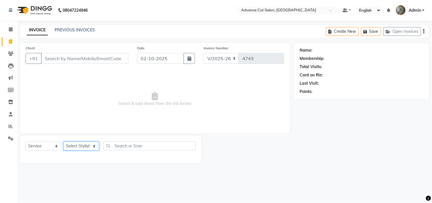
click at [73, 147] on select "Select Stylist Admin chahit COUNTOR Devid hardeep mamta manisha MONISH navi NOS…" at bounding box center [81, 145] width 36 height 9
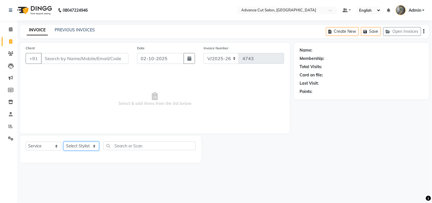
click at [73, 147] on select "Select Stylist Admin chahit COUNTOR Devid hardeep mamta manisha MONISH navi NOS…" at bounding box center [81, 145] width 36 height 9
select select "78660"
click at [63, 142] on select "Select Stylist Admin chahit COUNTOR Devid hardeep mamta manisha MONISH navi NOS…" at bounding box center [81, 145] width 36 height 9
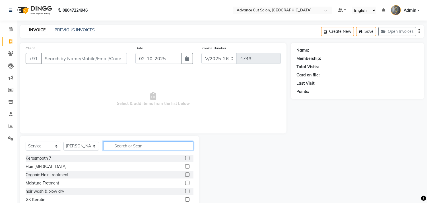
click at [122, 144] on input "text" at bounding box center [148, 145] width 90 height 9
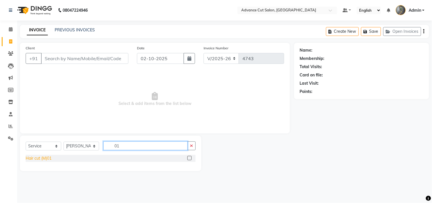
type input "01"
click at [29, 159] on div "Hair cut (M)01" at bounding box center [39, 158] width 26 height 6
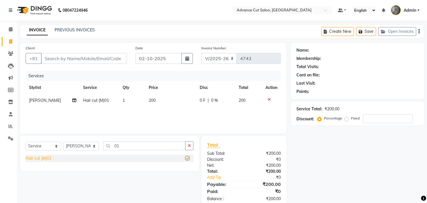
checkbox input "false"
click at [121, 148] on input "01" at bounding box center [144, 145] width 82 height 9
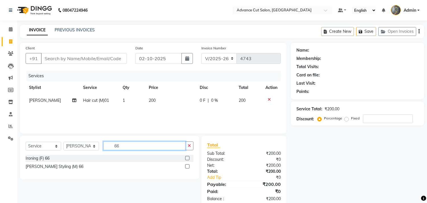
type input "66"
click at [63, 165] on div "[PERSON_NAME] Styling (M) 66" at bounding box center [110, 166] width 168 height 7
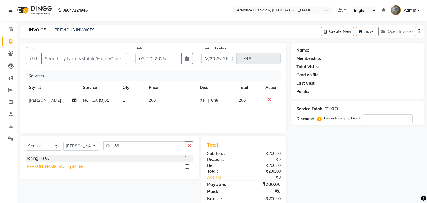
click at [60, 167] on div "[PERSON_NAME] Styling (M) 66" at bounding box center [55, 166] width 58 height 6
click at [60, 162] on div "Ironing (F) 66" at bounding box center [110, 158] width 168 height 7
checkbox input "false"
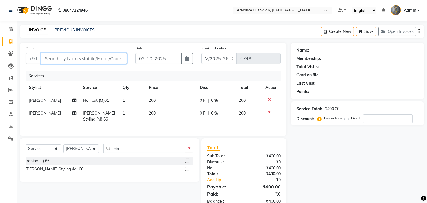
click at [56, 58] on input "Client" at bounding box center [84, 58] width 86 height 11
type input "7"
type input "0"
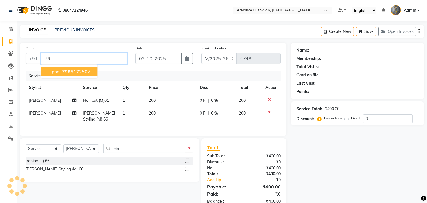
type input "7"
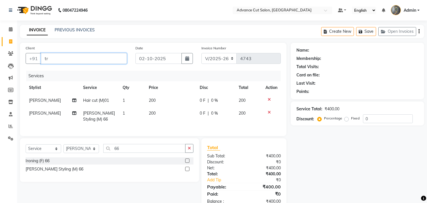
type input "t"
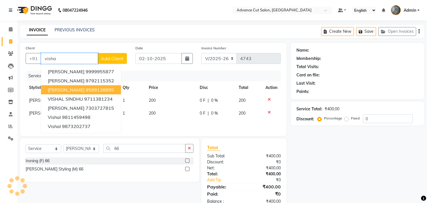
click at [99, 87] on ngb-highlight "9599138895" at bounding box center [100, 90] width 28 height 6
type input "9599138895"
click at [99, 87] on th "Service" at bounding box center [100, 87] width 40 height 13
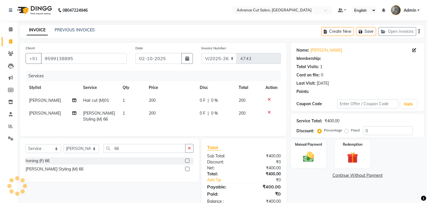
scroll to position [20, 0]
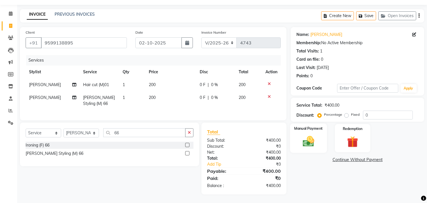
click at [309, 128] on div "Manual Payment" at bounding box center [308, 137] width 37 height 29
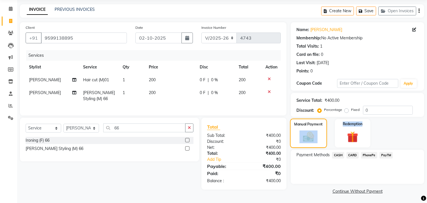
scroll to position [21, 0]
click at [301, 132] on img at bounding box center [309, 136] width 18 height 13
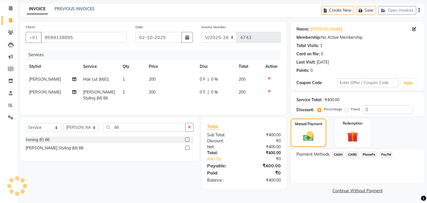
click at [335, 153] on span "CASH" at bounding box center [338, 154] width 12 height 7
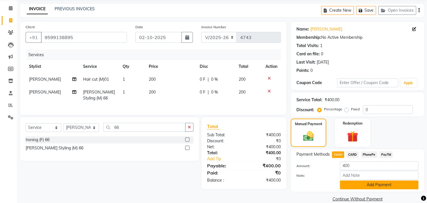
click at [372, 185] on button "Add Payment" at bounding box center [379, 184] width 79 height 9
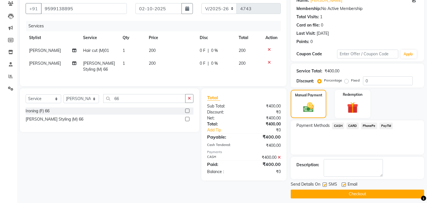
scroll to position [53, 0]
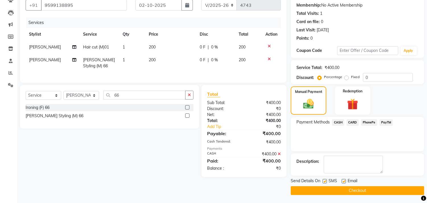
click at [326, 179] on label at bounding box center [325, 181] width 4 height 4
click at [326, 179] on input "checkbox" at bounding box center [325, 181] width 4 height 4
click at [326, 179] on label at bounding box center [325, 181] width 4 height 4
click at [326, 179] on input "checkbox" at bounding box center [325, 181] width 4 height 4
click at [324, 180] on label at bounding box center [325, 181] width 4 height 4
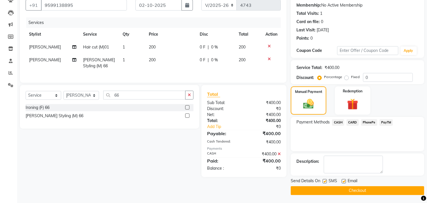
click at [324, 180] on input "checkbox" at bounding box center [325, 181] width 4 height 4
click at [324, 180] on label at bounding box center [325, 181] width 4 height 4
click at [324, 180] on input "checkbox" at bounding box center [325, 181] width 4 height 4
click at [324, 180] on label at bounding box center [325, 181] width 4 height 4
click at [324, 180] on input "checkbox" at bounding box center [325, 181] width 4 height 4
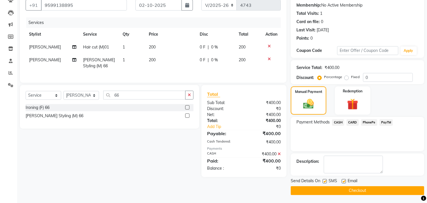
checkbox input "false"
click at [268, 58] on icon at bounding box center [269, 59] width 3 height 4
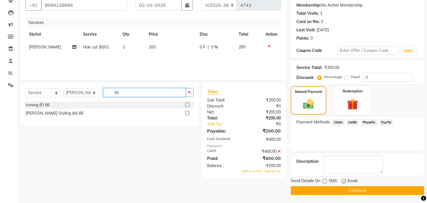
click at [123, 90] on input "66" at bounding box center [144, 92] width 82 height 9
type input "threa"
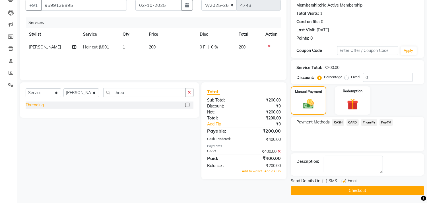
click at [42, 107] on div "Threading" at bounding box center [35, 105] width 18 height 6
checkbox input "false"
click at [153, 58] on td "50" at bounding box center [170, 60] width 51 height 13
select select "78660"
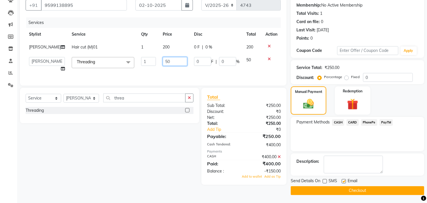
click at [163, 61] on input "50" at bounding box center [175, 61] width 24 height 9
type input "80"
click at [91, 147] on div "Select Service Product Membership Package Voucher Prepaid Gift Card Select Styl…" at bounding box center [108, 136] width 184 height 97
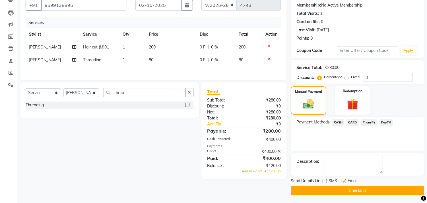
click at [278, 151] on icon at bounding box center [279, 151] width 3 height 4
click at [278, 121] on div "₹280.00" at bounding box center [264, 118] width 41 height 6
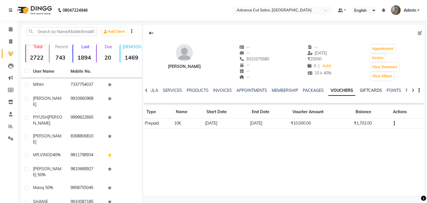
click at [362, 91] on link "GIFTCARDS" at bounding box center [371, 90] width 22 height 5
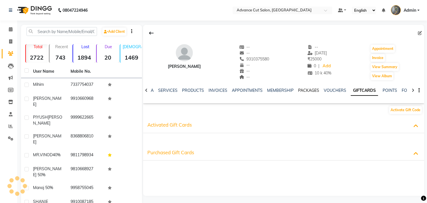
click at [302, 89] on link "PACKAGES" at bounding box center [308, 90] width 21 height 5
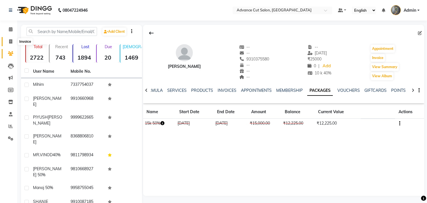
click at [11, 41] on icon at bounding box center [10, 41] width 3 height 4
select select "service"
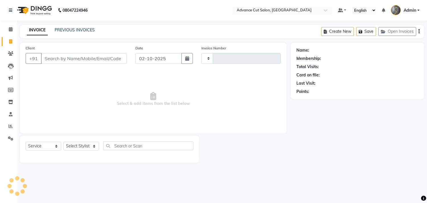
type input "4745"
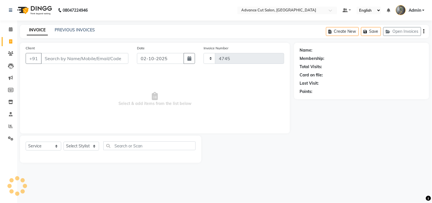
select select "4939"
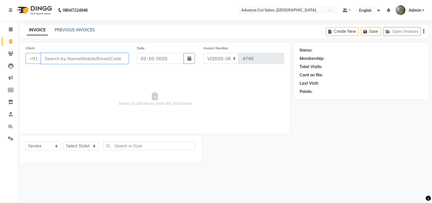
click at [56, 59] on input "Client" at bounding box center [84, 58] width 87 height 11
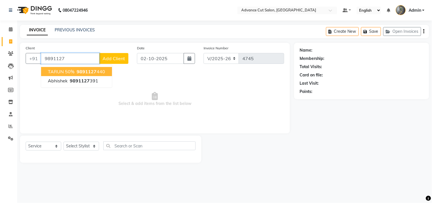
click at [54, 71] on span "TARUN 50%" at bounding box center [61, 72] width 26 height 6
type input "9891127440"
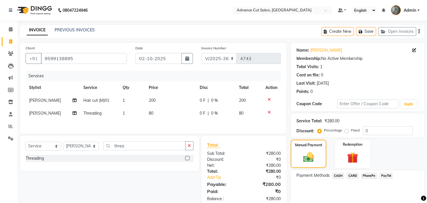
select select "4939"
select select "service"
select select "78660"
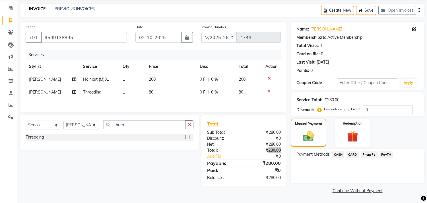
scroll to position [21, 0]
drag, startPoint x: 82, startPoint y: 35, endPoint x: 38, endPoint y: 41, distance: 44.5
click at [38, 41] on div "[PHONE_NUMBER]" at bounding box center [76, 37] width 101 height 11
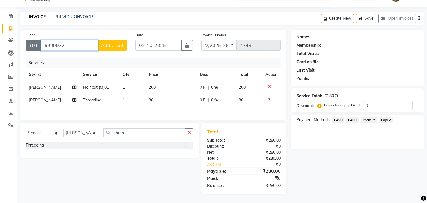
scroll to position [15, 0]
click at [59, 43] on input "9999972" at bounding box center [69, 45] width 57 height 11
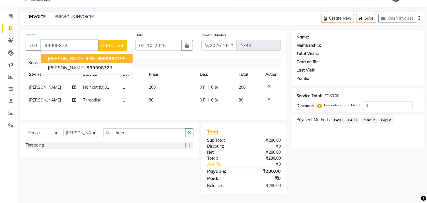
click at [69, 56] on span "[PERSON_NAME] 40%" at bounding box center [71, 59] width 47 height 6
type input "9999987299"
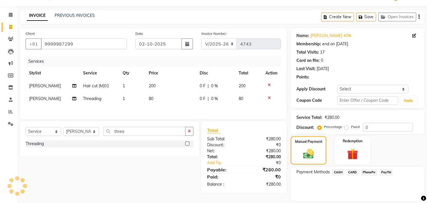
scroll to position [21, 0]
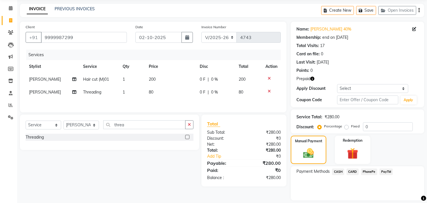
click at [312, 77] on icon "button" at bounding box center [313, 79] width 4 height 4
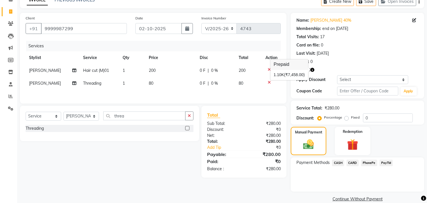
scroll to position [38, 0]
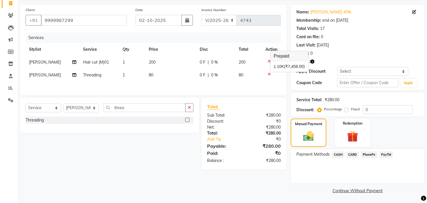
click at [269, 75] on icon at bounding box center [269, 74] width 3 height 4
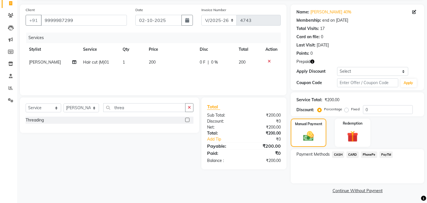
click at [269, 75] on div "Services Stylist Service Qty Price Disc Total Action [PERSON_NAME] Hair cut (M)…" at bounding box center [153, 60] width 255 height 57
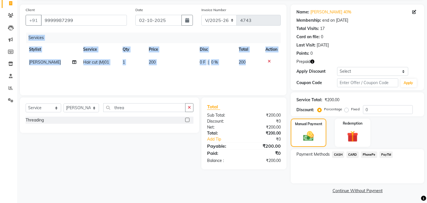
click at [269, 75] on div "Services Stylist Service Qty Price Disc Total Action [PERSON_NAME] Hair cut (M)…" at bounding box center [153, 60] width 255 height 57
click at [192, 78] on div "Services Stylist Service Qty Price Disc Total Action [PERSON_NAME] Hair cut (M)…" at bounding box center [153, 60] width 255 height 57
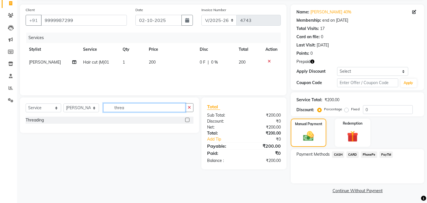
click at [133, 106] on input "threa" at bounding box center [144, 107] width 82 height 9
type input "66"
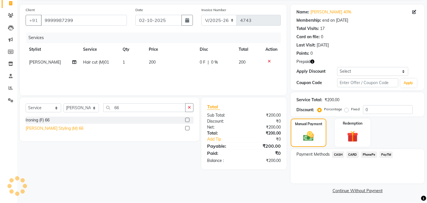
click at [57, 128] on div "[PERSON_NAME] Styling (M) 66" at bounding box center [55, 128] width 58 height 6
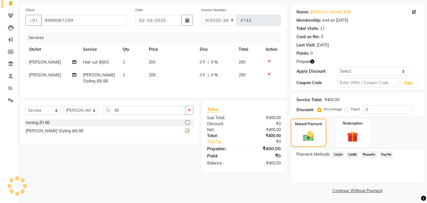
checkbox input "false"
click at [364, 107] on input "0" at bounding box center [388, 109] width 50 height 9
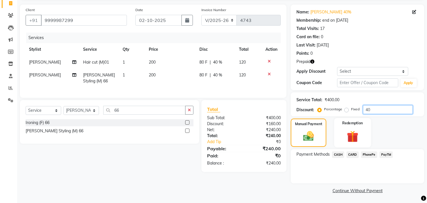
type input "40"
click at [345, 129] on img at bounding box center [352, 136] width 19 height 14
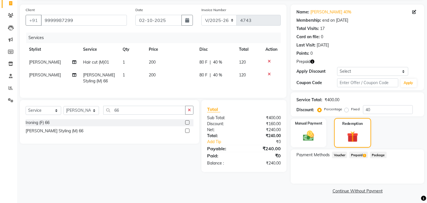
scroll to position [38, 0]
click at [356, 153] on span "Prepaid 1" at bounding box center [359, 154] width 19 height 7
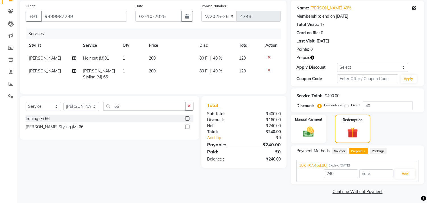
scroll to position [43, 0]
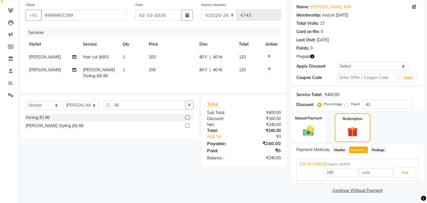
click at [399, 167] on div "240 Add" at bounding box center [357, 172] width 117 height 11
click at [406, 173] on button "Add" at bounding box center [405, 173] width 21 height 10
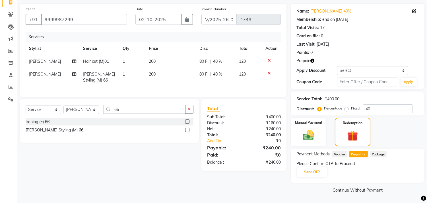
scroll to position [38, 0]
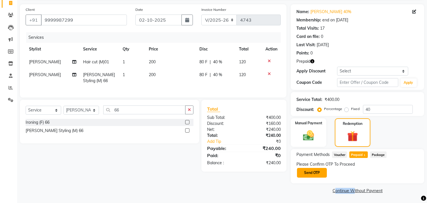
click at [312, 171] on button "Send OTP" at bounding box center [312, 173] width 30 height 10
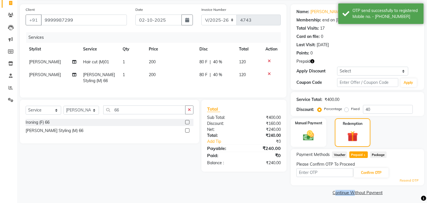
click at [308, 171] on input "text" at bounding box center [325, 172] width 57 height 9
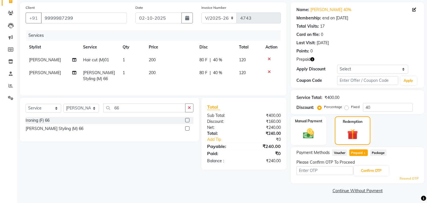
scroll to position [41, 0]
click at [308, 170] on input "text" at bounding box center [325, 170] width 57 height 9
click at [402, 176] on link "Resend OTP" at bounding box center [409, 178] width 19 height 5
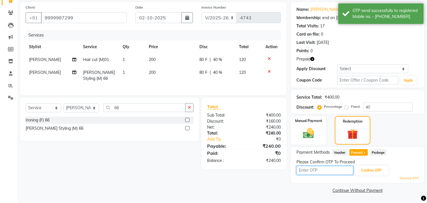
click at [318, 169] on input "text" at bounding box center [325, 170] width 57 height 9
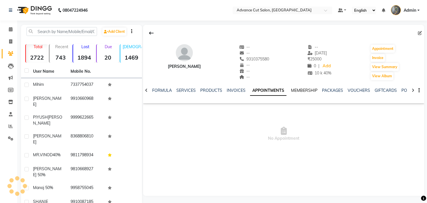
click at [298, 89] on link "MEMBERSHIP" at bounding box center [304, 90] width 26 height 5
click at [322, 90] on link "PACKAGES" at bounding box center [332, 90] width 21 height 5
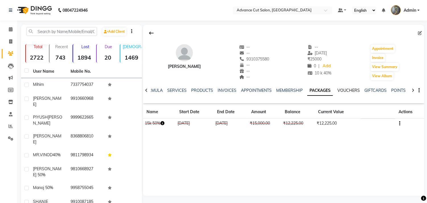
click at [346, 90] on link "VOUCHERS" at bounding box center [349, 90] width 22 height 5
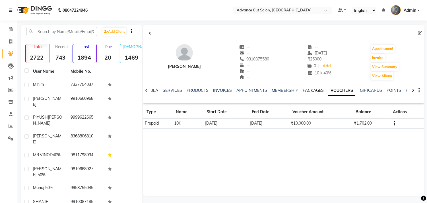
click at [311, 89] on link "PACKAGES" at bounding box center [313, 90] width 21 height 5
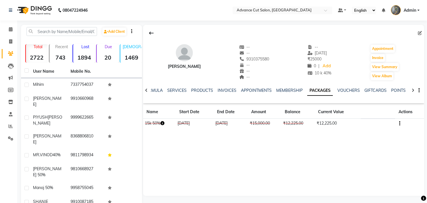
click at [399, 123] on button "button" at bounding box center [398, 123] width 3 height 6
click at [357, 122] on div "Edit" at bounding box center [372, 123] width 37 height 7
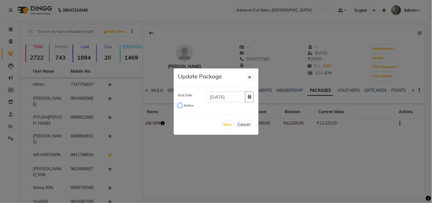
click at [178, 104] on input "Active" at bounding box center [180, 105] width 4 height 4
checkbox input "true"
click at [250, 97] on icon "button" at bounding box center [249, 97] width 3 height 4
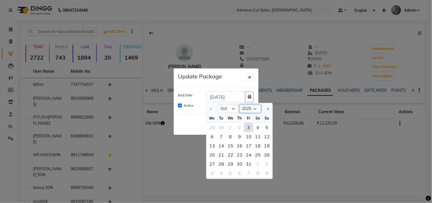
click at [252, 107] on select "2025 2026 2027 2028 2029 2030 2031 2032 2033 2034 2035" at bounding box center [250, 108] width 22 height 9
select select "2027"
click at [239, 104] on select "2025 2026 2027 2028 2029 2030 2031 2032 2033 2034 2035" at bounding box center [250, 108] width 22 height 9
click at [266, 163] on div "31" at bounding box center [266, 163] width 9 height 9
type input "[DATE]"
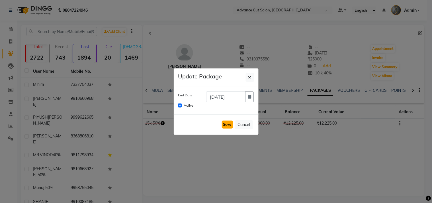
click at [229, 124] on button "Save" at bounding box center [227, 124] width 11 height 8
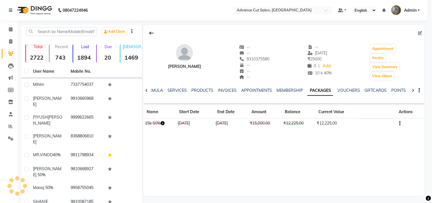
checkbox input "false"
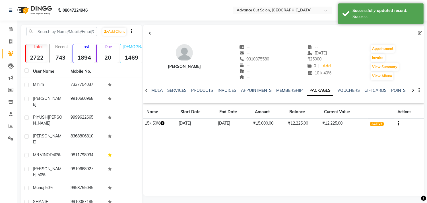
click at [399, 123] on icon "button" at bounding box center [399, 123] width 1 height 0
click at [367, 120] on div "Convert To Voucher" at bounding box center [371, 119] width 37 height 7
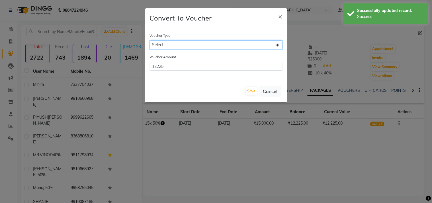
click at [171, 46] on select "Select 5k 5600k 40% 15K 5k 10K 4K 20K 3000(20) 10K (30K) 5000(40%) 15000(40) 15…" at bounding box center [216, 44] width 133 height 9
select select "14623"
click at [150, 40] on select "Select 5k 5600k 40% 15K 5k 10K 4K 20K 3000(20) 10K (30K) 5000(40%) 15000(40) 15…" at bounding box center [216, 44] width 133 height 9
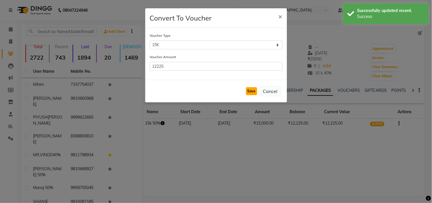
click at [252, 92] on button "Save" at bounding box center [251, 91] width 11 height 8
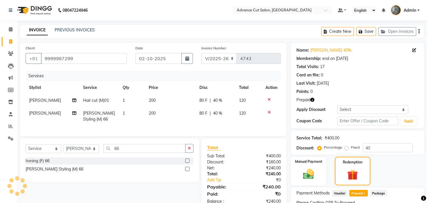
select select "4939"
select select "service"
select select "78660"
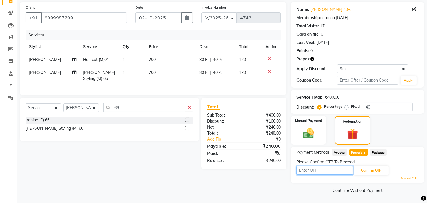
click at [311, 166] on input "text" at bounding box center [325, 170] width 57 height 9
type input "9993"
click at [366, 170] on button "Confirm OTP" at bounding box center [371, 170] width 35 height 10
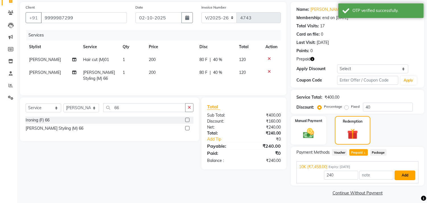
click at [400, 175] on button "Add" at bounding box center [405, 175] width 21 height 10
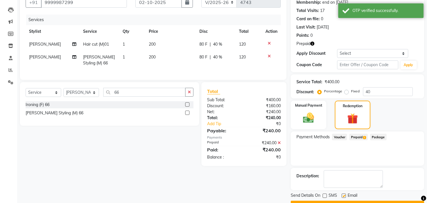
scroll to position [71, 0]
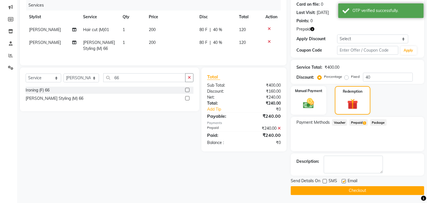
click at [357, 189] on button "Checkout" at bounding box center [358, 190] width 134 height 9
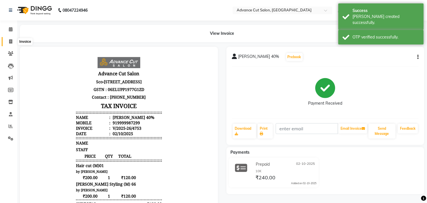
click at [9, 40] on icon at bounding box center [10, 41] width 3 height 4
select select "service"
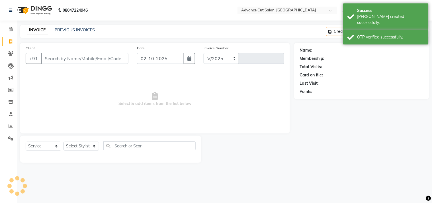
select select "4939"
type input "4754"
click at [75, 150] on select "Select Stylist" at bounding box center [81, 145] width 36 height 9
click at [76, 147] on select "Select Stylist" at bounding box center [81, 145] width 36 height 9
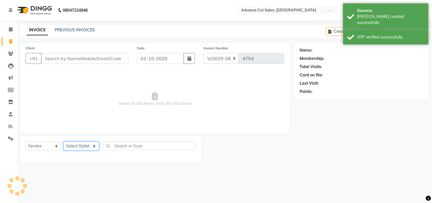
click at [77, 146] on select "Select Stylist Admin chahit COUNTOR [PERSON_NAME] mamta [PERSON_NAME] navi [PER…" at bounding box center [81, 145] width 36 height 9
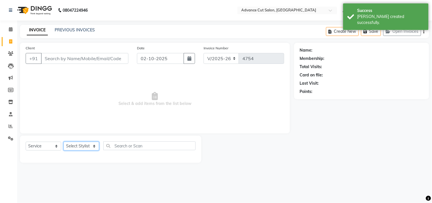
click at [77, 146] on select "Select Stylist Admin chahit COUNTOR [PERSON_NAME] mamta [PERSON_NAME] navi [PER…" at bounding box center [81, 145] width 36 height 9
click at [74, 143] on select "Select Stylist Admin chahit COUNTOR [PERSON_NAME] mamta [PERSON_NAME] navi [PER…" at bounding box center [81, 145] width 36 height 9
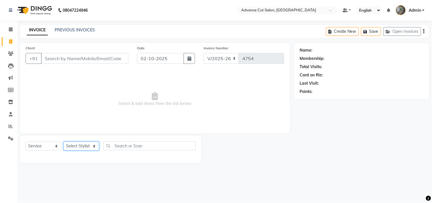
select select "81671"
click at [63, 142] on select "Select Stylist Admin chahit COUNTOR [PERSON_NAME] mamta [PERSON_NAME] navi [PER…" at bounding box center [81, 145] width 36 height 9
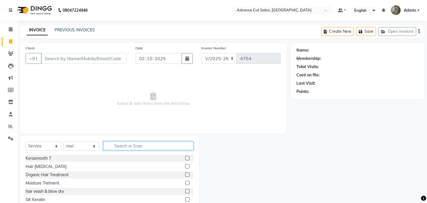
click at [116, 147] on input "text" at bounding box center [148, 145] width 90 height 9
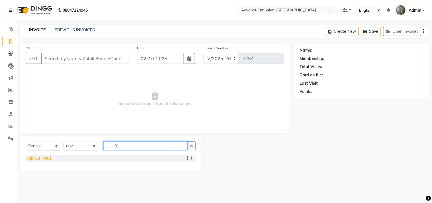
type input "01"
click at [46, 155] on div "Hair cut (M)01" at bounding box center [39, 158] width 26 height 6
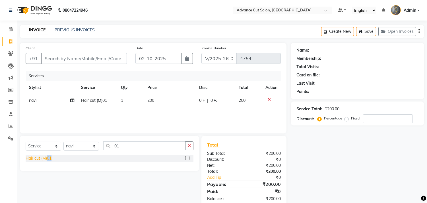
click at [46, 155] on div "Hair cut (M)01" at bounding box center [39, 158] width 26 height 6
checkbox input "false"
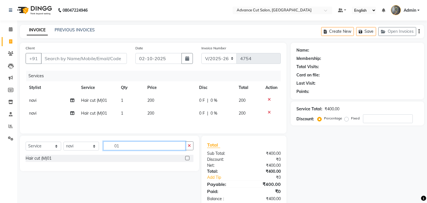
click at [122, 145] on input "01" at bounding box center [144, 145] width 82 height 9
type input "66"
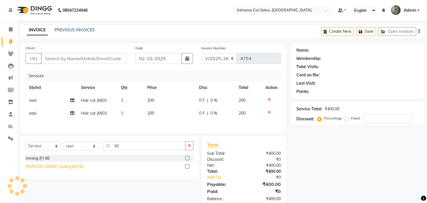
click at [50, 169] on div "[PERSON_NAME] Styling (M) 66" at bounding box center [55, 166] width 58 height 6
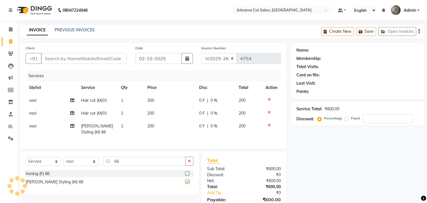
checkbox input "false"
click at [33, 109] on td "navi" at bounding box center [52, 113] width 52 height 13
select select "81671"
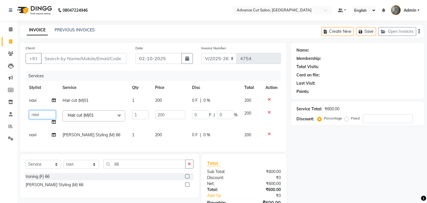
click at [35, 111] on select "Admin chahit COUNTOR [PERSON_NAME] mamta [PERSON_NAME] navi [PERSON_NAME] [PERS…" at bounding box center [42, 114] width 27 height 9
select select "30651"
click at [56, 59] on input "Client" at bounding box center [84, 58] width 86 height 11
type input "9"
type input "0"
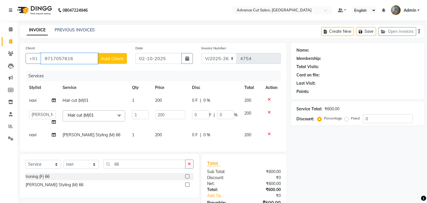
type input "9717057616"
click at [118, 54] on button "Add Client" at bounding box center [112, 58] width 29 height 11
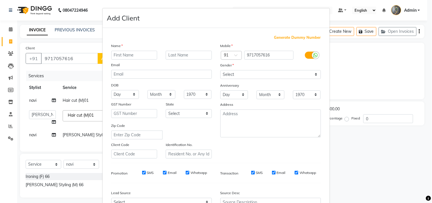
click at [117, 57] on input "text" at bounding box center [134, 55] width 46 height 9
click at [117, 53] on input "text" at bounding box center [134, 55] width 46 height 9
click at [118, 56] on input "text" at bounding box center [134, 55] width 46 height 9
type input "ashish"
click at [238, 73] on select "Select [DEMOGRAPHIC_DATA] [DEMOGRAPHIC_DATA] Other Prefer Not To Say" at bounding box center [270, 74] width 100 height 9
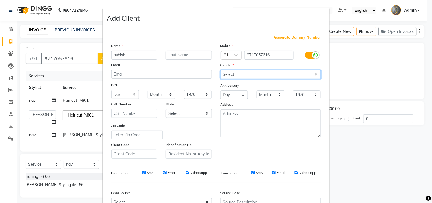
select select "[DEMOGRAPHIC_DATA]"
click at [220, 70] on select "Select [DEMOGRAPHIC_DATA] [DEMOGRAPHIC_DATA] Other Prefer Not To Say" at bounding box center [270, 74] width 100 height 9
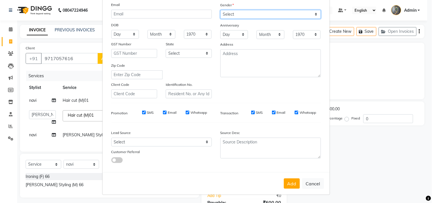
scroll to position [60, 0]
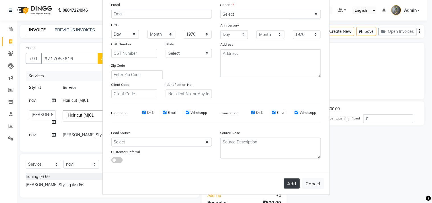
click at [285, 181] on button "Add" at bounding box center [292, 183] width 16 height 10
select select
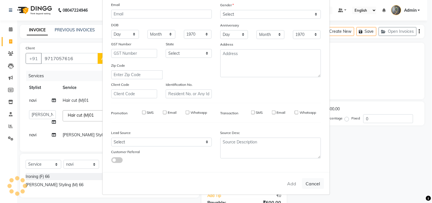
select select
checkbox input "false"
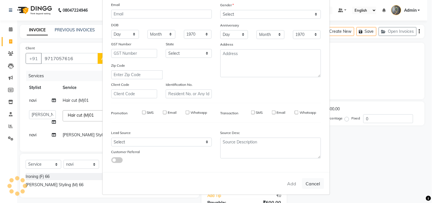
checkbox input "false"
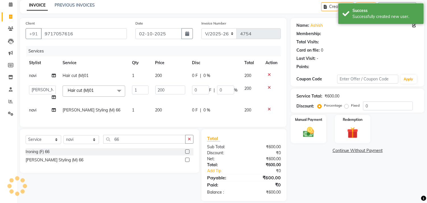
scroll to position [32, 0]
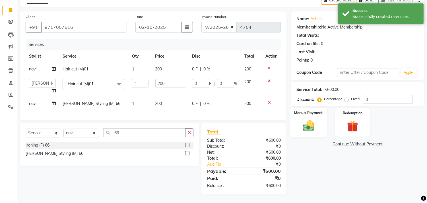
click at [313, 126] on img at bounding box center [308, 125] width 19 height 13
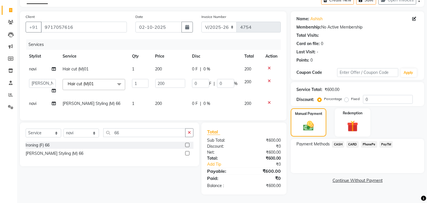
click at [383, 145] on span "PayTM" at bounding box center [387, 144] width 14 height 7
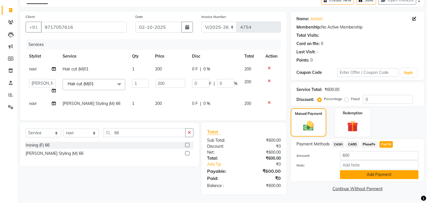
click at [368, 172] on button "Add Payment" at bounding box center [379, 174] width 79 height 9
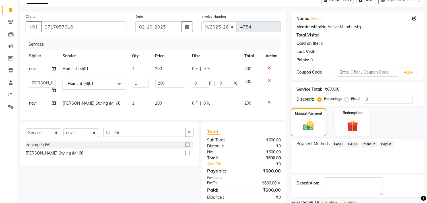
scroll to position [53, 0]
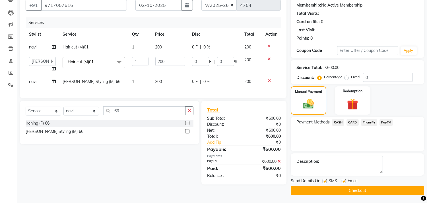
click at [316, 194] on main "INVOICE PREVIOUS INVOICES Create New Save Open Invoices Client +91 9717057616 D…" at bounding box center [222, 88] width 410 height 232
click at [317, 192] on button "Checkout" at bounding box center [358, 190] width 134 height 9
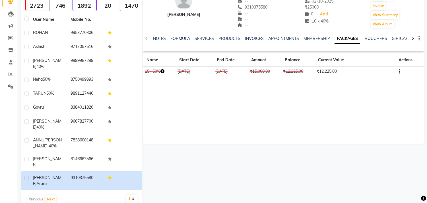
scroll to position [54, 0]
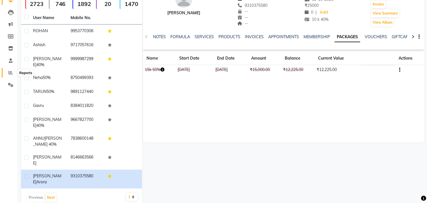
click at [7, 73] on span at bounding box center [11, 72] width 10 height 7
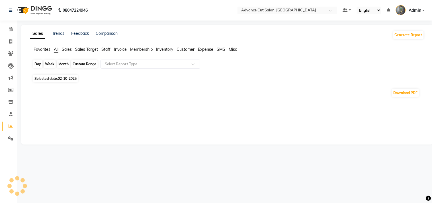
click at [39, 61] on div "Day" at bounding box center [37, 64] width 9 height 8
select select "10"
select select "2025"
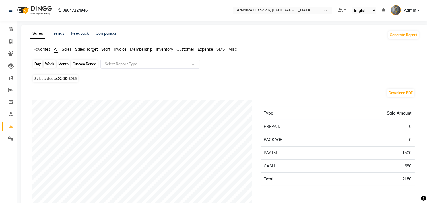
click at [39, 64] on div "Day" at bounding box center [37, 64] width 9 height 8
select select "10"
select select "2025"
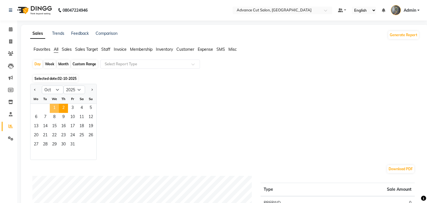
click at [55, 107] on span "1" at bounding box center [54, 108] width 9 height 9
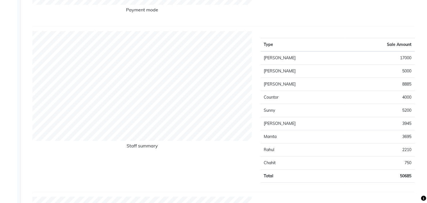
scroll to position [221, 0]
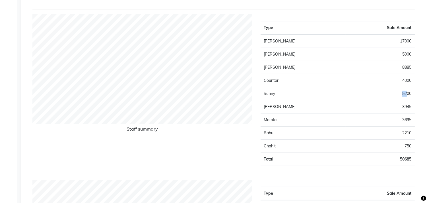
drag, startPoint x: 406, startPoint y: 93, endPoint x: 399, endPoint y: 93, distance: 6.8
click at [399, 93] on td "5200" at bounding box center [380, 93] width 69 height 13
click at [243, 147] on div "Staff summary" at bounding box center [142, 92] width 228 height 156
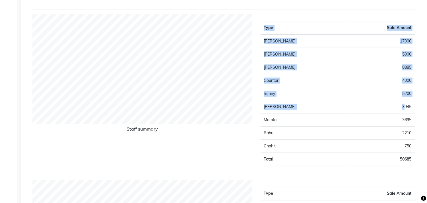
drag, startPoint x: 404, startPoint y: 107, endPoint x: 417, endPoint y: 106, distance: 12.8
click at [417, 106] on div "Type Sale Amount Noshad Ali 17000 Shweta Singh 5000 Monish 8885 Countor 4000 Su…" at bounding box center [337, 92] width 163 height 156
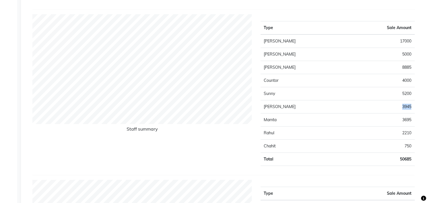
drag, startPoint x: 399, startPoint y: 108, endPoint x: 411, endPoint y: 110, distance: 12.0
click at [411, 110] on td "3945" at bounding box center [380, 106] width 69 height 13
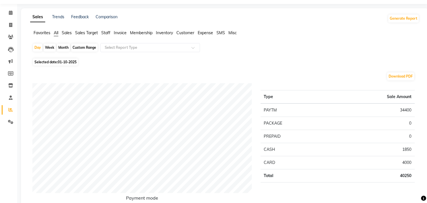
scroll to position [0, 0]
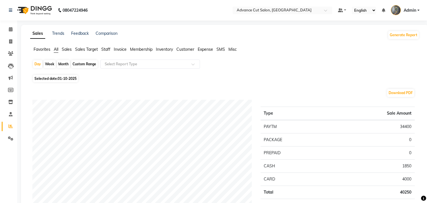
click at [61, 63] on div "Month" at bounding box center [63, 64] width 13 height 8
select select "10"
select select "2025"
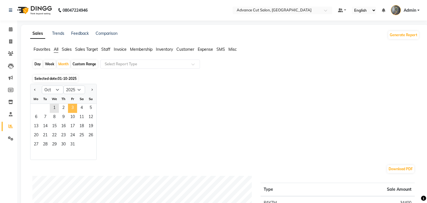
click at [72, 104] on span "3" at bounding box center [72, 108] width 9 height 9
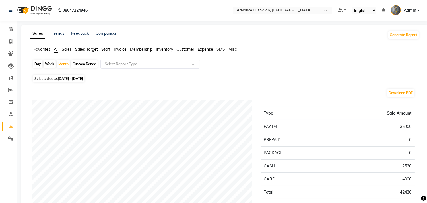
click at [41, 65] on div "Day" at bounding box center [37, 64] width 9 height 8
click at [35, 63] on div "Day" at bounding box center [37, 64] width 9 height 8
select select "10"
select select "2025"
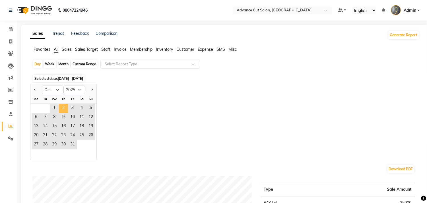
click at [64, 105] on span "2" at bounding box center [63, 108] width 9 height 9
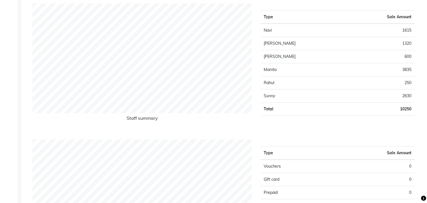
scroll to position [221, 0]
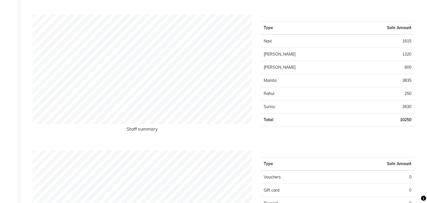
drag, startPoint x: 409, startPoint y: 96, endPoint x: 405, endPoint y: 104, distance: 9.7
drag, startPoint x: 405, startPoint y: 104, endPoint x: 229, endPoint y: 131, distance: 178.2
click at [229, 131] on h6 "Staff summary" at bounding box center [142, 130] width 220 height 8
drag, startPoint x: 401, startPoint y: 56, endPoint x: 414, endPoint y: 56, distance: 12.8
click at [414, 56] on td "1320" at bounding box center [380, 54] width 69 height 13
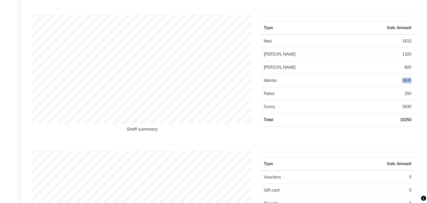
drag, startPoint x: 399, startPoint y: 81, endPoint x: 414, endPoint y: 81, distance: 15.1
click at [414, 81] on td "3835" at bounding box center [380, 80] width 69 height 13
click at [413, 65] on td "600" at bounding box center [380, 67] width 69 height 13
drag, startPoint x: 399, startPoint y: 40, endPoint x: 414, endPoint y: 45, distance: 16.0
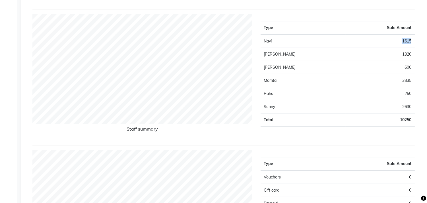
click at [414, 45] on td "1615" at bounding box center [380, 40] width 69 height 13
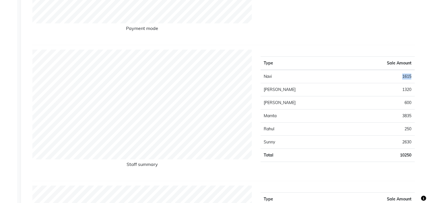
scroll to position [190, 0]
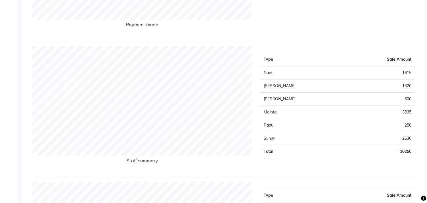
click at [371, 117] on td "3835" at bounding box center [380, 112] width 69 height 13
drag, startPoint x: 403, startPoint y: 67, endPoint x: 427, endPoint y: 73, distance: 25.1
click at [427, 73] on div "Sales Trends Feedback Comparison Generate Report Favorites All Sales Sales Targ…" at bounding box center [225, 192] width 408 height 714
click at [367, 93] on td "600" at bounding box center [380, 99] width 69 height 13
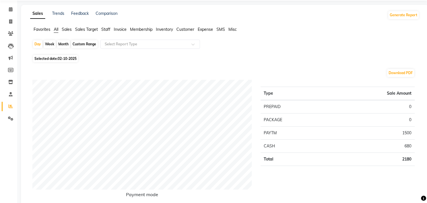
scroll to position [0, 0]
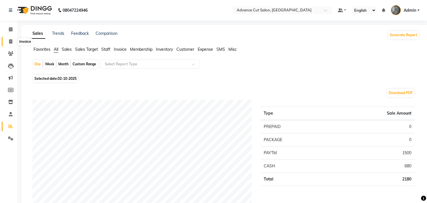
click at [11, 43] on icon at bounding box center [10, 41] width 3 height 4
select select "service"
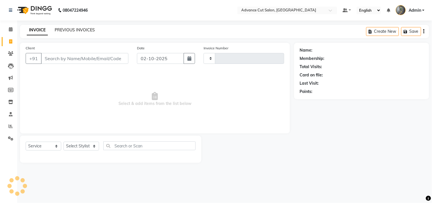
click at [66, 32] on link "PREVIOUS INVOICES" at bounding box center [75, 29] width 40 height 5
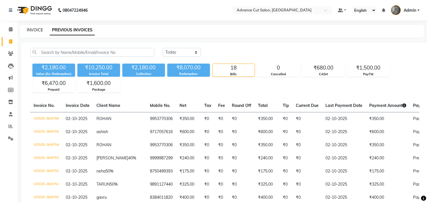
click at [35, 30] on link "INVOICE" at bounding box center [35, 29] width 16 height 5
select select "service"
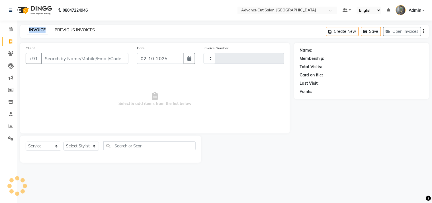
type input "4757"
select select "4939"
click at [59, 31] on link "PREVIOUS INVOICES" at bounding box center [75, 29] width 40 height 5
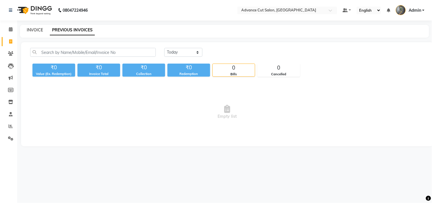
click at [38, 32] on link "INVOICE" at bounding box center [35, 29] width 16 height 5
select select "service"
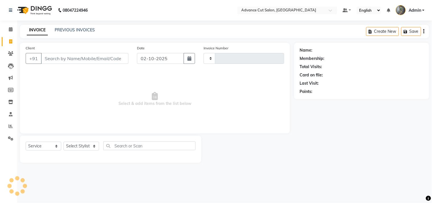
type input "4757"
select select "4939"
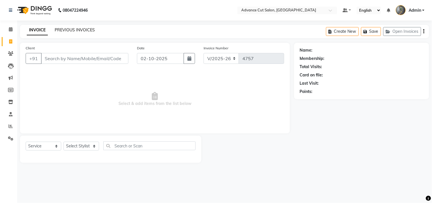
click at [78, 31] on link "PREVIOUS INVOICES" at bounding box center [75, 29] width 40 height 5
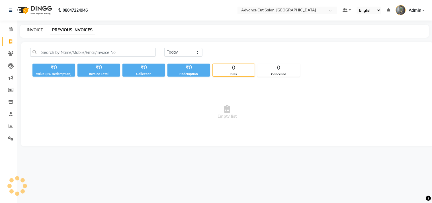
click at [34, 32] on link "INVOICE" at bounding box center [35, 29] width 16 height 5
select select "service"
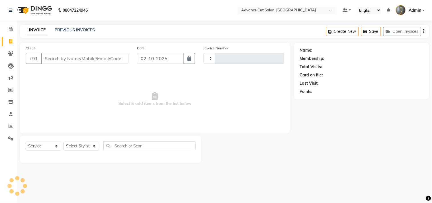
type input "4757"
select select "4939"
click at [46, 57] on input "Client" at bounding box center [84, 58] width 87 height 11
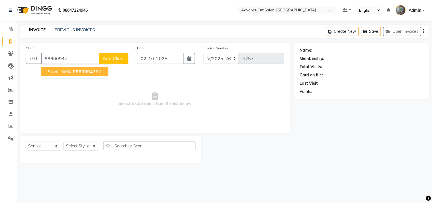
click at [57, 72] on span "sumit 50%" at bounding box center [59, 72] width 23 height 6
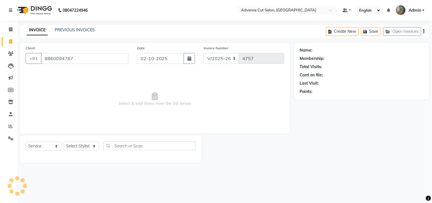
type input "8860094767"
click at [76, 143] on select "Select Stylist Admin chahit COUNTOR [PERSON_NAME] mamta [PERSON_NAME] navi [PER…" at bounding box center [81, 145] width 36 height 9
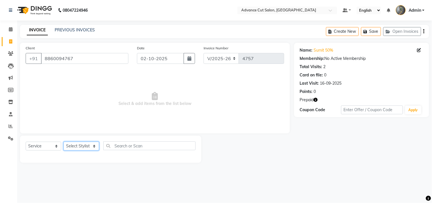
select select "81671"
click at [63, 142] on select "Select Stylist Admin chahit COUNTOR [PERSON_NAME] mamta [PERSON_NAME] navi [PER…" at bounding box center [81, 145] width 36 height 9
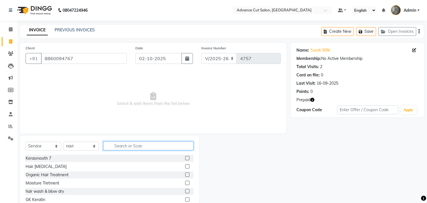
click at [123, 148] on input "text" at bounding box center [148, 145] width 90 height 9
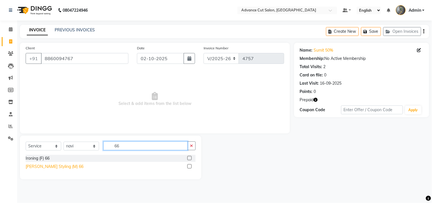
type input "66"
click at [46, 166] on div "[PERSON_NAME] Styling (M) 66" at bounding box center [55, 166] width 58 height 6
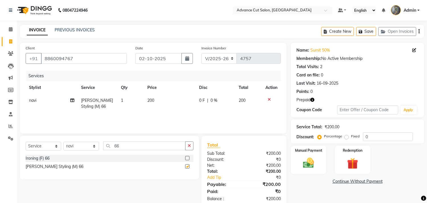
checkbox input "false"
click at [127, 146] on input "66" at bounding box center [144, 145] width 82 height 9
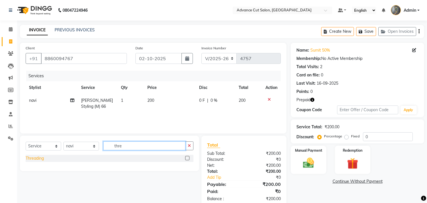
type input "thre"
drag, startPoint x: 40, startPoint y: 161, endPoint x: 112, endPoint y: 142, distance: 73.7
click at [40, 160] on div "Threading" at bounding box center [35, 158] width 18 height 6
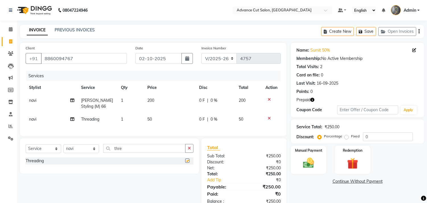
checkbox input "false"
click at [157, 115] on td "50" at bounding box center [170, 119] width 52 height 13
select select "81671"
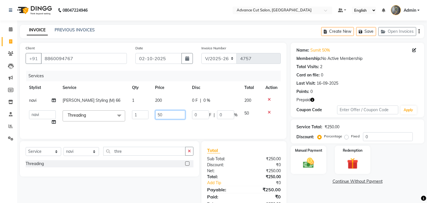
drag, startPoint x: 171, startPoint y: 116, endPoint x: 148, endPoint y: 118, distance: 23.1
click at [148, 118] on tr "Admin chahit COUNTOR Devid hardeep mamta manisha MONISH navi NOSHAD ALI rahul s…" at bounding box center [153, 118] width 255 height 22
type input "100"
click at [365, 135] on input "0" at bounding box center [388, 136] width 50 height 9
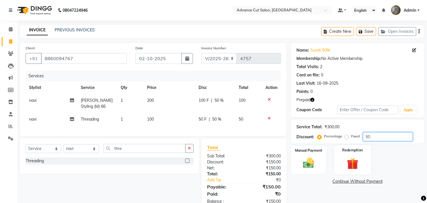
type input "50"
click at [351, 159] on img at bounding box center [352, 163] width 19 height 14
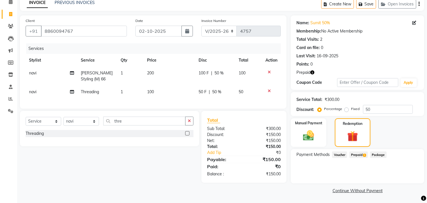
click at [360, 151] on span "Prepaid 1" at bounding box center [359, 154] width 19 height 7
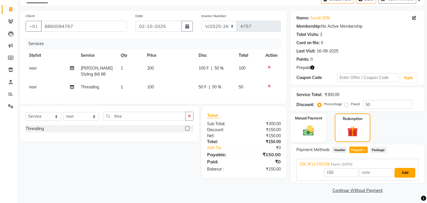
click at [403, 173] on button "Add" at bounding box center [405, 173] width 21 height 10
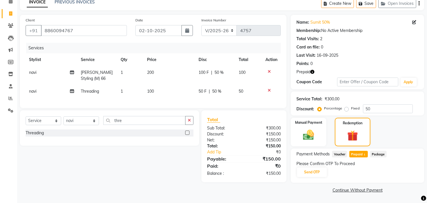
scroll to position [27, 0]
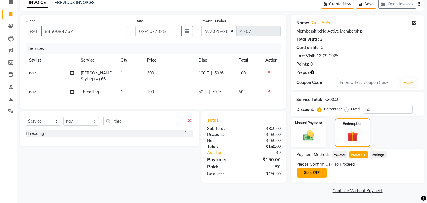
click at [308, 169] on button "Send OTP" at bounding box center [312, 173] width 30 height 10
click at [308, 172] on div "Please Confirm OTP To Proceed Send OTP" at bounding box center [358, 169] width 122 height 17
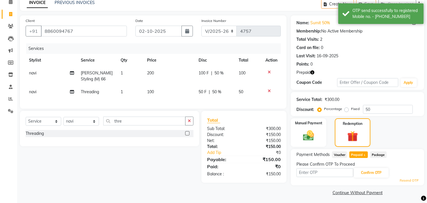
click at [305, 171] on input "text" at bounding box center [325, 172] width 57 height 9
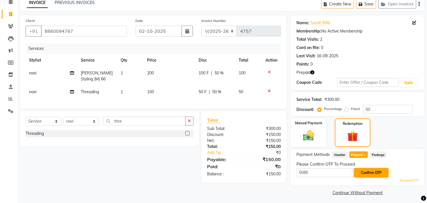
type input "5085"
click at [373, 170] on button "Confirm OTP" at bounding box center [371, 173] width 35 height 10
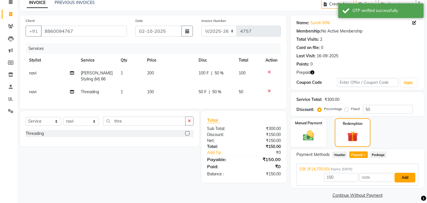
click at [402, 176] on button "Add" at bounding box center [405, 178] width 21 height 10
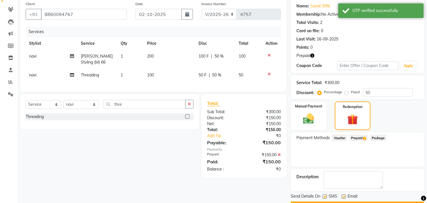
scroll to position [60, 0]
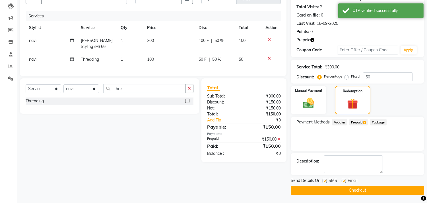
click at [350, 189] on button "Checkout" at bounding box center [358, 190] width 134 height 9
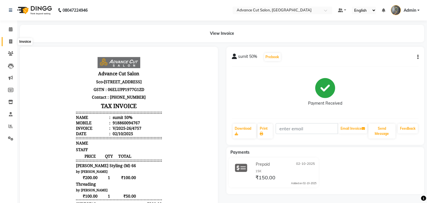
click at [13, 43] on span at bounding box center [11, 41] width 10 height 7
select select "service"
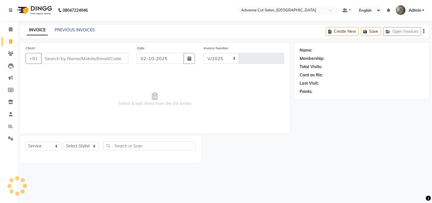
select select "4939"
type input "4758"
click at [75, 146] on select "Select Stylist" at bounding box center [81, 145] width 36 height 9
click at [83, 145] on select "Select Stylist" at bounding box center [81, 145] width 36 height 9
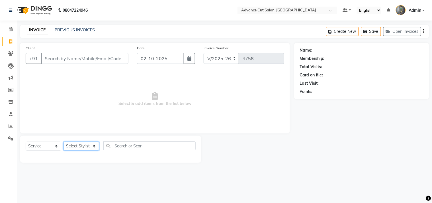
select select "58461"
click at [63, 142] on select "Select Stylist Admin chahit COUNTOR [PERSON_NAME] mamta [PERSON_NAME] navi [PER…" at bounding box center [81, 145] width 36 height 9
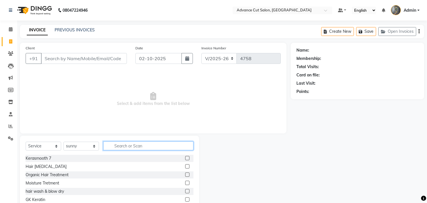
click at [141, 145] on input "text" at bounding box center [148, 145] width 90 height 9
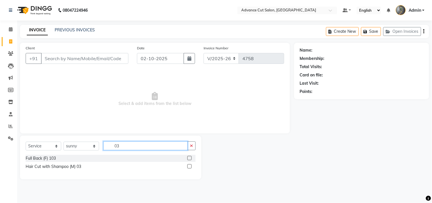
type input "03"
click at [188, 167] on label at bounding box center [189, 166] width 4 height 4
click at [188, 167] on input "checkbox" at bounding box center [189, 167] width 4 height 4
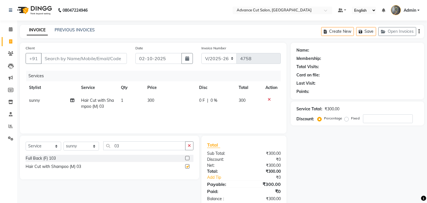
checkbox input "false"
click at [189, 147] on icon "button" at bounding box center [189, 145] width 3 height 4
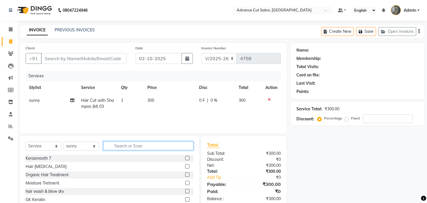
click at [184, 145] on input "text" at bounding box center [148, 145] width 90 height 9
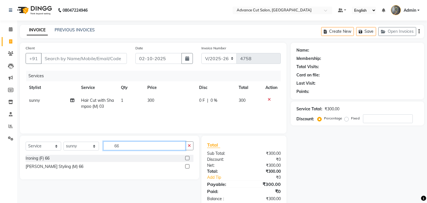
type input "66"
click at [188, 167] on label at bounding box center [187, 166] width 4 height 4
click at [188, 167] on input "checkbox" at bounding box center [187, 167] width 4 height 4
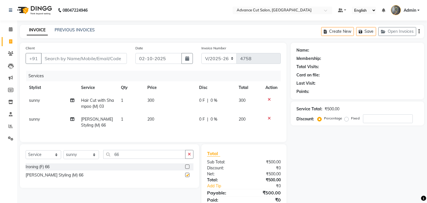
checkbox input "false"
click at [268, 98] on icon at bounding box center [269, 99] width 3 height 4
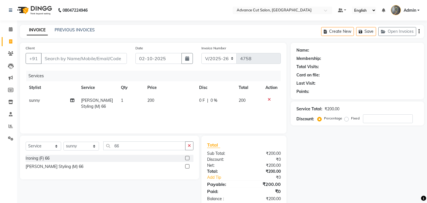
click at [192, 145] on button "button" at bounding box center [189, 145] width 8 height 9
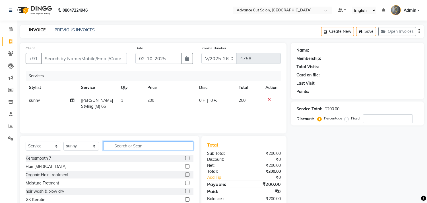
click at [180, 146] on input "text" at bounding box center [148, 145] width 90 height 9
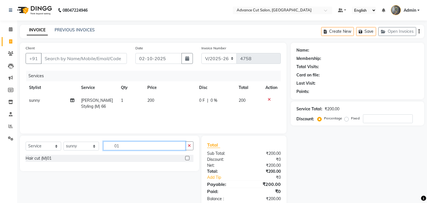
type input "01"
click at [187, 159] on label at bounding box center [187, 158] width 4 height 4
click at [187, 159] on input "checkbox" at bounding box center [187, 158] width 4 height 4
click at [187, 155] on div "Select Service Product Membership Package Voucher Prepaid Gift Card Select Styl…" at bounding box center [110, 147] width 168 height 13
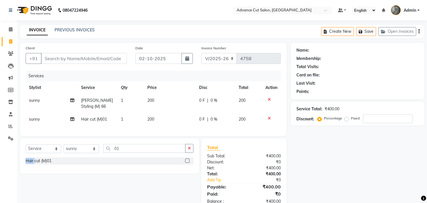
checkbox input "false"
click at [88, 58] on input "Client" at bounding box center [84, 58] width 86 height 11
type input "1"
type input "0"
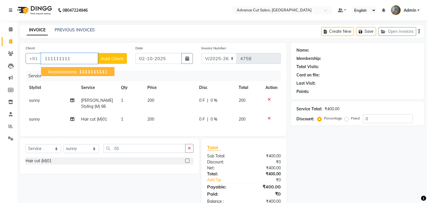
click at [68, 67] on button "aaaaaaaaaa 111111111 1" at bounding box center [77, 71] width 73 height 9
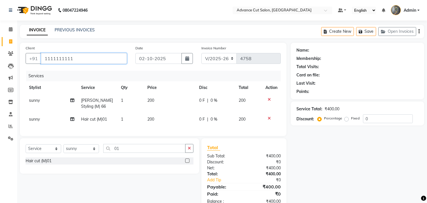
type input "1111111111"
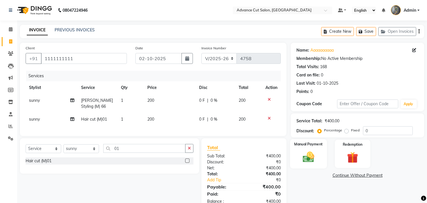
click at [307, 157] on img at bounding box center [308, 156] width 19 height 13
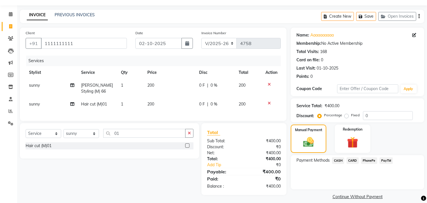
scroll to position [21, 0]
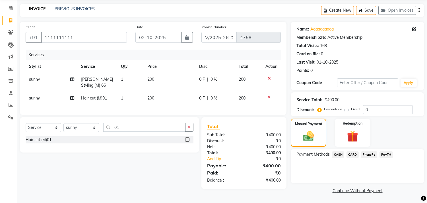
click at [383, 152] on span "PayTM" at bounding box center [387, 154] width 14 height 7
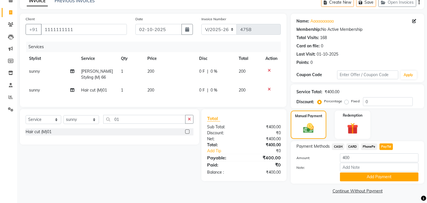
scroll to position [30, 0]
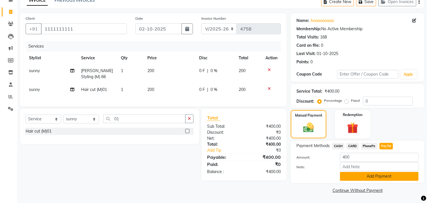
click at [396, 174] on button "Add Payment" at bounding box center [379, 176] width 79 height 9
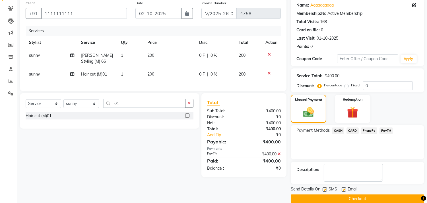
scroll to position [53, 0]
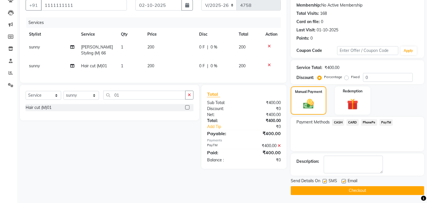
click at [389, 189] on button "Checkout" at bounding box center [358, 190] width 134 height 9
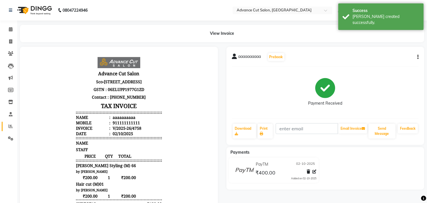
click at [9, 125] on icon at bounding box center [11, 126] width 4 height 4
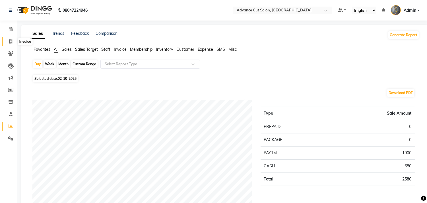
click at [10, 40] on icon at bounding box center [10, 41] width 3 height 4
select select "service"
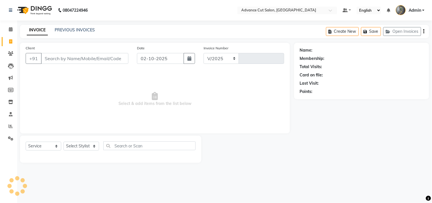
select select "4939"
type input "4759"
click at [60, 29] on link "PREVIOUS INVOICES" at bounding box center [75, 29] width 40 height 5
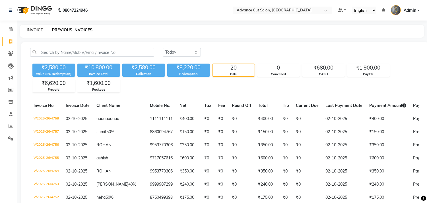
click at [30, 28] on link "INVOICE" at bounding box center [35, 29] width 16 height 5
select select "service"
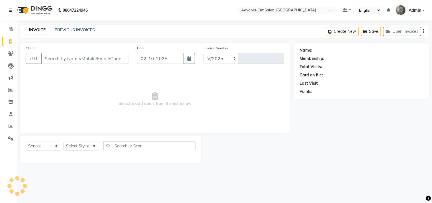
select select "4939"
type input "4759"
click at [57, 61] on input "Client" at bounding box center [84, 58] width 87 height 11
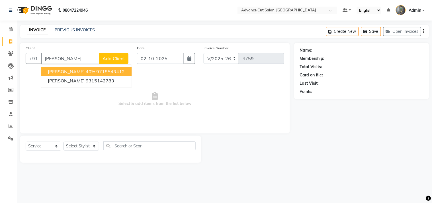
click at [56, 67] on button "MALVIKA 40% 9718543412" at bounding box center [86, 71] width 91 height 9
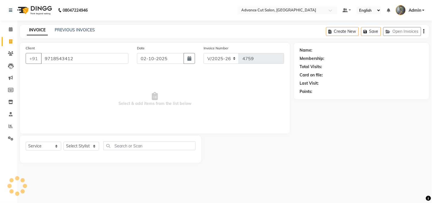
type input "9718543412"
click at [69, 147] on select "Select Stylist Admin chahit COUNTOR [PERSON_NAME] mamta [PERSON_NAME] navi [PER…" at bounding box center [81, 145] width 36 height 9
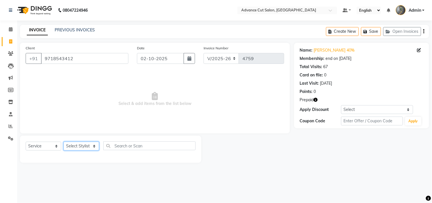
click at [70, 145] on select "Select Stylist Admin chahit COUNTOR [PERSON_NAME] mamta [PERSON_NAME] navi [PER…" at bounding box center [81, 145] width 36 height 9
select select "86614"
click at [63, 142] on select "Select Stylist Admin chahit COUNTOR [PERSON_NAME] mamta [PERSON_NAME] navi [PER…" at bounding box center [81, 145] width 36 height 9
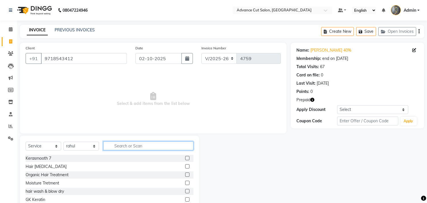
click at [118, 145] on input "text" at bounding box center [148, 145] width 90 height 9
type input "head"
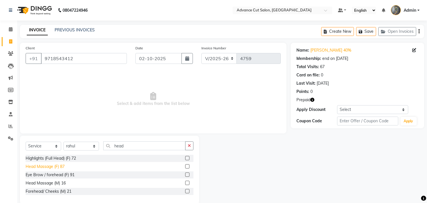
click at [52, 169] on div "Head Massage (F) 87" at bounding box center [45, 166] width 39 height 6
checkbox input "false"
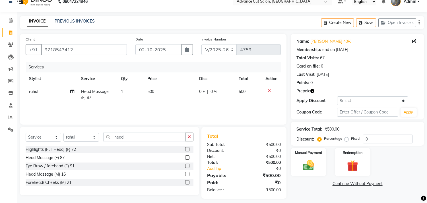
scroll to position [13, 0]
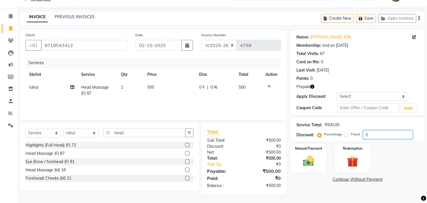
click at [365, 131] on input "0" at bounding box center [388, 134] width 50 height 9
type input "40"
click at [356, 156] on img at bounding box center [352, 161] width 19 height 14
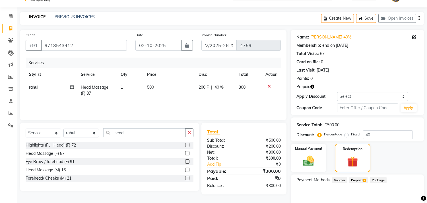
click at [358, 179] on span "Prepaid 1" at bounding box center [359, 179] width 19 height 7
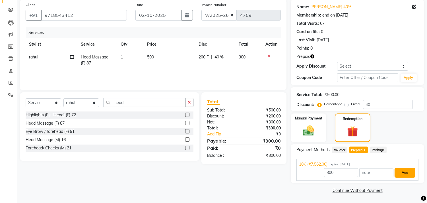
click at [406, 170] on button "Add" at bounding box center [405, 173] width 21 height 10
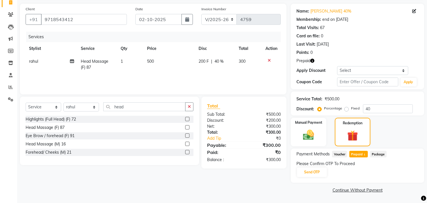
scroll to position [38, 0]
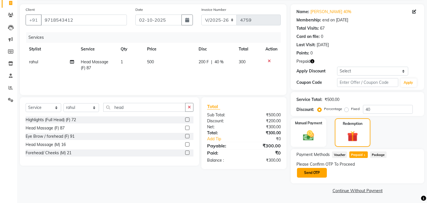
click at [312, 175] on button "Send OTP" at bounding box center [312, 173] width 30 height 10
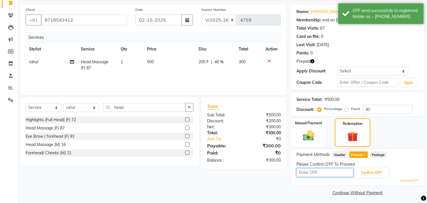
click at [315, 172] on input "text" at bounding box center [325, 172] width 57 height 9
type input "9993"
click at [368, 173] on button "Confirm OTP" at bounding box center [371, 173] width 35 height 10
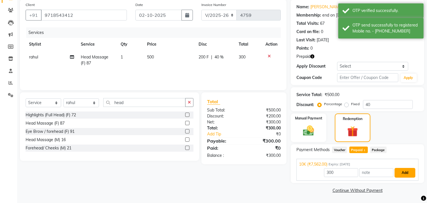
click at [412, 172] on button "Add" at bounding box center [405, 173] width 21 height 10
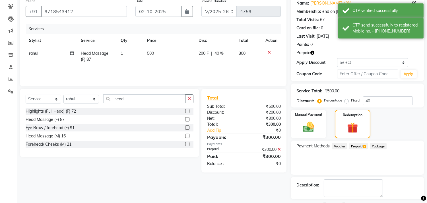
scroll to position [71, 0]
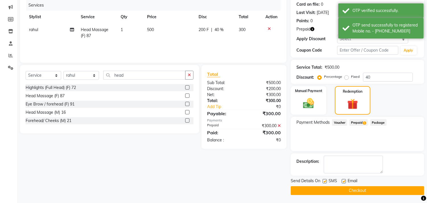
click at [365, 191] on button "Checkout" at bounding box center [358, 190] width 134 height 9
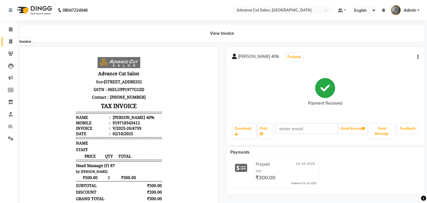
click at [11, 42] on icon at bounding box center [10, 41] width 3 height 4
select select "service"
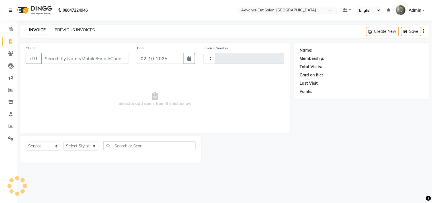
click at [65, 31] on link "PREVIOUS INVOICES" at bounding box center [75, 29] width 40 height 5
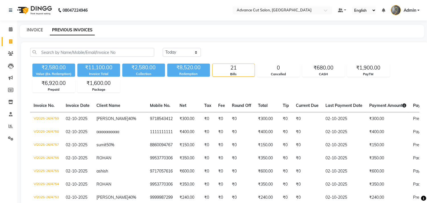
click at [28, 31] on link "INVOICE" at bounding box center [35, 29] width 16 height 5
select select "service"
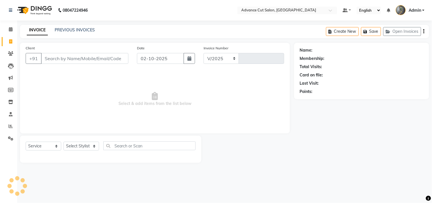
select select "4939"
type input "4760"
click at [76, 146] on select "Select Stylist" at bounding box center [81, 145] width 36 height 9
select select "78660"
click at [63, 142] on select "Select Stylist Admin chahit COUNTOR [PERSON_NAME] mamta [PERSON_NAME] navi [PER…" at bounding box center [81, 145] width 36 height 9
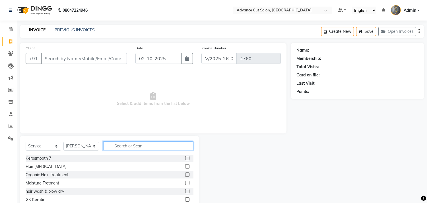
click at [119, 147] on input "text" at bounding box center [148, 145] width 90 height 9
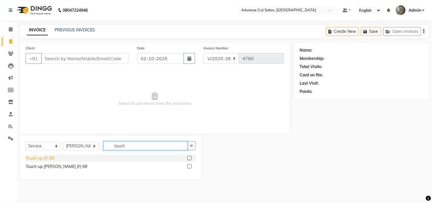
type input "touch"
click at [35, 159] on div "Touch-up (F) 69" at bounding box center [40, 158] width 28 height 6
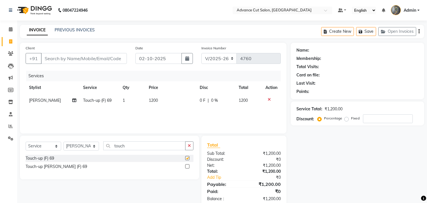
checkbox input "false"
click at [50, 56] on input "Client" at bounding box center [84, 58] width 86 height 11
type input "8"
type input "0"
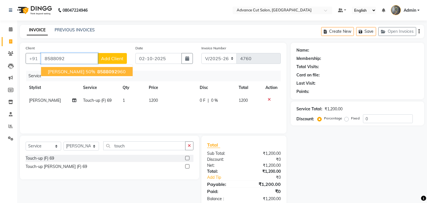
click at [56, 71] on span "Abhilash 50%" at bounding box center [71, 72] width 47 height 6
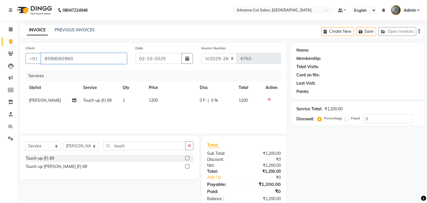
type input "8588092960"
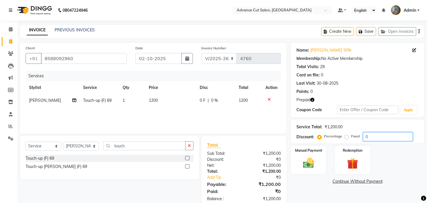
click at [364, 138] on input "0" at bounding box center [388, 136] width 50 height 9
type input "50"
click at [339, 154] on div "Redemption" at bounding box center [352, 159] width 37 height 29
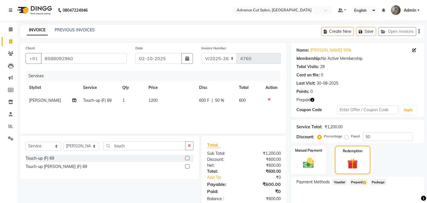
click at [362, 180] on span "Prepaid 1" at bounding box center [359, 181] width 19 height 7
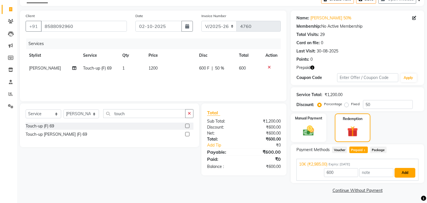
click at [411, 174] on button "Add" at bounding box center [405, 173] width 21 height 10
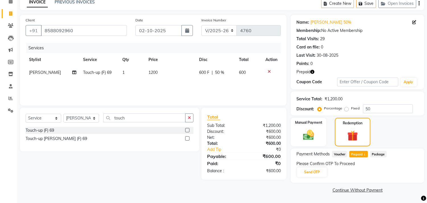
scroll to position [27, 0]
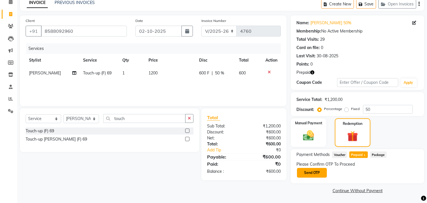
click at [316, 174] on button "Send OTP" at bounding box center [312, 173] width 30 height 10
click at [312, 171] on div "Please Confirm OTP To Proceed Send OTP" at bounding box center [358, 169] width 122 height 17
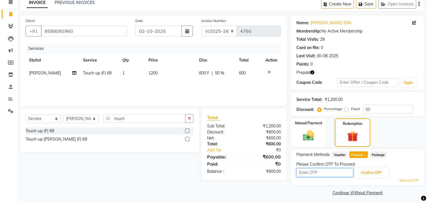
click at [312, 171] on input "text" at bounding box center [325, 172] width 57 height 9
click at [310, 173] on input "text" at bounding box center [325, 172] width 57 height 9
type input "5447"
click at [385, 174] on button "Confirm OTP" at bounding box center [371, 173] width 35 height 10
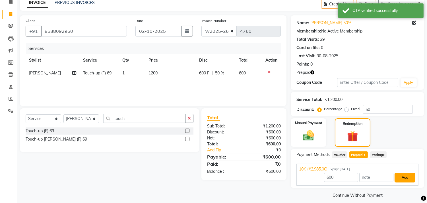
click at [405, 177] on button "Add" at bounding box center [405, 178] width 21 height 10
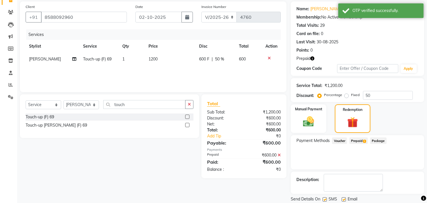
scroll to position [60, 0]
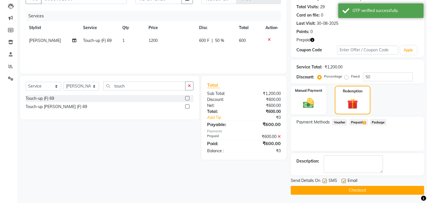
click at [379, 191] on button "Checkout" at bounding box center [358, 190] width 134 height 9
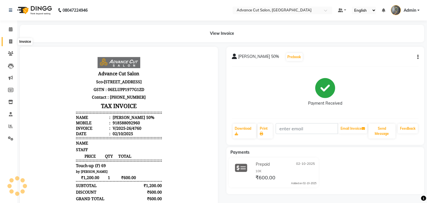
click at [7, 42] on span at bounding box center [11, 41] width 10 height 7
select select "service"
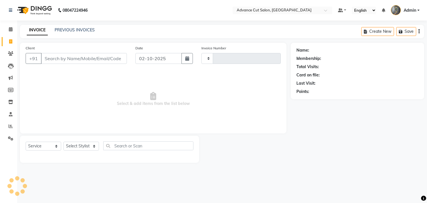
click at [11, 42] on icon at bounding box center [10, 41] width 3 height 4
select select "service"
drag, startPoint x: 11, startPoint y: 42, endPoint x: 76, endPoint y: 143, distance: 120.3
click at [76, 143] on select "Select Stylist" at bounding box center [81, 145] width 36 height 9
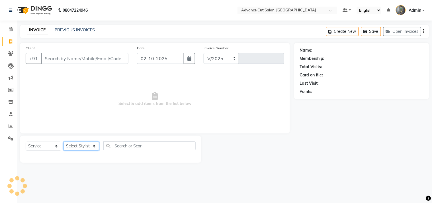
select select "4939"
type input "4761"
select select "30651"
click at [63, 142] on select "Select Stylist Admin chahit COUNTOR [PERSON_NAME] mamta [PERSON_NAME] navi [PER…" at bounding box center [81, 145] width 36 height 9
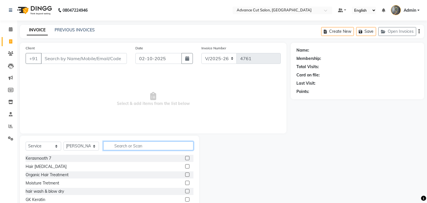
click at [112, 145] on input "text" at bounding box center [148, 145] width 90 height 9
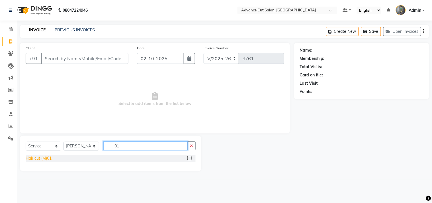
type input "01"
click at [40, 157] on div "Hair cut (M)01" at bounding box center [39, 158] width 26 height 6
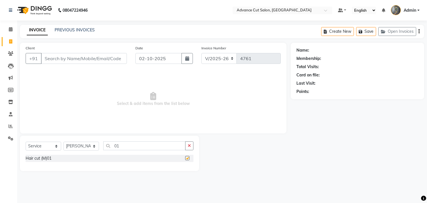
checkbox input "false"
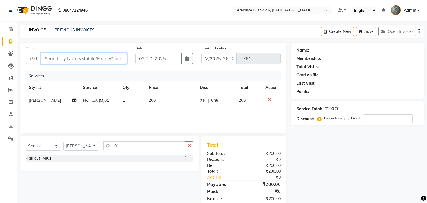
click at [56, 55] on input "Client" at bounding box center [84, 58] width 86 height 11
type input "9"
type input "0"
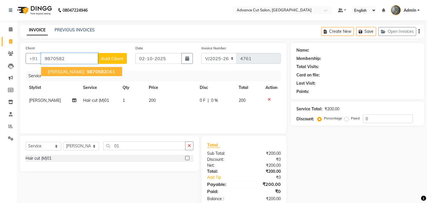
click at [63, 71] on span "[PERSON_NAME]" at bounding box center [66, 72] width 37 height 6
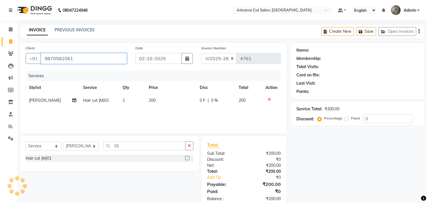
type input "9870582061"
click at [124, 146] on input "01" at bounding box center [144, 145] width 82 height 9
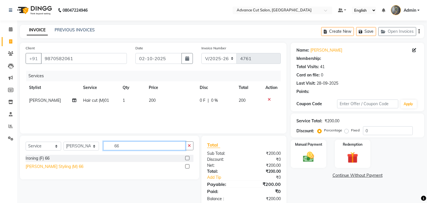
type input "66"
click at [55, 163] on div "[PERSON_NAME] Styling (M) 66" at bounding box center [55, 166] width 58 height 6
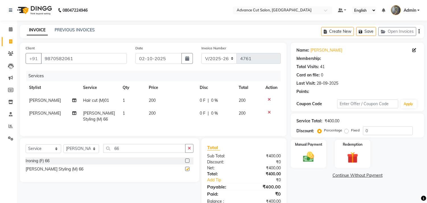
checkbox input "false"
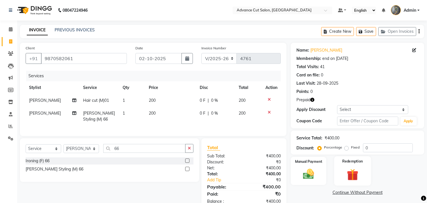
click at [362, 162] on label "Redemption" at bounding box center [352, 160] width 20 height 5
click at [355, 171] on img at bounding box center [353, 175] width 18 height 14
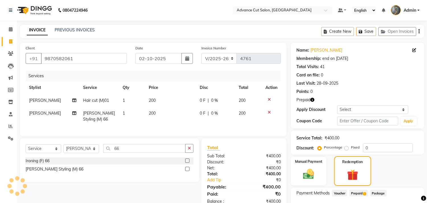
scroll to position [38, 0]
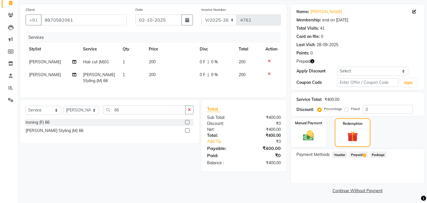
click at [362, 154] on span "Prepaid 1" at bounding box center [359, 154] width 19 height 7
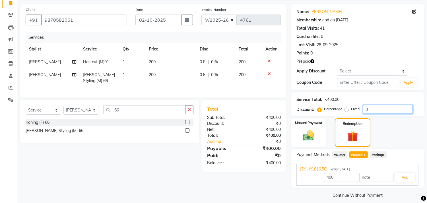
click at [364, 110] on input "0" at bounding box center [388, 109] width 50 height 9
type input "50"
type input "9816.5"
type input "50"
click at [360, 152] on span "Prepaid 1" at bounding box center [359, 154] width 19 height 7
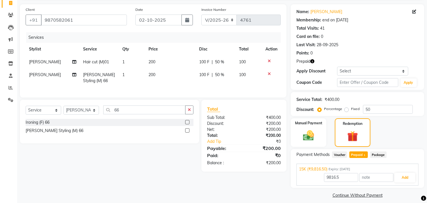
type input "200"
click at [411, 174] on button "Add" at bounding box center [405, 178] width 21 height 10
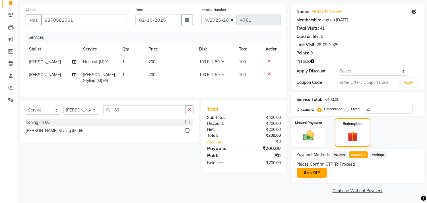
click at [315, 173] on button "Send OTP" at bounding box center [312, 173] width 30 height 10
click at [314, 170] on div "Please Confirm OTP To Proceed Send OTP" at bounding box center [358, 169] width 122 height 17
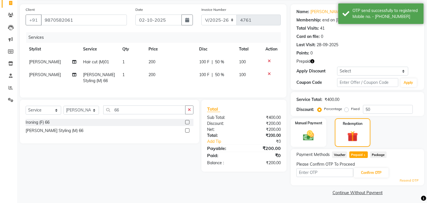
click at [314, 169] on input "text" at bounding box center [325, 172] width 57 height 9
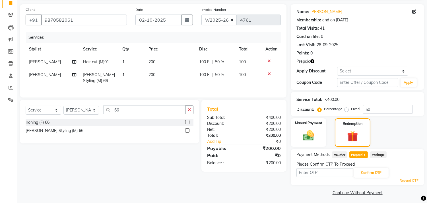
type input "5"
type input "6500"
click at [364, 172] on button "Confirm OTP" at bounding box center [371, 173] width 35 height 10
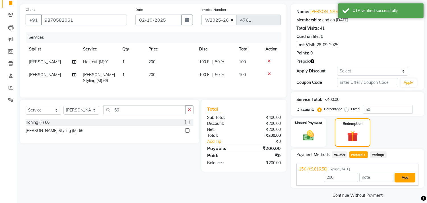
click at [406, 178] on button "Add" at bounding box center [405, 178] width 21 height 10
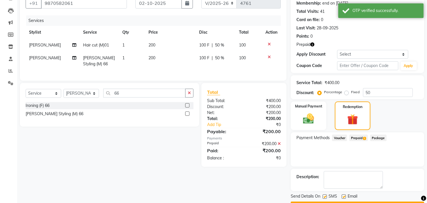
scroll to position [71, 0]
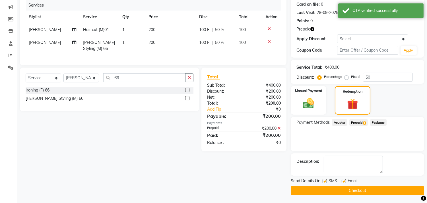
click at [365, 189] on button "Checkout" at bounding box center [358, 190] width 134 height 9
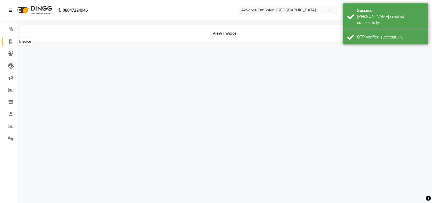
click at [13, 39] on span at bounding box center [11, 41] width 10 height 7
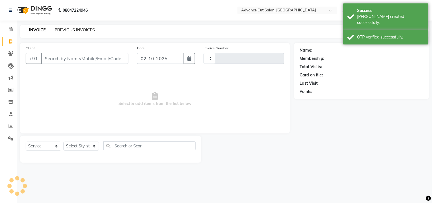
click at [63, 30] on link "PREVIOUS INVOICES" at bounding box center [75, 29] width 40 height 5
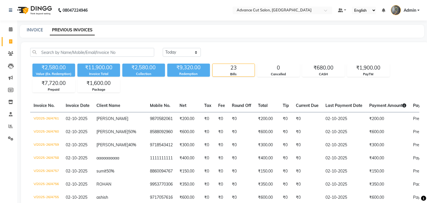
click at [63, 30] on link "PREVIOUS INVOICES" at bounding box center [72, 30] width 45 height 10
drag, startPoint x: 63, startPoint y: 30, endPoint x: 1, endPoint y: 41, distance: 62.5
click at [121, 0] on html "08047224946 Select Location × Advance Cut Salon, Sector 4 Gurugram Default Pane…" at bounding box center [213, 101] width 427 height 203
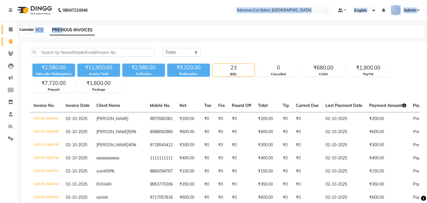
click at [11, 27] on icon at bounding box center [11, 29] width 4 height 4
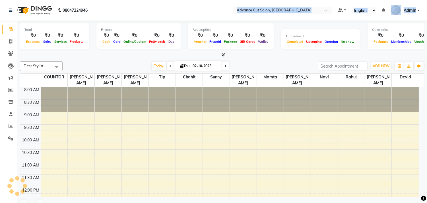
click at [9, 32] on span at bounding box center [11, 29] width 10 height 7
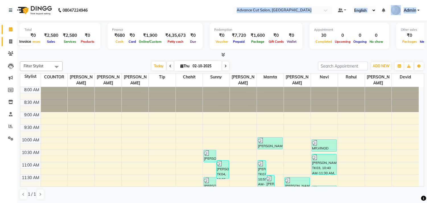
click at [8, 40] on span at bounding box center [11, 41] width 10 height 7
select select "service"
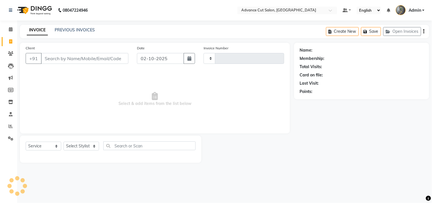
type input "4762"
select select "4939"
click at [62, 53] on input "Client" at bounding box center [84, 58] width 87 height 11
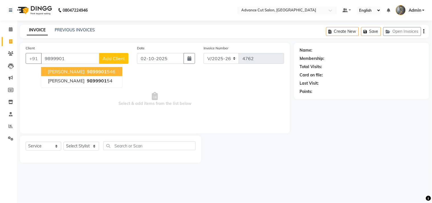
click at [46, 70] on button "Shonit 9899901 546" at bounding box center [81, 71] width 81 height 9
type input "9899901546"
click at [46, 71] on span "Select & add items from the list below" at bounding box center [155, 99] width 258 height 57
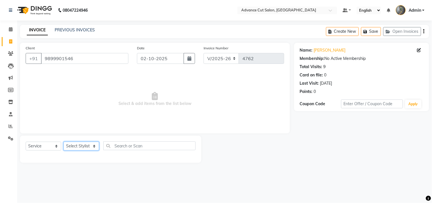
click at [74, 144] on select "Select Stylist Admin chahit COUNTOR [PERSON_NAME] mamta [PERSON_NAME] navi [PER…" at bounding box center [81, 145] width 36 height 9
select select "58461"
click at [63, 142] on select "Select Stylist Admin chahit COUNTOR [PERSON_NAME] mamta [PERSON_NAME] navi [PER…" at bounding box center [81, 145] width 36 height 9
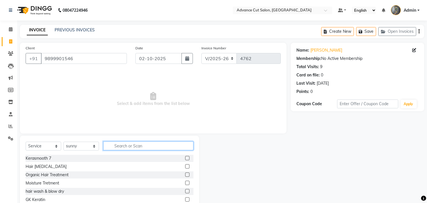
click at [114, 144] on input "text" at bounding box center [148, 145] width 90 height 9
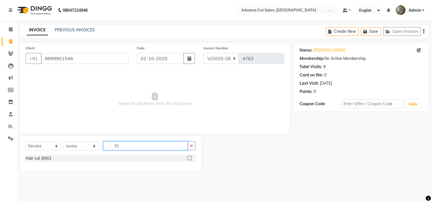
type input "01"
click at [188, 159] on label at bounding box center [189, 158] width 4 height 4
click at [188, 159] on input "checkbox" at bounding box center [189, 158] width 4 height 4
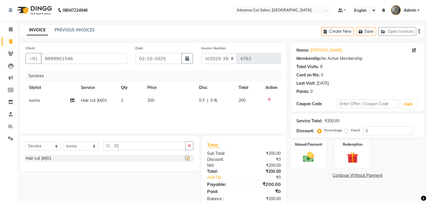
checkbox input "false"
click at [189, 145] on icon "button" at bounding box center [189, 145] width 3 height 4
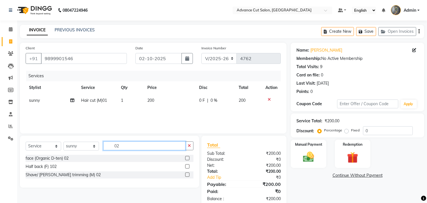
type input "02"
click at [187, 172] on label at bounding box center [187, 174] width 4 height 4
click at [187, 173] on input "checkbox" at bounding box center [187, 175] width 4 height 4
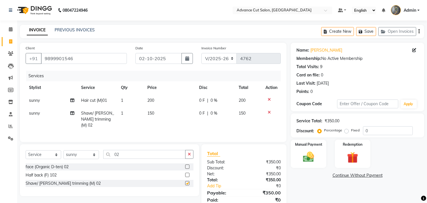
checkbox input "false"
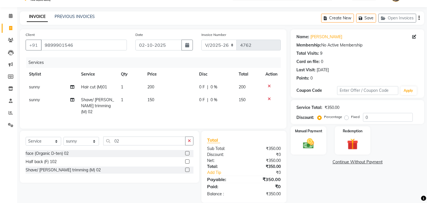
scroll to position [20, 0]
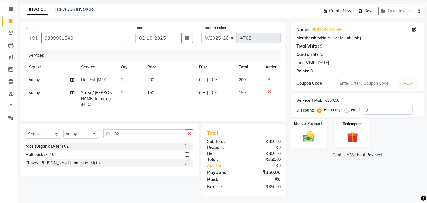
click at [313, 143] on img at bounding box center [308, 136] width 19 height 13
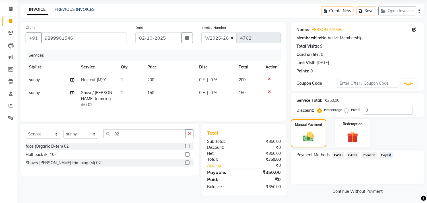
click at [388, 153] on span "PayTM" at bounding box center [387, 155] width 14 height 7
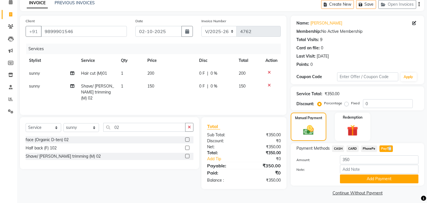
scroll to position [30, 0]
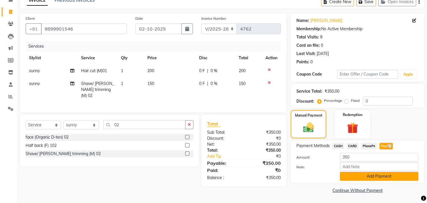
click at [384, 175] on button "Add Payment" at bounding box center [379, 176] width 79 height 9
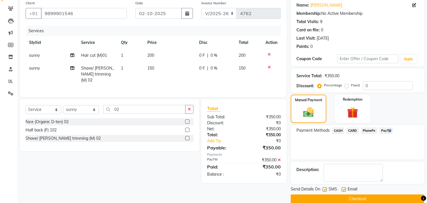
scroll to position [53, 0]
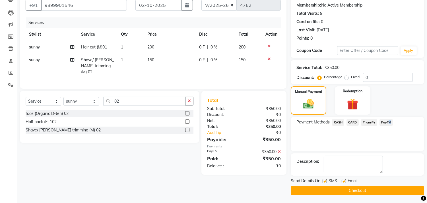
click at [386, 188] on button "Checkout" at bounding box center [358, 190] width 134 height 9
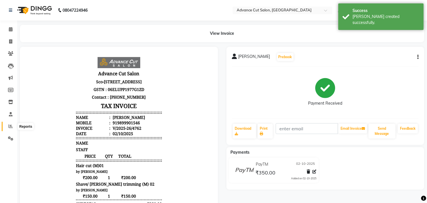
click at [7, 125] on span at bounding box center [11, 126] width 10 height 7
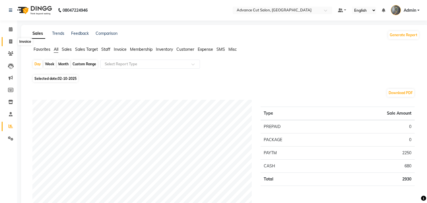
click at [10, 42] on icon at bounding box center [10, 41] width 3 height 4
select select "service"
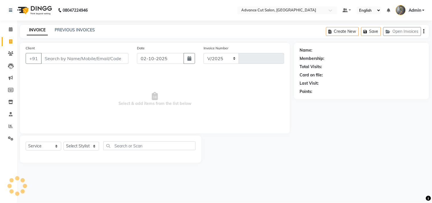
select select "4939"
type input "4763"
click at [10, 127] on icon at bounding box center [11, 126] width 4 height 4
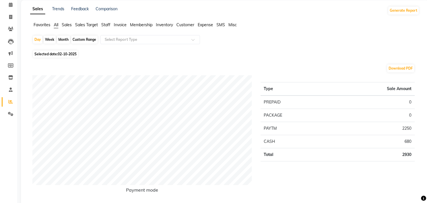
scroll to position [23, 0]
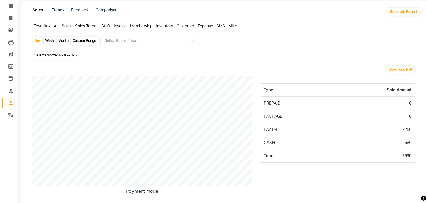
click at [61, 40] on div "Month" at bounding box center [63, 41] width 13 height 8
select select "10"
select select "2025"
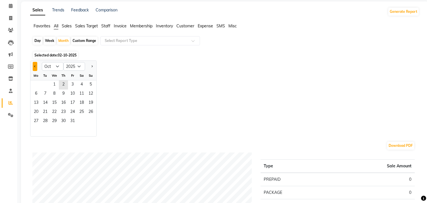
click at [35, 65] on span "Previous month" at bounding box center [35, 66] width 2 height 2
select select "9"
click at [36, 84] on span "1" at bounding box center [36, 84] width 9 height 9
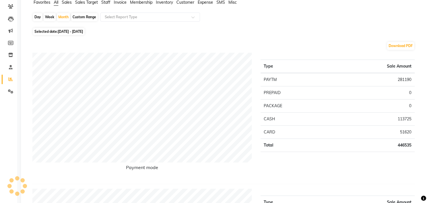
scroll to position [0, 0]
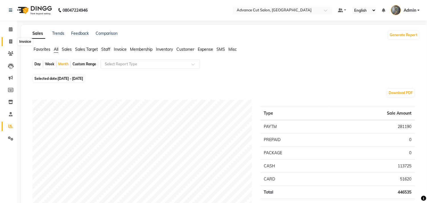
click at [9, 43] on icon at bounding box center [10, 41] width 3 height 4
select select "service"
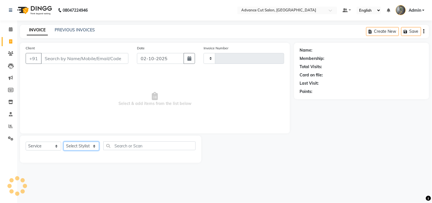
click at [85, 147] on select "Select Stylist" at bounding box center [81, 145] width 36 height 9
select select "4939"
type input "4763"
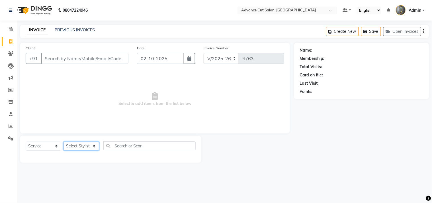
select select "30651"
click at [63, 142] on select "Select Stylist Admin chahit COUNTOR [PERSON_NAME] mamta [PERSON_NAME] navi [PER…" at bounding box center [81, 145] width 36 height 9
click at [81, 85] on span "Select & add items from the list below" at bounding box center [155, 99] width 258 height 57
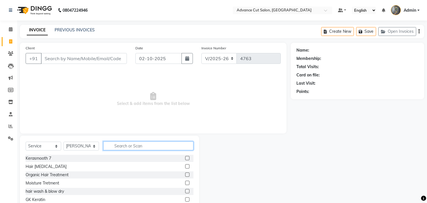
click at [122, 143] on input "text" at bounding box center [148, 145] width 90 height 9
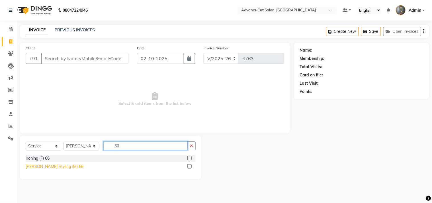
type input "66"
click at [47, 166] on div "[PERSON_NAME] Styling (M) 66" at bounding box center [55, 166] width 58 height 6
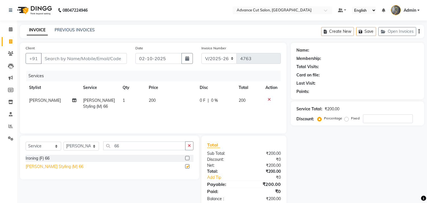
checkbox input "false"
click at [57, 64] on div "Client +91" at bounding box center [76, 56] width 110 height 23
click at [51, 60] on input "Client" at bounding box center [84, 58] width 86 height 11
type input "7"
type input "0"
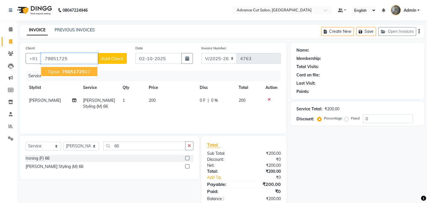
click at [58, 71] on span "tipsa" at bounding box center [54, 72] width 12 height 6
type input "7985172507"
click at [58, 71] on div "Services" at bounding box center [155, 76] width 259 height 11
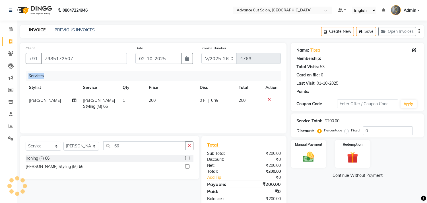
scroll to position [13, 0]
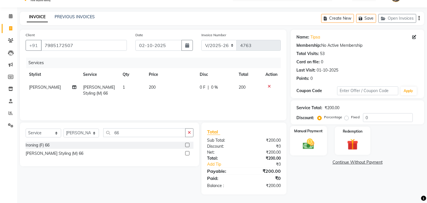
click at [309, 130] on label "Manual Payment" at bounding box center [309, 130] width 28 height 5
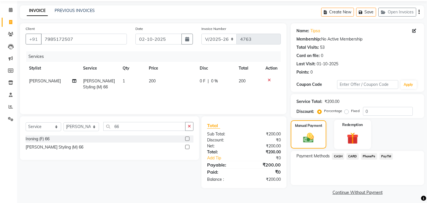
scroll to position [21, 0]
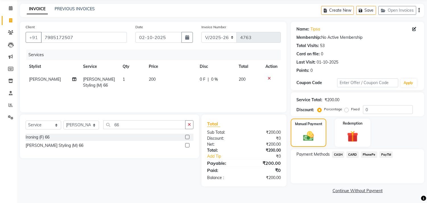
click at [337, 154] on span "CASH" at bounding box center [338, 154] width 12 height 7
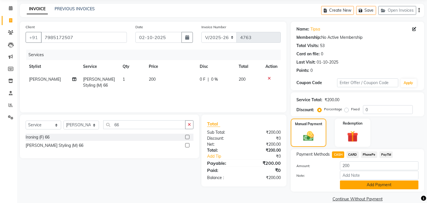
click at [354, 187] on button "Add Payment" at bounding box center [379, 184] width 79 height 9
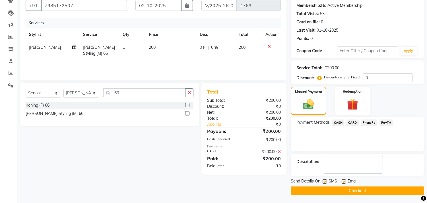
scroll to position [53, 0]
click at [322, 179] on div "Send Details On SMS Email" at bounding box center [358, 181] width 134 height 7
click at [324, 180] on label at bounding box center [325, 181] width 4 height 4
click at [324, 180] on input "checkbox" at bounding box center [325, 181] width 4 height 4
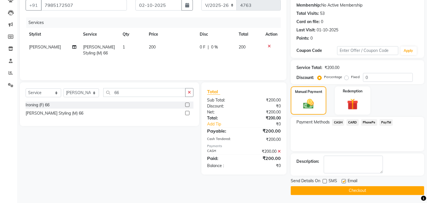
click at [324, 180] on label at bounding box center [325, 181] width 4 height 4
click at [324, 180] on input "checkbox" at bounding box center [325, 181] width 4 height 4
click at [324, 180] on label at bounding box center [325, 181] width 4 height 4
click at [324, 180] on input "checkbox" at bounding box center [325, 181] width 4 height 4
checkbox input "false"
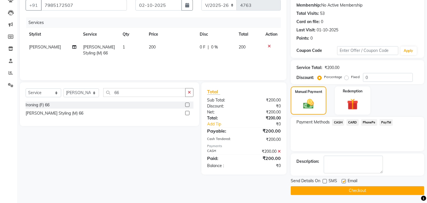
click at [320, 187] on button "Checkout" at bounding box center [358, 190] width 134 height 9
click at [320, 187] on div "Checkout" at bounding box center [358, 190] width 134 height 9
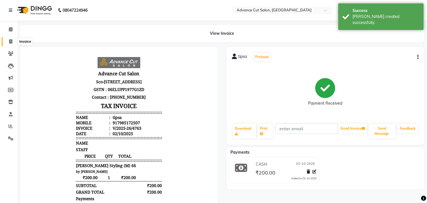
click at [9, 42] on icon at bounding box center [10, 41] width 3 height 4
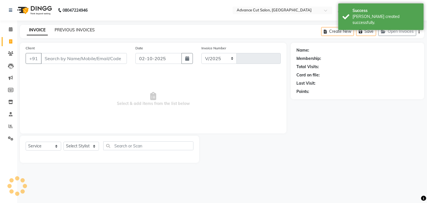
click at [63, 29] on link "PREVIOUS INVOICES" at bounding box center [75, 29] width 40 height 5
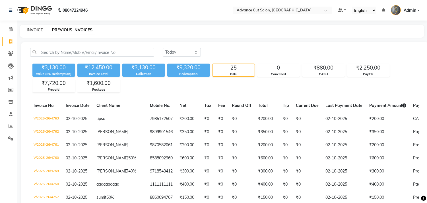
click at [31, 30] on link "INVOICE" at bounding box center [35, 29] width 16 height 5
select select "4939"
select select "service"
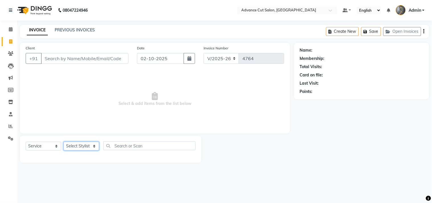
click at [89, 144] on select "Select Stylist" at bounding box center [81, 145] width 36 height 9
select select "86614"
click at [63, 142] on select "Select Stylist Admin chahit COUNTOR [PERSON_NAME] mamta [PERSON_NAME] navi [PER…" at bounding box center [81, 145] width 36 height 9
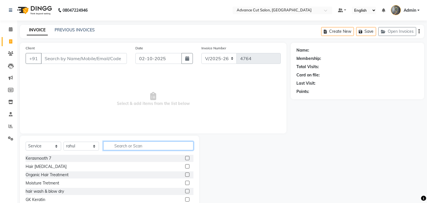
click at [120, 146] on input "text" at bounding box center [148, 145] width 90 height 9
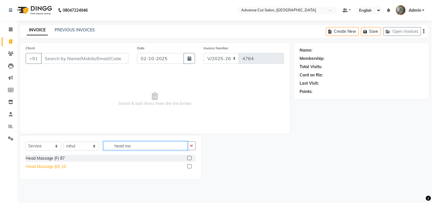
type input "head ma"
click at [56, 164] on div "Head Massage (M) 16" at bounding box center [46, 166] width 40 height 6
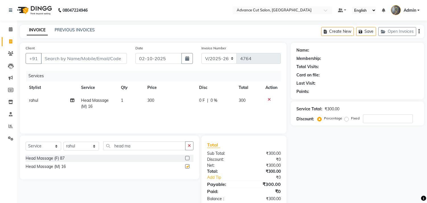
checkbox input "false"
click at [79, 150] on select "Select Stylist Admin chahit COUNTOR [PERSON_NAME] mamta [PERSON_NAME] navi [PER…" at bounding box center [81, 145] width 36 height 9
select select "78660"
click at [63, 142] on select "Select Stylist Admin chahit COUNTOR [PERSON_NAME] mamta [PERSON_NAME] navi [PER…" at bounding box center [81, 145] width 36 height 9
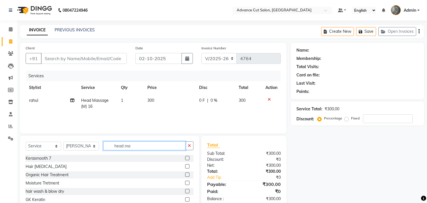
click at [133, 144] on input "head ma" at bounding box center [144, 145] width 82 height 9
type input "h"
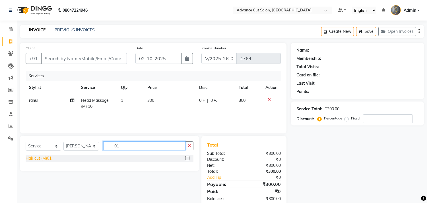
type input "01"
click at [41, 155] on div "Hair cut (M)01" at bounding box center [39, 158] width 26 height 6
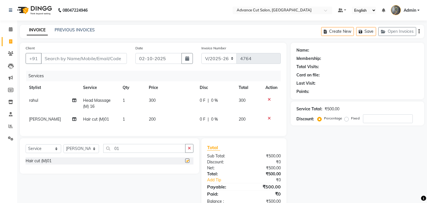
checkbox input "false"
click at [118, 153] on input "01" at bounding box center [144, 148] width 82 height 9
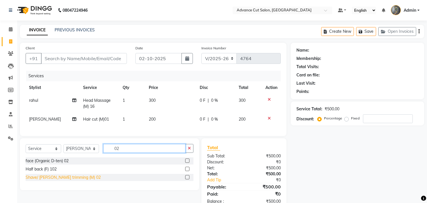
type input "02"
click at [39, 179] on div "Shave/ [PERSON_NAME] trimming (M) 02" at bounding box center [63, 177] width 75 height 6
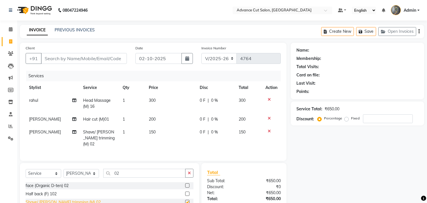
checkbox input "false"
click at [56, 56] on input "Client" at bounding box center [84, 58] width 86 height 11
type input "9"
type input "0"
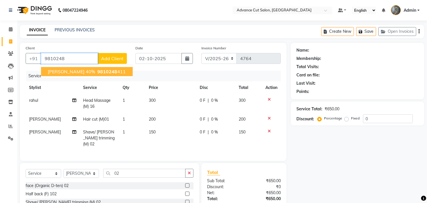
click at [97, 71] on span "9810248" at bounding box center [107, 72] width 20 height 6
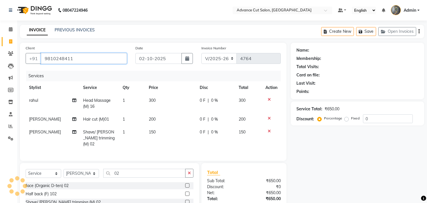
type input "9810248411"
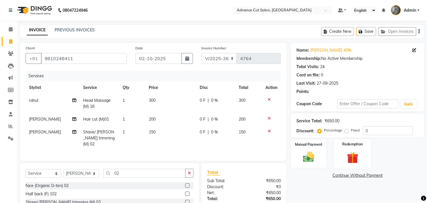
click at [358, 157] on img at bounding box center [352, 157] width 19 height 14
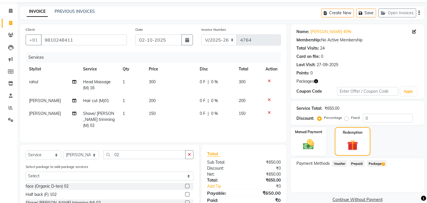
scroll to position [39, 0]
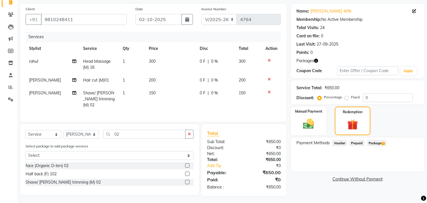
click at [375, 143] on span "Package 2" at bounding box center [377, 142] width 20 height 7
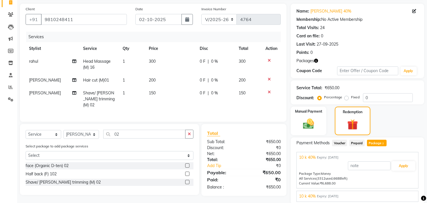
scroll to position [60, 0]
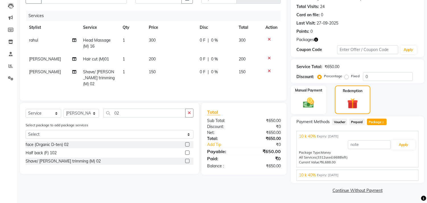
click at [339, 175] on span "Expiry: 10-01-2026" at bounding box center [328, 175] width 22 height 5
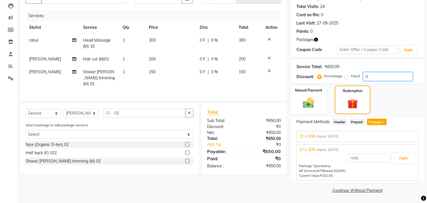
click at [365, 75] on input "0" at bounding box center [388, 76] width 50 height 9
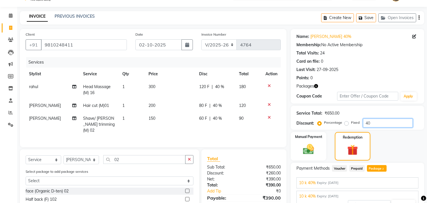
scroll to position [0, 0]
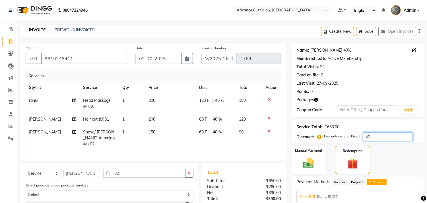
type input "40"
click at [320, 49] on link "Jitika 40%" at bounding box center [331, 50] width 41 height 6
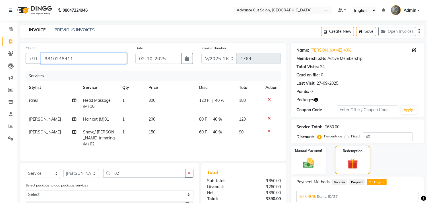
click at [79, 59] on input "9810248411" at bounding box center [84, 58] width 86 height 11
click at [79, 58] on input "9810248411" at bounding box center [84, 58] width 86 height 11
paste input "919310375580"
type input "919310375580"
type input "0"
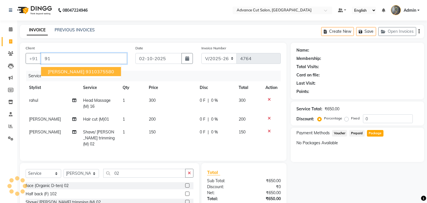
type input "9"
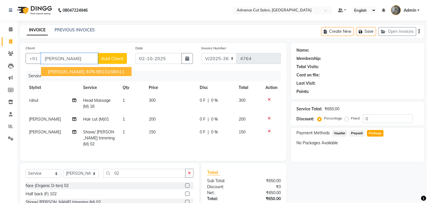
click at [96, 72] on ngb-highlight "9810248411" at bounding box center [110, 72] width 28 height 6
type input "9810248411"
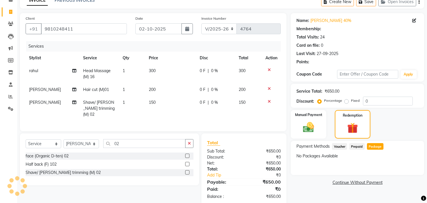
scroll to position [39, 0]
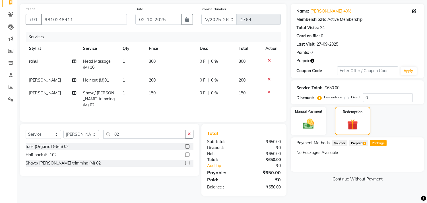
click at [358, 143] on span "Prepaid 3" at bounding box center [359, 142] width 19 height 7
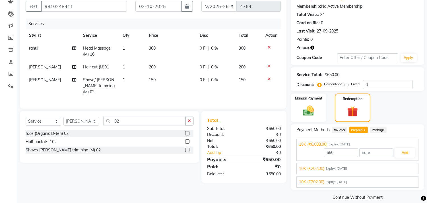
scroll to position [59, 0]
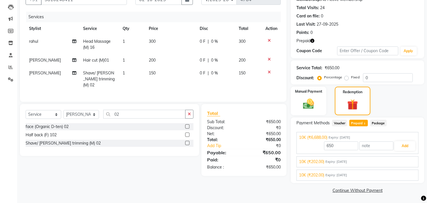
click at [346, 162] on span "Expiry: 01-10-2029" at bounding box center [337, 161] width 22 height 5
click at [409, 161] on button "Add" at bounding box center [405, 159] width 21 height 10
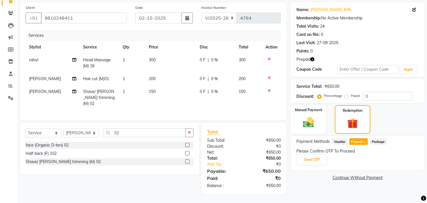
scroll to position [39, 0]
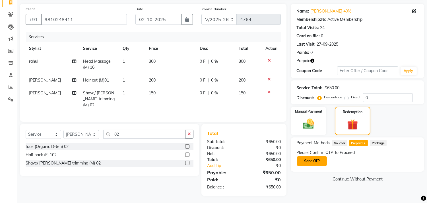
click at [314, 157] on button "Send OTP" at bounding box center [312, 161] width 30 height 10
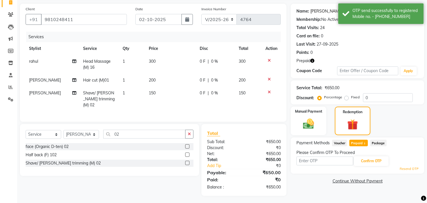
click at [315, 13] on link "Jitika 40%" at bounding box center [331, 11] width 41 height 6
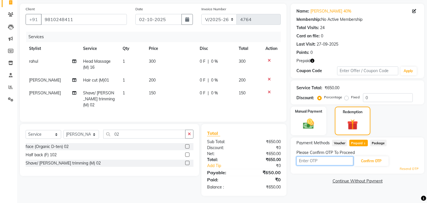
click at [316, 160] on input "text" at bounding box center [325, 160] width 57 height 9
type input "2507"
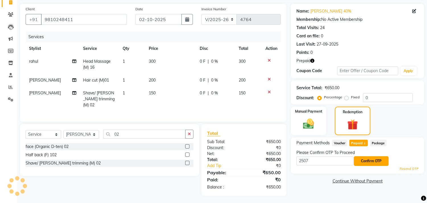
click at [378, 160] on button "Confirm OTP" at bounding box center [371, 161] width 35 height 10
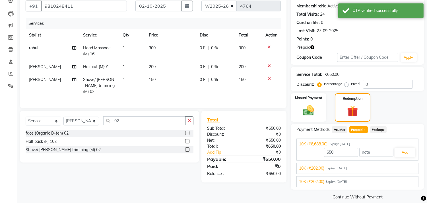
scroll to position [59, 0]
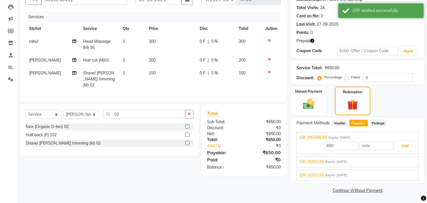
click at [363, 166] on div "10K (₹202.00) Expiry: 01-10-2029 202 Add" at bounding box center [358, 161] width 122 height 11
click at [364, 163] on div "10K (₹202.00) Expiry: 01-10-2029" at bounding box center [357, 162] width 117 height 6
click at [398, 159] on button "Add" at bounding box center [405, 159] width 21 height 10
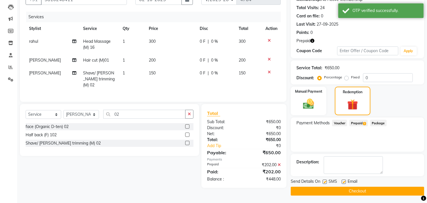
click at [362, 124] on span "Prepaid 3" at bounding box center [359, 123] width 19 height 7
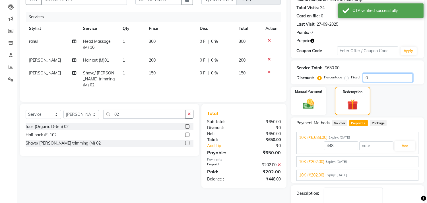
click at [363, 77] on input "0" at bounding box center [388, 77] width 50 height 9
type input "40"
type input "6688"
type input "40"
click at [407, 145] on button "Add" at bounding box center [405, 146] width 21 height 10
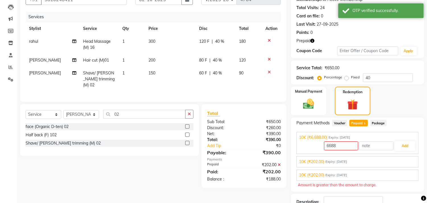
click at [364, 124] on span "Prepaid 3" at bounding box center [359, 123] width 19 height 7
type input "188"
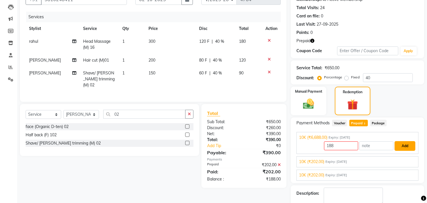
click at [408, 149] on button "Add" at bounding box center [405, 146] width 21 height 10
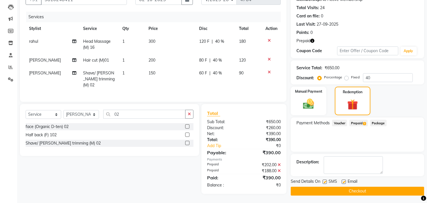
scroll to position [60, 0]
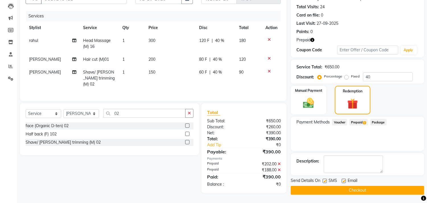
click at [336, 192] on button "Checkout" at bounding box center [358, 190] width 134 height 9
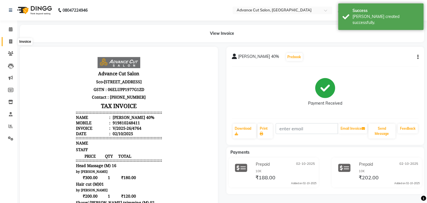
click at [12, 40] on icon at bounding box center [10, 41] width 3 height 4
select select "service"
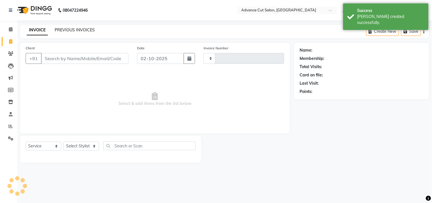
click at [68, 29] on link "PREVIOUS INVOICES" at bounding box center [75, 29] width 40 height 5
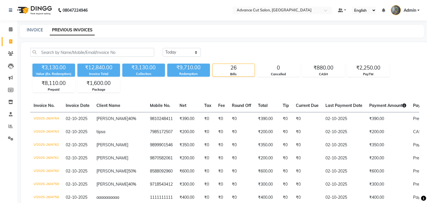
drag, startPoint x: 165, startPoint y: 3, endPoint x: 374, endPoint y: 0, distance: 208.7
click at [32, 28] on link "INVOICE" at bounding box center [35, 29] width 16 height 5
select select "service"
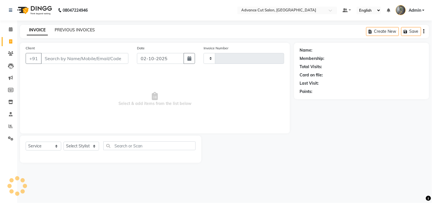
click at [68, 32] on link "PREVIOUS INVOICES" at bounding box center [75, 29] width 40 height 5
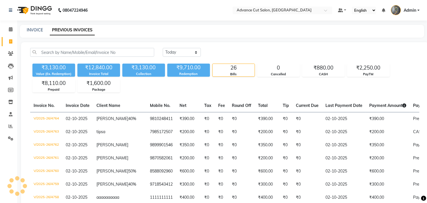
click at [10, 41] on icon at bounding box center [10, 41] width 3 height 4
select select "service"
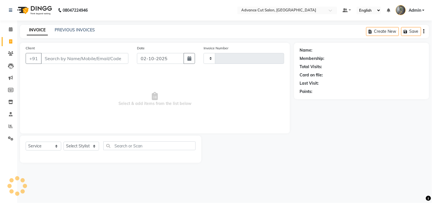
click at [80, 56] on input "Client" at bounding box center [84, 58] width 87 height 11
select select "4939"
type input "4765"
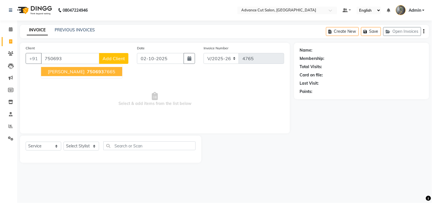
click at [66, 72] on span "SUMIT SHARMA" at bounding box center [66, 72] width 37 height 6
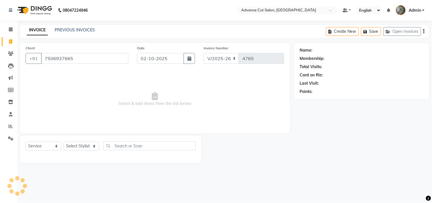
type input "7506937665"
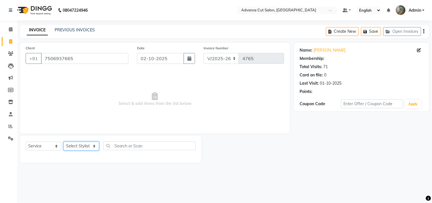
click at [71, 146] on select "Select Stylist Admin chahit COUNTOR [PERSON_NAME] mamta [PERSON_NAME] navi [PER…" at bounding box center [81, 145] width 36 height 9
select select "58461"
click at [63, 142] on select "Select Stylist Admin chahit COUNTOR [PERSON_NAME] mamta [PERSON_NAME] navi [PER…" at bounding box center [81, 145] width 36 height 9
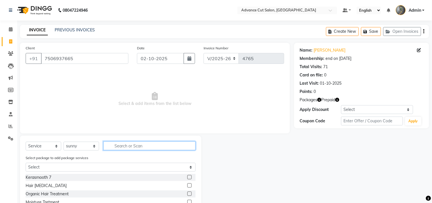
click at [136, 143] on input "text" at bounding box center [149, 145] width 92 height 9
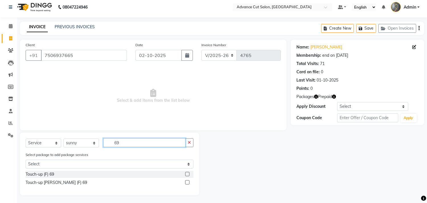
scroll to position [4, 0]
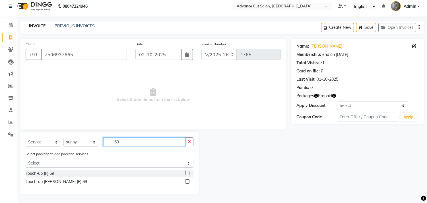
type input "69"
click at [188, 174] on label at bounding box center [187, 173] width 4 height 4
click at [188, 174] on input "checkbox" at bounding box center [187, 173] width 4 height 4
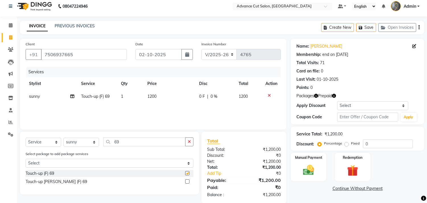
checkbox input "false"
click at [186, 181] on label at bounding box center [187, 181] width 4 height 4
click at [186, 181] on input "checkbox" at bounding box center [187, 182] width 4 height 4
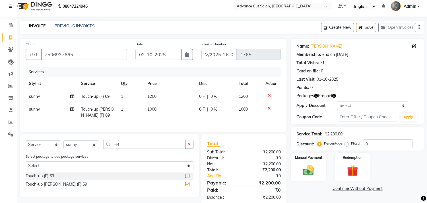
checkbox input "false"
click at [269, 96] on icon at bounding box center [269, 95] width 3 height 4
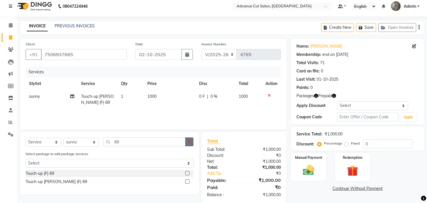
click at [188, 141] on button "button" at bounding box center [189, 141] width 8 height 9
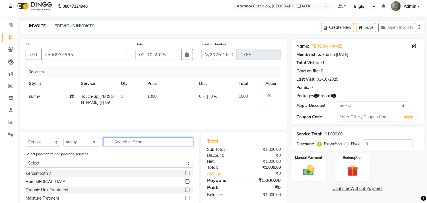
click at [166, 145] on input "text" at bounding box center [148, 141] width 90 height 9
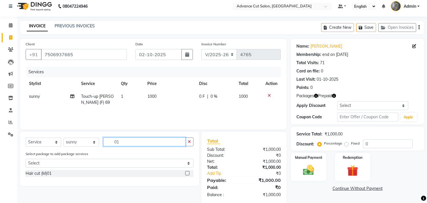
type input "01"
click at [186, 174] on label at bounding box center [187, 173] width 4 height 4
click at [186, 174] on input "checkbox" at bounding box center [187, 173] width 4 height 4
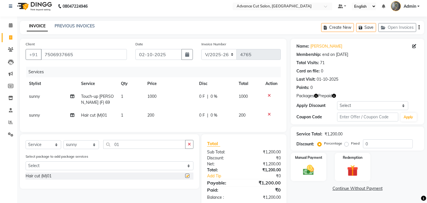
checkbox input "false"
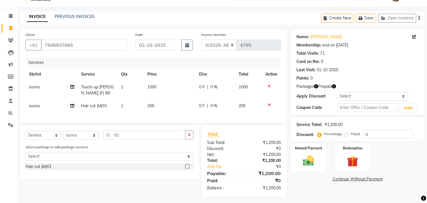
scroll to position [20, 0]
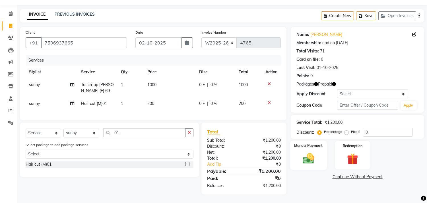
click at [308, 153] on img at bounding box center [308, 158] width 19 height 13
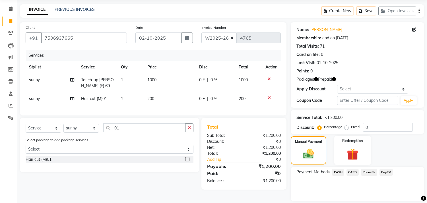
click at [344, 157] on img at bounding box center [352, 154] width 19 height 14
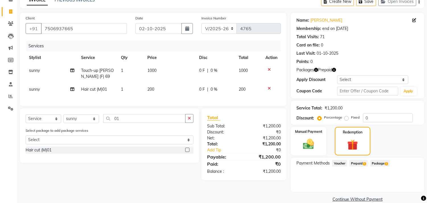
scroll to position [38, 0]
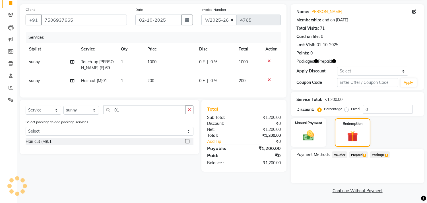
click at [356, 152] on span "Prepaid 1" at bounding box center [359, 154] width 19 height 7
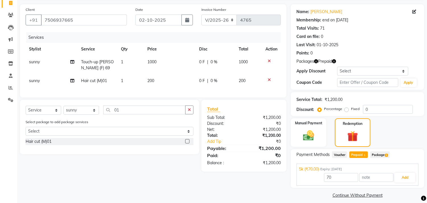
scroll to position [43, 0]
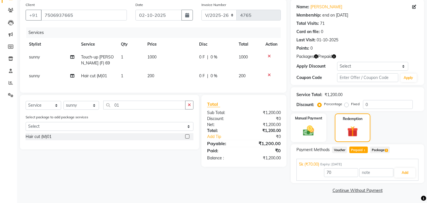
click at [375, 149] on span "Package 1" at bounding box center [380, 149] width 20 height 7
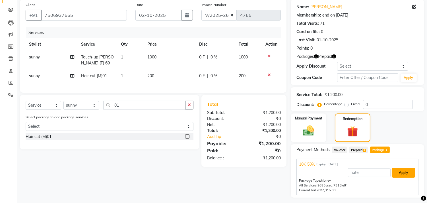
click at [410, 175] on button "Apply" at bounding box center [404, 173] width 24 height 10
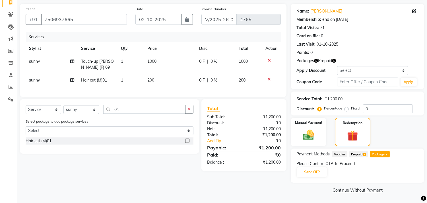
scroll to position [38, 0]
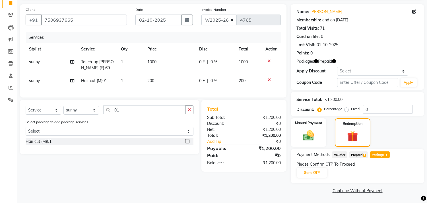
click at [301, 181] on div "Payment Methods Voucher Prepaid 1 Package 1 Please Confirm OTP To Proceed Send …" at bounding box center [358, 166] width 134 height 34
click at [309, 175] on button "Send OTP" at bounding box center [312, 173] width 30 height 10
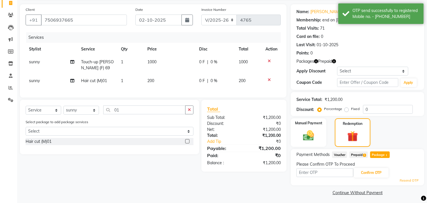
drag, startPoint x: 296, startPoint y: 95, endPoint x: 302, endPoint y: 108, distance: 13.6
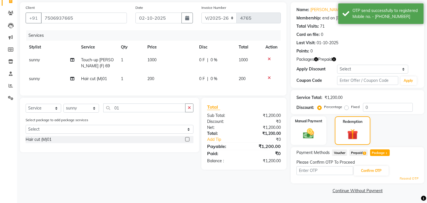
scroll to position [41, 0]
drag, startPoint x: 237, startPoint y: 180, endPoint x: 250, endPoint y: 179, distance: 14.0
click at [237, 180] on div "Client +91 7506937665 Date 02-10-2025 Invoice Number V/2025 V/2025-26 4765 Serv…" at bounding box center [153, 98] width 275 height 192
click at [305, 172] on input "text" at bounding box center [325, 170] width 57 height 9
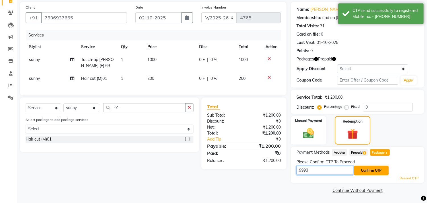
type input "9993"
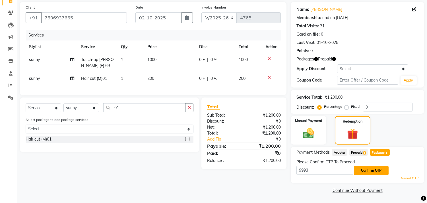
click at [370, 169] on button "Confirm OTP" at bounding box center [371, 170] width 35 height 10
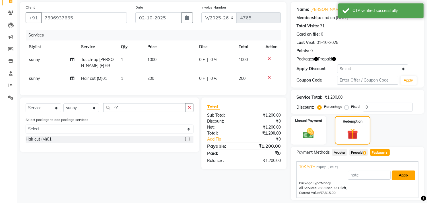
click at [405, 171] on button "Apply" at bounding box center [404, 175] width 24 height 10
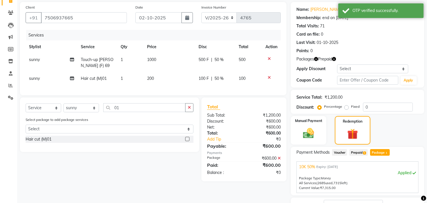
click at [409, 176] on div "Package Type: Money" at bounding box center [357, 178] width 117 height 5
click at [412, 176] on div "Package Type: Money" at bounding box center [357, 178] width 117 height 5
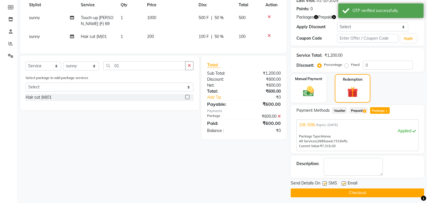
scroll to position [85, 0]
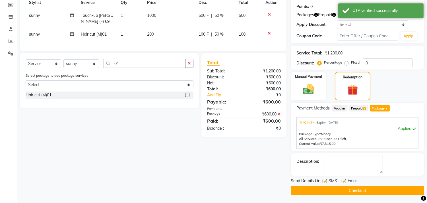
click at [366, 190] on button "Checkout" at bounding box center [358, 190] width 134 height 9
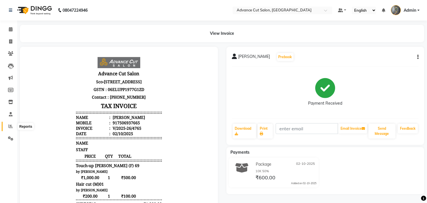
click at [10, 126] on icon at bounding box center [11, 126] width 4 height 4
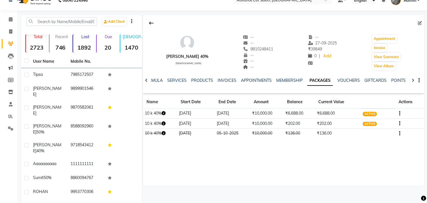
click at [400, 123] on icon "button" at bounding box center [399, 123] width 1 height 0
click at [365, 118] on div "Convert To Voucher" at bounding box center [372, 119] width 37 height 7
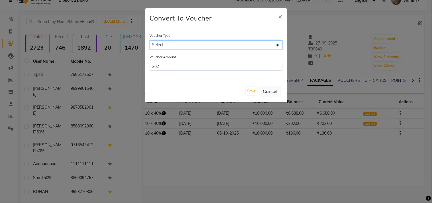
click at [211, 43] on select "Select 5k 5600k 40% 15K 5k 10K 4K 20K 3000(20) 10K (30K) 5000(40%) 15000(40) 15…" at bounding box center [216, 44] width 133 height 9
select select "14625"
click at [150, 40] on select "Select 5k 5600k 40% 15K 5k 10K 4K 20K 3000(20) 10K (30K) 5000(40%) 15000(40) 15…" at bounding box center [216, 44] width 133 height 9
click at [246, 92] on div "Save Cancel" at bounding box center [216, 91] width 142 height 22
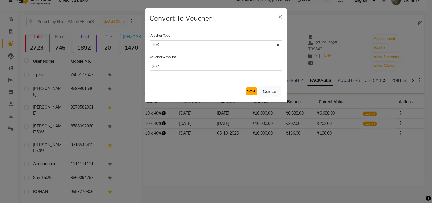
click at [251, 92] on button "Save" at bounding box center [251, 91] width 11 height 8
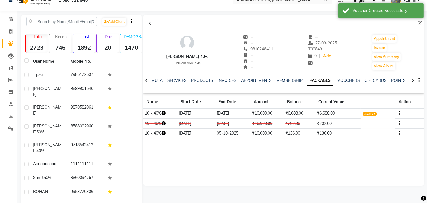
click at [399, 113] on button "button" at bounding box center [398, 113] width 3 height 6
click at [362, 110] on div "Convert To Voucher" at bounding box center [372, 109] width 37 height 7
select select "14625"
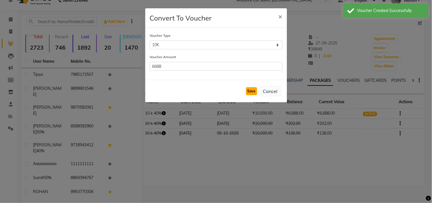
click at [251, 89] on button "Save" at bounding box center [251, 91] width 11 height 8
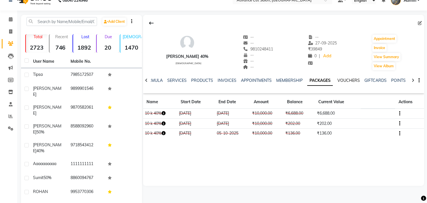
click at [348, 79] on link "VOUCHERS" at bounding box center [349, 80] width 22 height 5
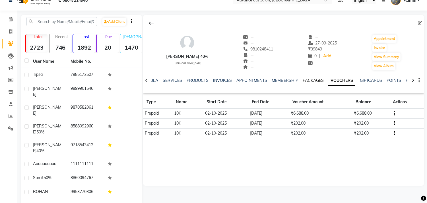
click at [311, 78] on link "PACKAGES" at bounding box center [313, 80] width 21 height 5
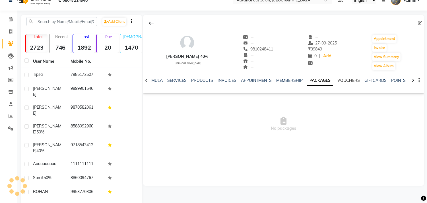
click at [339, 79] on link "VOUCHERS" at bounding box center [349, 80] width 22 height 5
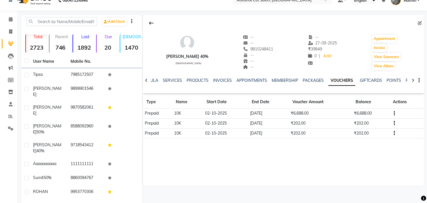
click at [394, 133] on icon "button" at bounding box center [394, 133] width 1 height 0
click at [373, 129] on div "Edit" at bounding box center [379, 129] width 14 height 7
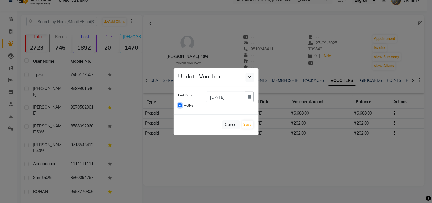
click at [180, 104] on input "Active" at bounding box center [180, 105] width 4 height 4
checkbox input "false"
click at [248, 124] on button "Save" at bounding box center [247, 124] width 11 height 8
checkbox input "false"
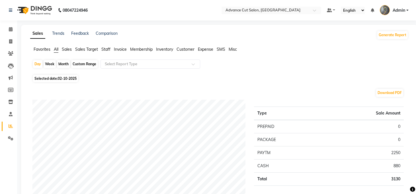
drag, startPoint x: 26, startPoint y: 1, endPoint x: 38, endPoint y: -21, distance: 25.0
click at [38, 0] on html "08047224946 Select Location × Advance Cut Salon, Sector 4 Gurugram Default Pane…" at bounding box center [208, 97] width 416 height 194
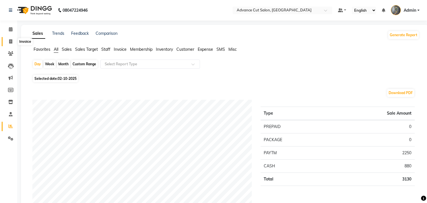
click at [9, 41] on icon at bounding box center [10, 41] width 3 height 4
select select "service"
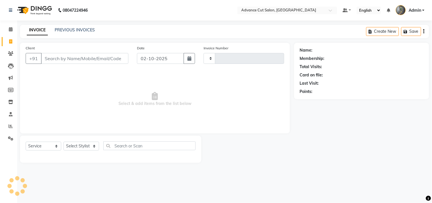
click at [52, 60] on input "Client" at bounding box center [84, 58] width 87 height 11
type input "4766"
select select "4939"
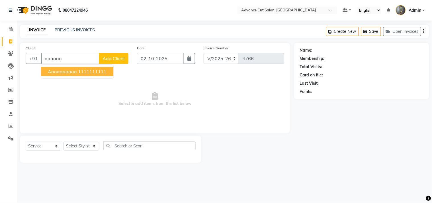
click at [56, 72] on span "aaaaaaaaaa" at bounding box center [62, 72] width 29 height 6
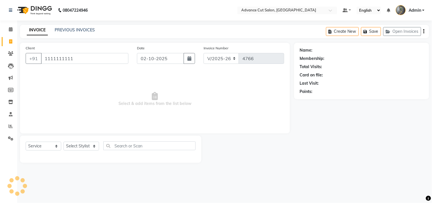
type input "1111111111"
click at [73, 142] on div "Select Service Product Membership Package Voucher Prepaid Gift Card Select Styl…" at bounding box center [111, 147] width 170 height 13
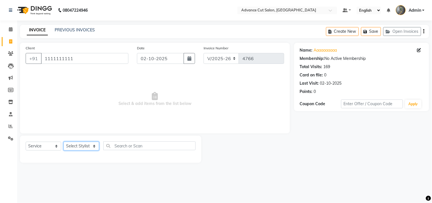
click at [72, 146] on select "Select Stylist Admin chahit COUNTOR [PERSON_NAME] mamta [PERSON_NAME] navi [PER…" at bounding box center [81, 145] width 36 height 9
click at [63, 142] on select "Select Stylist Admin chahit COUNTOR [PERSON_NAME] mamta [PERSON_NAME] navi [PER…" at bounding box center [81, 145] width 36 height 9
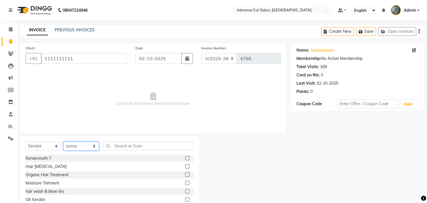
click at [76, 144] on select "Select Stylist Admin chahit COUNTOR [PERSON_NAME] mamta [PERSON_NAME] navi [PER…" at bounding box center [81, 145] width 36 height 9
select select "81671"
click at [63, 142] on select "Select Stylist Admin chahit COUNTOR [PERSON_NAME] mamta [PERSON_NAME] navi [PER…" at bounding box center [81, 145] width 36 height 9
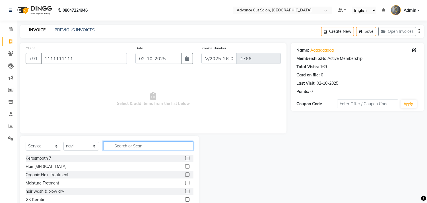
drag, startPoint x: 110, startPoint y: 142, endPoint x: 112, endPoint y: 145, distance: 3.3
click at [112, 145] on input "text" at bounding box center [148, 145] width 90 height 9
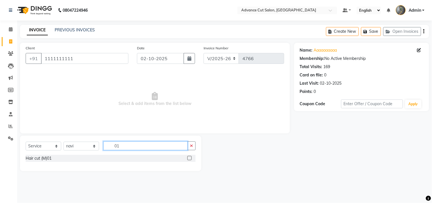
type input "01"
click at [189, 158] on label at bounding box center [189, 158] width 4 height 4
click at [189, 158] on input "checkbox" at bounding box center [189, 158] width 4 height 4
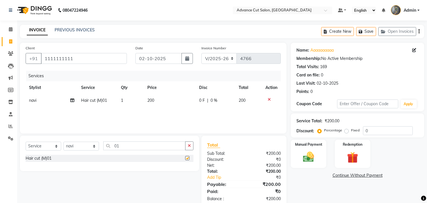
checkbox input "false"
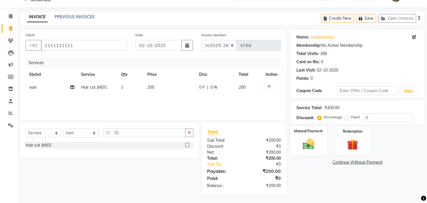
click at [315, 144] on img at bounding box center [308, 143] width 19 height 13
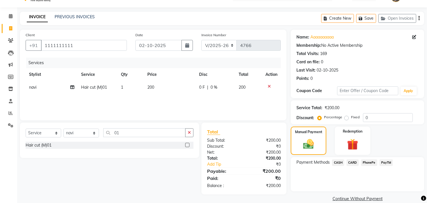
click at [341, 161] on span "CASH" at bounding box center [338, 162] width 12 height 7
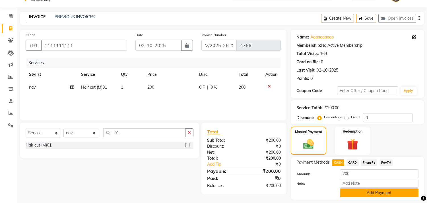
click at [365, 194] on button "Add Payment" at bounding box center [379, 192] width 79 height 9
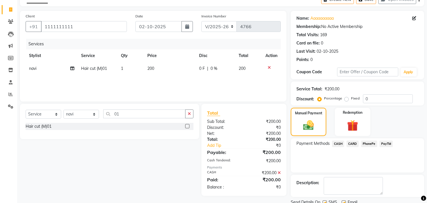
scroll to position [53, 0]
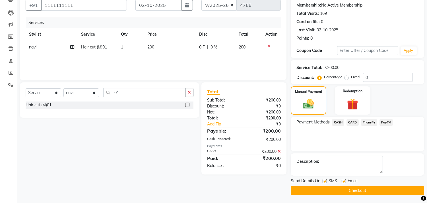
click at [364, 194] on main "INVOICE PREVIOUS INVOICES Create New Save Open Invoices Client +91 1111111111 D…" at bounding box center [222, 88] width 410 height 232
click at [363, 193] on button "Checkout" at bounding box center [358, 190] width 134 height 9
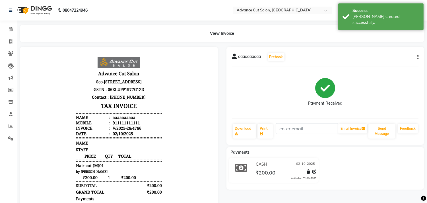
drag, startPoint x: 422, startPoint y: 56, endPoint x: 418, endPoint y: 57, distance: 4.3
click at [420, 56] on div "aaaaaaaaaa Prebook Payment Received Download Print Email Invoice Send Message F…" at bounding box center [326, 96] width 198 height 98
click at [418, 57] on icon "button" at bounding box center [418, 57] width 1 height 0
click at [379, 59] on div "Edit Invoice" at bounding box center [389, 60] width 39 height 7
select select "service"
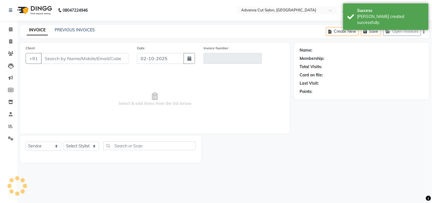
type input "1111111111"
type input "V/2025-26/4766"
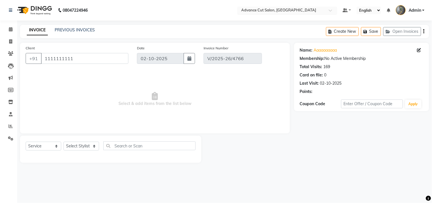
select select "select"
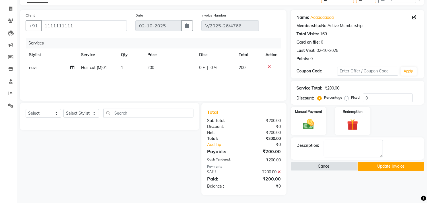
scroll to position [33, 0]
click at [403, 165] on button "Update Invoice" at bounding box center [391, 165] width 67 height 9
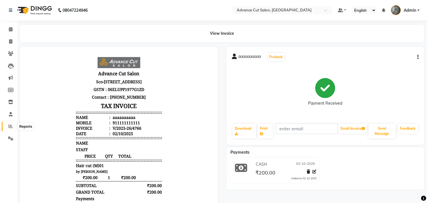
click at [10, 124] on icon at bounding box center [11, 126] width 4 height 4
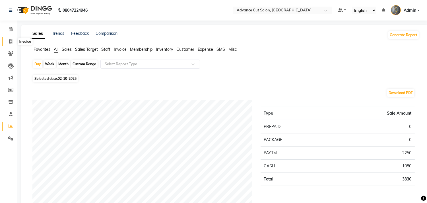
click at [10, 44] on icon at bounding box center [10, 41] width 3 height 4
select select "service"
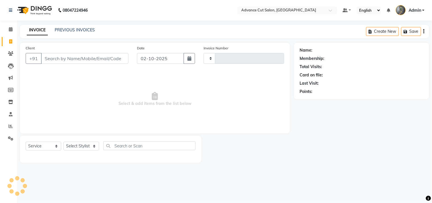
type input "4767"
select select "4939"
click at [66, 55] on input "Client" at bounding box center [84, 58] width 87 height 11
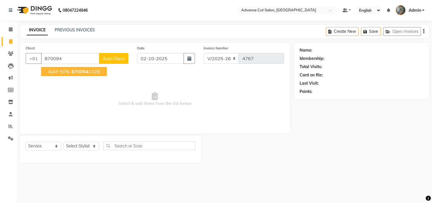
click at [71, 71] on ngb-highlight "870094 1428" at bounding box center [85, 72] width 30 height 6
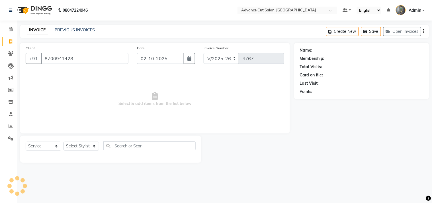
type input "8700941428"
click at [80, 148] on select "Select Stylist Admin chahit COUNTOR [PERSON_NAME] mamta [PERSON_NAME] navi [PER…" at bounding box center [81, 145] width 36 height 9
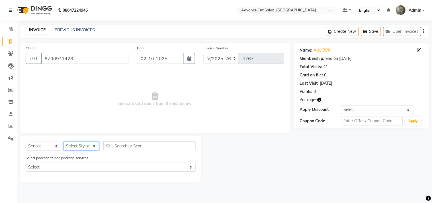
select select "58461"
click at [63, 142] on select "Select Stylist Admin chahit COUNTOR [PERSON_NAME] mamta [PERSON_NAME] navi [PER…" at bounding box center [81, 145] width 36 height 9
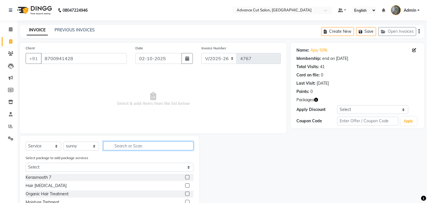
click at [135, 147] on input "text" at bounding box center [148, 145] width 90 height 9
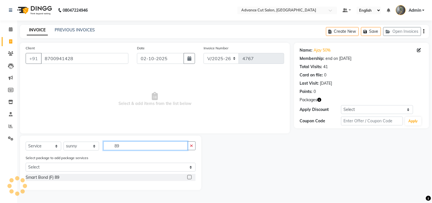
type input "8"
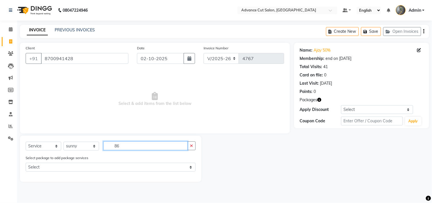
type input "8"
type input "6"
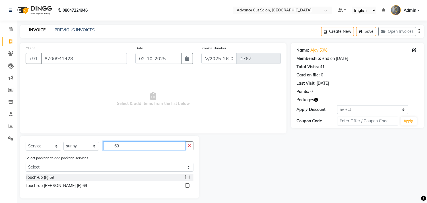
type input "6"
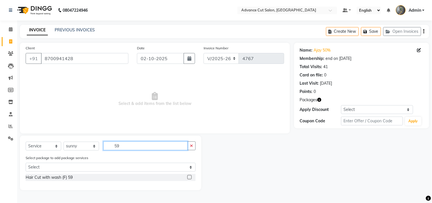
type input "59"
click at [188, 177] on label at bounding box center [189, 177] width 4 height 4
click at [188, 177] on input "checkbox" at bounding box center [189, 177] width 4 height 4
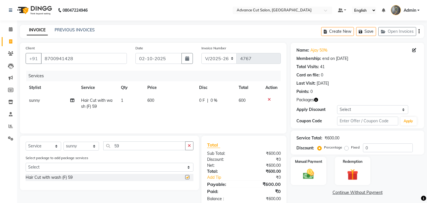
checkbox input "false"
click at [66, 146] on select "Select Stylist Admin chahit COUNTOR [PERSON_NAME] mamta [PERSON_NAME] navi [PER…" at bounding box center [81, 145] width 36 height 9
select select "78660"
click at [63, 142] on select "Select Stylist Admin chahit COUNTOR [PERSON_NAME] mamta [PERSON_NAME] navi [PER…" at bounding box center [81, 145] width 36 height 9
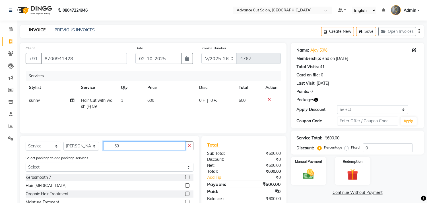
click at [144, 145] on input "59" at bounding box center [144, 145] width 82 height 9
type input "5"
type input "01"
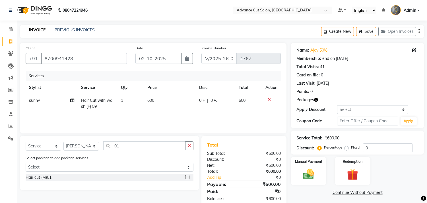
click at [186, 176] on label at bounding box center [187, 177] width 4 height 4
click at [186, 176] on input "checkbox" at bounding box center [187, 177] width 4 height 4
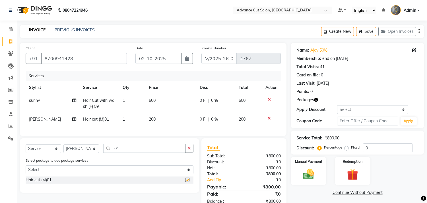
checkbox input "false"
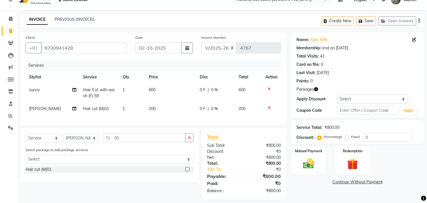
scroll to position [20, 0]
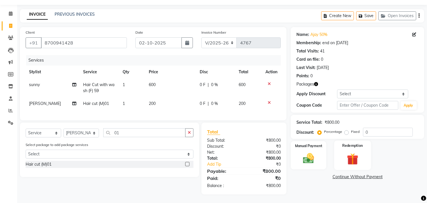
click at [352, 155] on img at bounding box center [352, 159] width 19 height 14
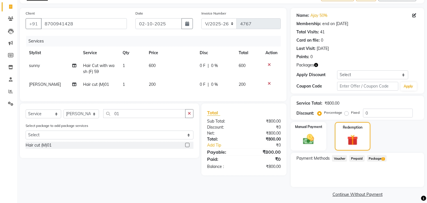
scroll to position [38, 0]
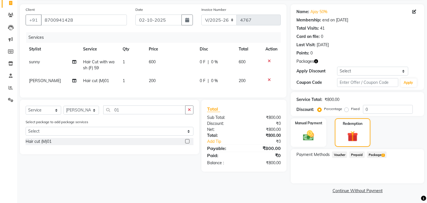
click at [379, 154] on span "Package 2" at bounding box center [377, 154] width 20 height 7
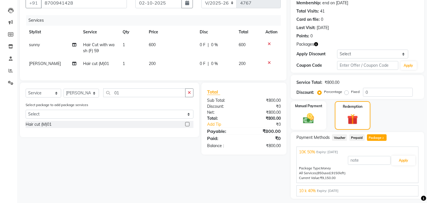
scroll to position [71, 0]
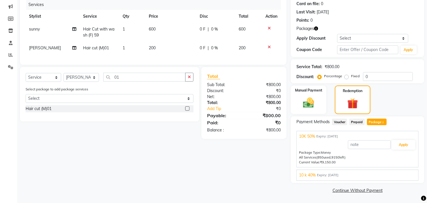
click at [381, 184] on div "Name: Ajay 50% Membership: end on 31-12-2025 Total Visits: 41 Card on file: 0 L…" at bounding box center [360, 83] width 138 height 223
click at [381, 180] on div "10 k 40% Expiry: 30-09-2026 Apply Package Type: Money All Services (9907 used, …" at bounding box center [358, 174] width 122 height 11
click at [371, 172] on div "10 k 40% Expiry: 30-09-2026" at bounding box center [357, 175] width 117 height 6
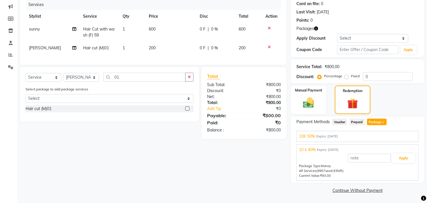
click at [399, 137] on div "10K 50% Expiry: 16-09-2026" at bounding box center [357, 136] width 117 height 6
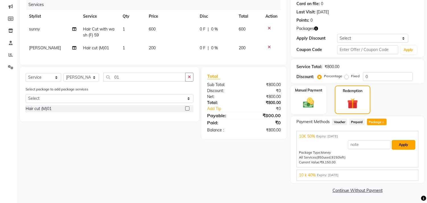
click at [400, 145] on button "Apply" at bounding box center [404, 145] width 24 height 10
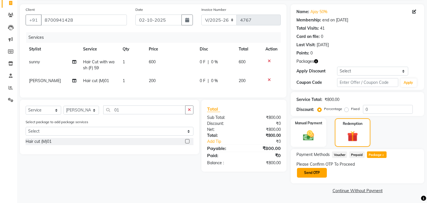
click at [318, 173] on button "Send OTP" at bounding box center [312, 173] width 30 height 10
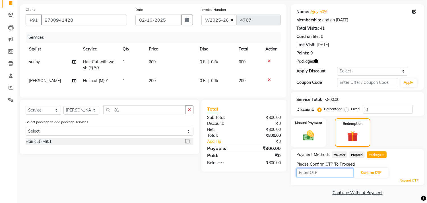
click at [324, 172] on input "text" at bounding box center [325, 172] width 57 height 9
type input "9"
type input "3577"
click at [364, 170] on button "Confirm OTP" at bounding box center [371, 173] width 35 height 10
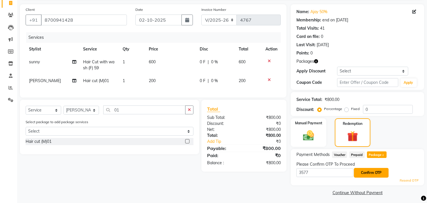
click at [364, 170] on button "Confirm OTP" at bounding box center [371, 173] width 35 height 10
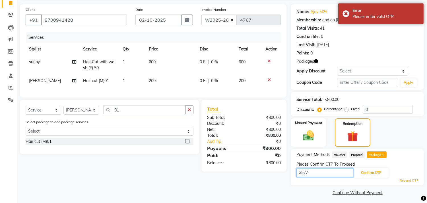
click at [326, 174] on input "3577" at bounding box center [325, 172] width 57 height 9
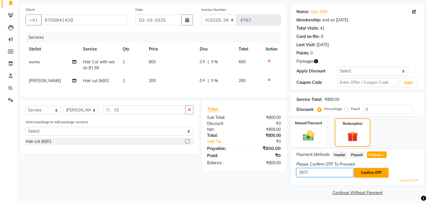
type input "3977"
click at [365, 175] on button "Confirm OTP" at bounding box center [371, 173] width 35 height 10
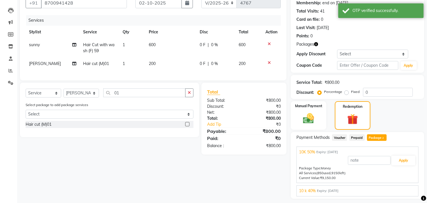
scroll to position [71, 0]
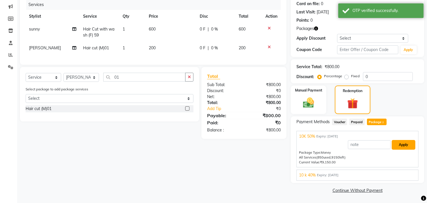
click at [405, 145] on button "Apply" at bounding box center [404, 145] width 24 height 10
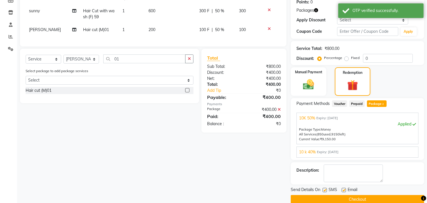
scroll to position [98, 0]
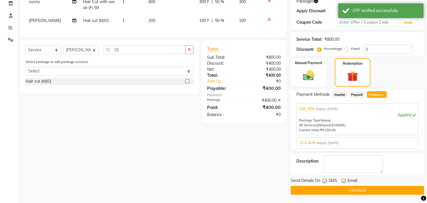
click at [375, 192] on button "Checkout" at bounding box center [358, 190] width 134 height 9
click at [375, 192] on div "Checkout" at bounding box center [358, 190] width 134 height 9
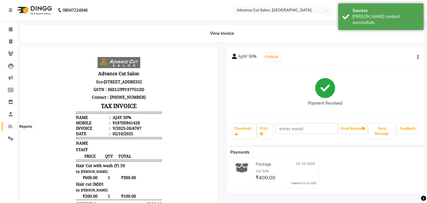
drag, startPoint x: 12, startPoint y: 126, endPoint x: 24, endPoint y: 127, distance: 12.0
click at [12, 127] on icon at bounding box center [11, 126] width 4 height 4
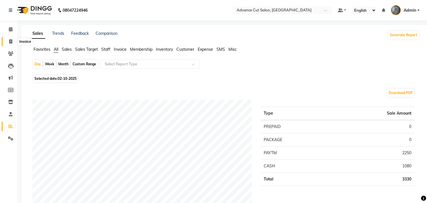
click at [13, 44] on span at bounding box center [11, 41] width 10 height 7
select select "service"
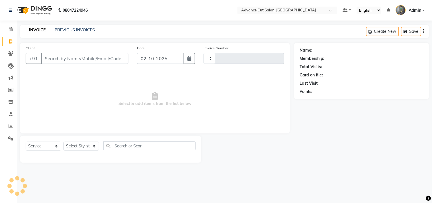
type input "4768"
select select "4939"
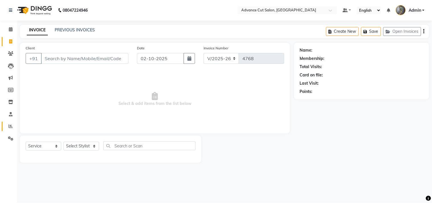
click at [9, 124] on icon at bounding box center [11, 126] width 4 height 4
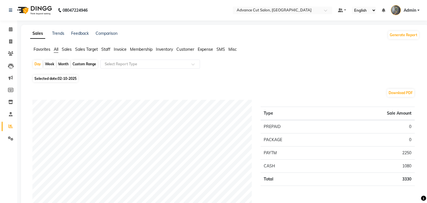
click at [63, 65] on div "Month" at bounding box center [63, 64] width 13 height 8
select select "10"
select select "2025"
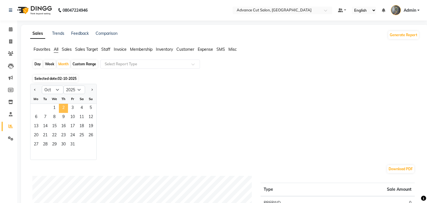
click at [61, 109] on span "2" at bounding box center [63, 108] width 9 height 9
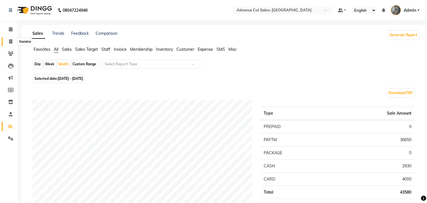
click at [11, 39] on icon at bounding box center [10, 41] width 3 height 4
select select "service"
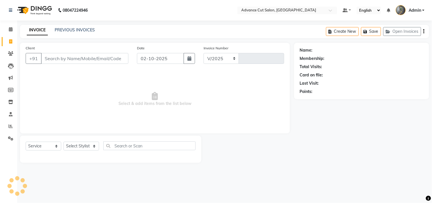
select select "4939"
type input "4768"
click at [79, 29] on link "PREVIOUS INVOICES" at bounding box center [75, 29] width 40 height 5
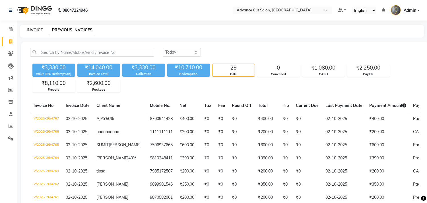
click at [36, 30] on link "INVOICE" at bounding box center [35, 29] width 16 height 5
select select "service"
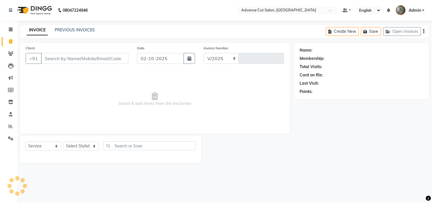
select select "4939"
type input "4768"
click at [70, 31] on link "PREVIOUS INVOICES" at bounding box center [75, 29] width 40 height 5
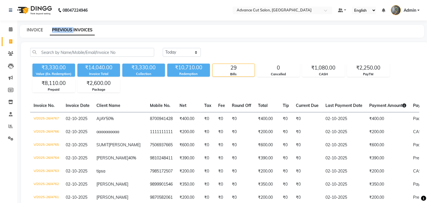
click at [35, 30] on link "INVOICE" at bounding box center [35, 29] width 16 height 5
select select "service"
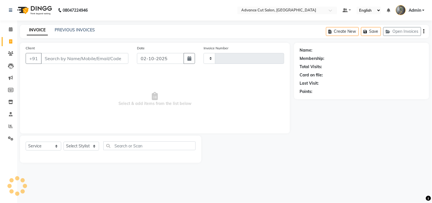
type input "4768"
select select "4939"
click at [95, 91] on span "Select & add items from the list below" at bounding box center [155, 99] width 258 height 57
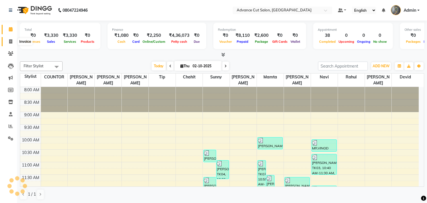
click at [9, 43] on icon at bounding box center [10, 41] width 3 height 4
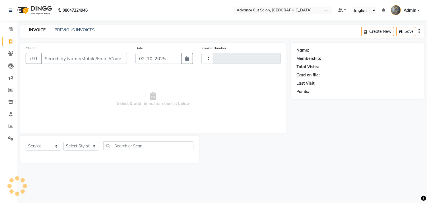
click at [9, 41] on icon at bounding box center [10, 41] width 3 height 4
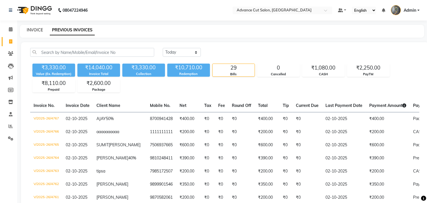
click at [34, 30] on link "INVOICE" at bounding box center [35, 29] width 16 height 5
select select "service"
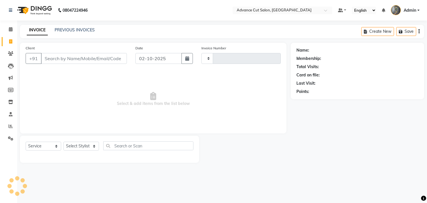
type input "4768"
select select "4939"
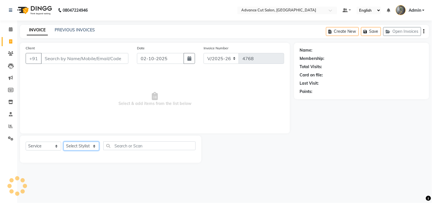
click at [87, 147] on select "Select Stylist" at bounding box center [81, 145] width 36 height 9
click at [49, 95] on span "Select & add items from the list below" at bounding box center [155, 99] width 258 height 57
click at [7, 126] on span at bounding box center [11, 126] width 10 height 7
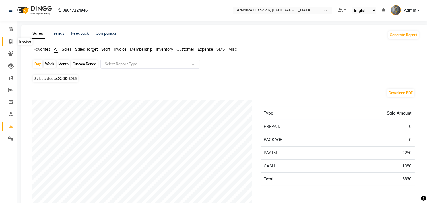
click at [11, 40] on icon at bounding box center [10, 41] width 3 height 4
select select "service"
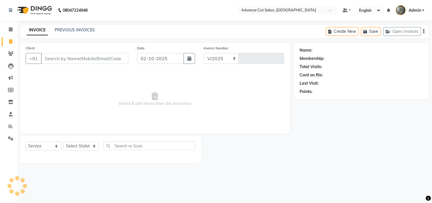
select select "4939"
type input "4768"
click at [53, 59] on input "Client" at bounding box center [84, 58] width 87 height 11
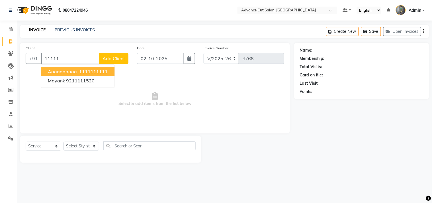
click at [53, 69] on span "aaaaaaaaaa" at bounding box center [62, 72] width 29 height 6
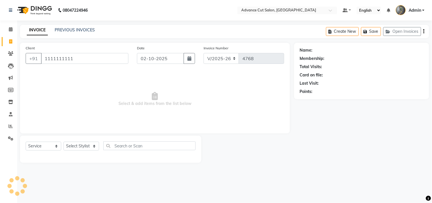
type input "1111111111"
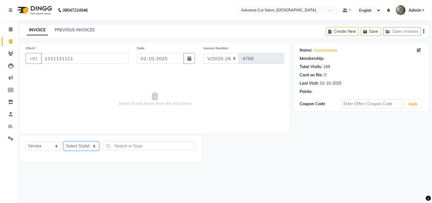
click at [88, 145] on select "Select Stylist Admin chahit COUNTOR [PERSON_NAME] mamta [PERSON_NAME] navi [PER…" at bounding box center [81, 145] width 36 height 9
select select "30651"
click at [63, 142] on select "Select Stylist Admin chahit COUNTOR [PERSON_NAME] mamta [PERSON_NAME] navi [PER…" at bounding box center [81, 145] width 36 height 9
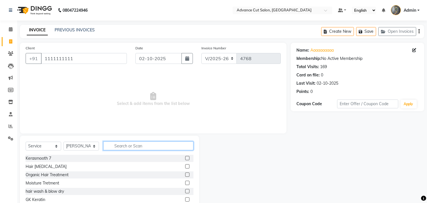
click at [118, 145] on input "text" at bounding box center [148, 145] width 90 height 9
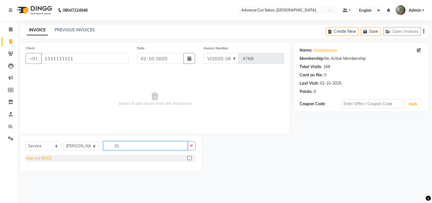
type input "01"
click at [48, 159] on div "Hair cut (M)01" at bounding box center [39, 158] width 26 height 6
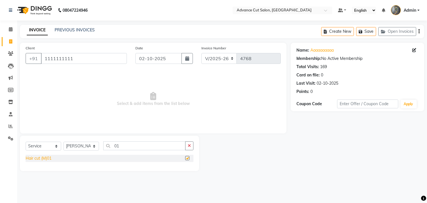
checkbox input "false"
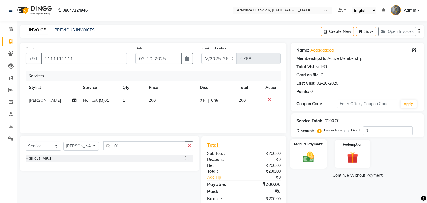
click at [310, 155] on img at bounding box center [308, 156] width 19 height 13
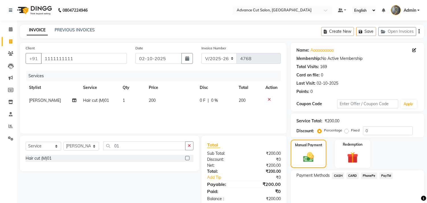
click at [335, 173] on span "CASH" at bounding box center [338, 175] width 12 height 7
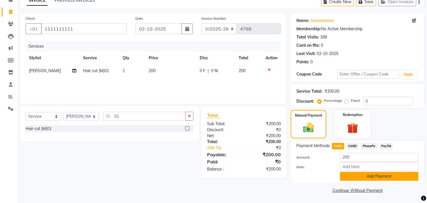
click at [350, 176] on button "Add Payment" at bounding box center [379, 176] width 79 height 9
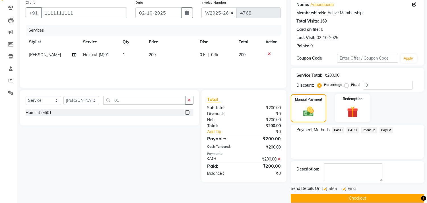
scroll to position [53, 0]
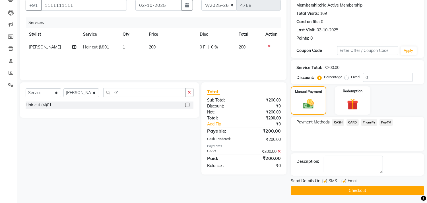
click at [326, 181] on label at bounding box center [325, 181] width 4 height 4
click at [326, 181] on input "checkbox" at bounding box center [325, 181] width 4 height 4
checkbox input "false"
click at [328, 188] on button "Checkout" at bounding box center [358, 190] width 134 height 9
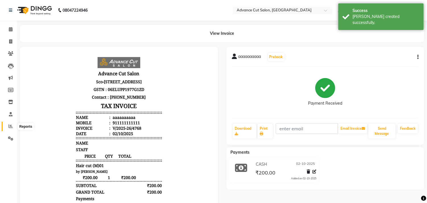
click at [11, 126] on icon at bounding box center [11, 126] width 4 height 4
